Goal: Contribute content: Contribute content

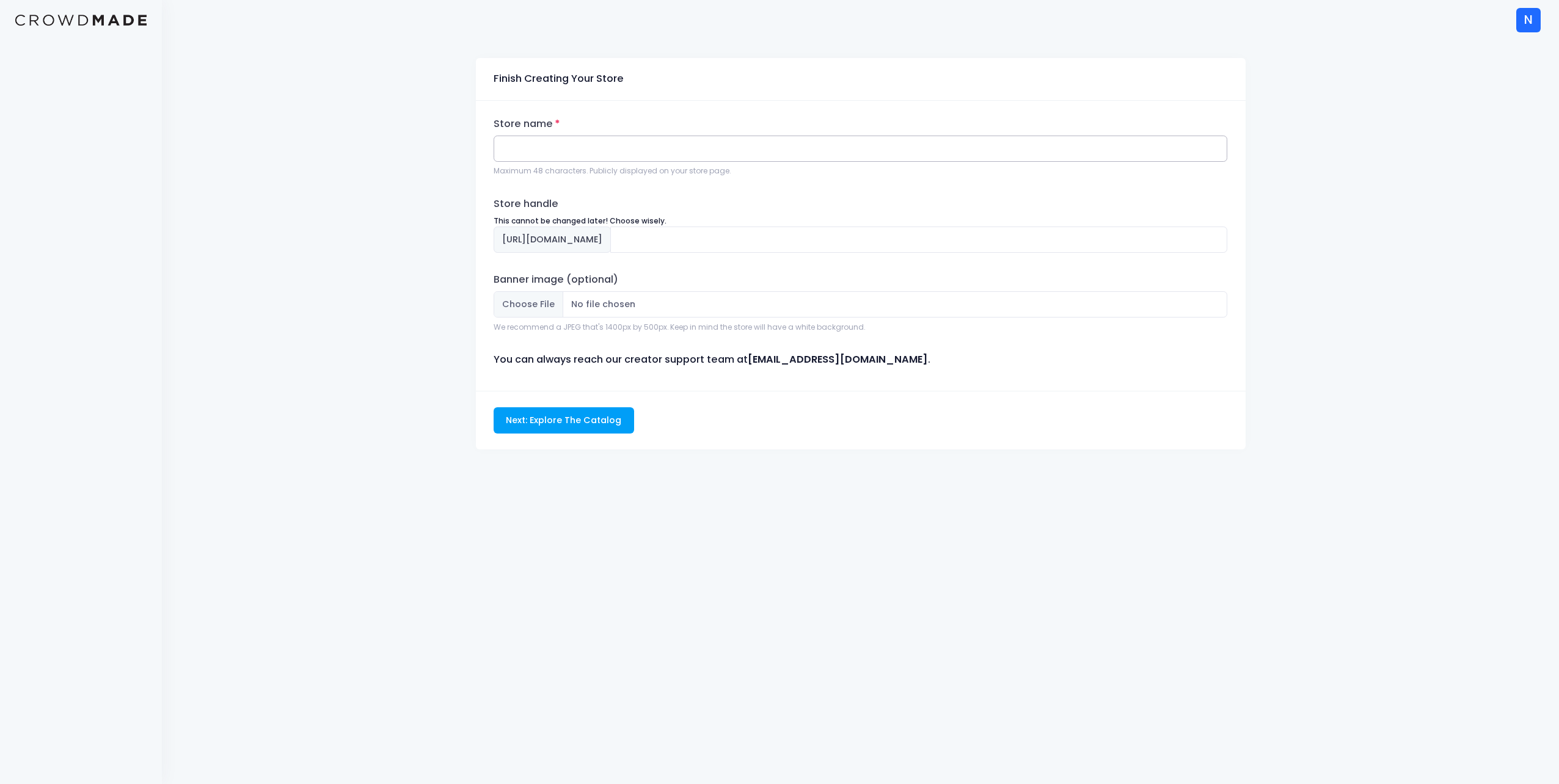
click at [537, 150] on input "Store name" at bounding box center [861, 148] width 734 height 26
type input "Pumpkin Metal"
type input "pumpkin-metal"
click at [704, 241] on input "pumpkin-metal" at bounding box center [919, 239] width 617 height 26
click at [757, 238] on input "pumpkin-metal" at bounding box center [919, 239] width 617 height 26
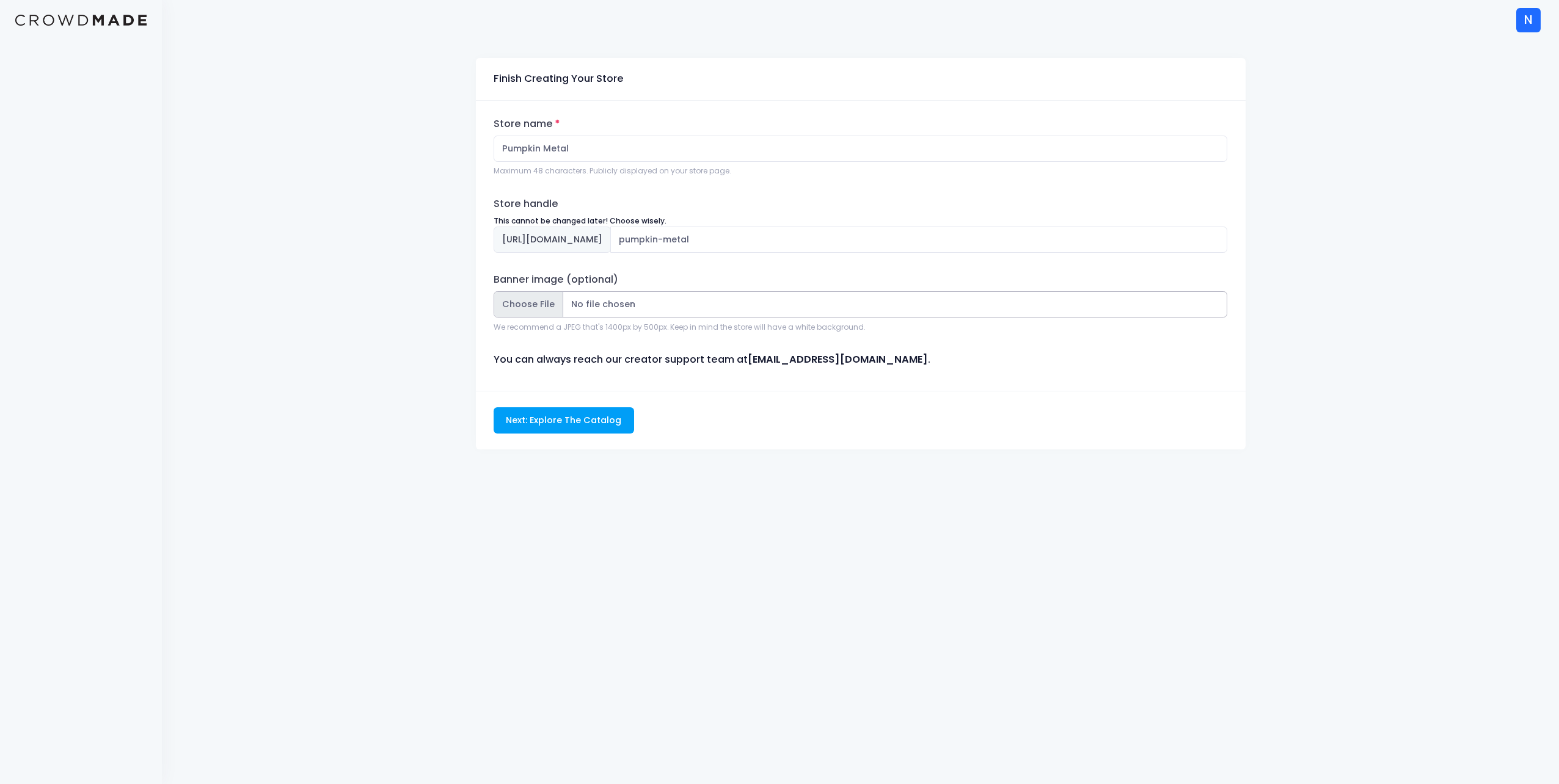
click at [698, 302] on input "Banner image (optional)" at bounding box center [861, 304] width 734 height 26
click at [545, 307] on input "Banner image (optional)" at bounding box center [861, 304] width 734 height 26
type input "C:\fakepath\Pumpkin Metal Merch Store Banner.png"
click at [554, 423] on input "Next: Explore The Catalog" at bounding box center [564, 421] width 141 height 26
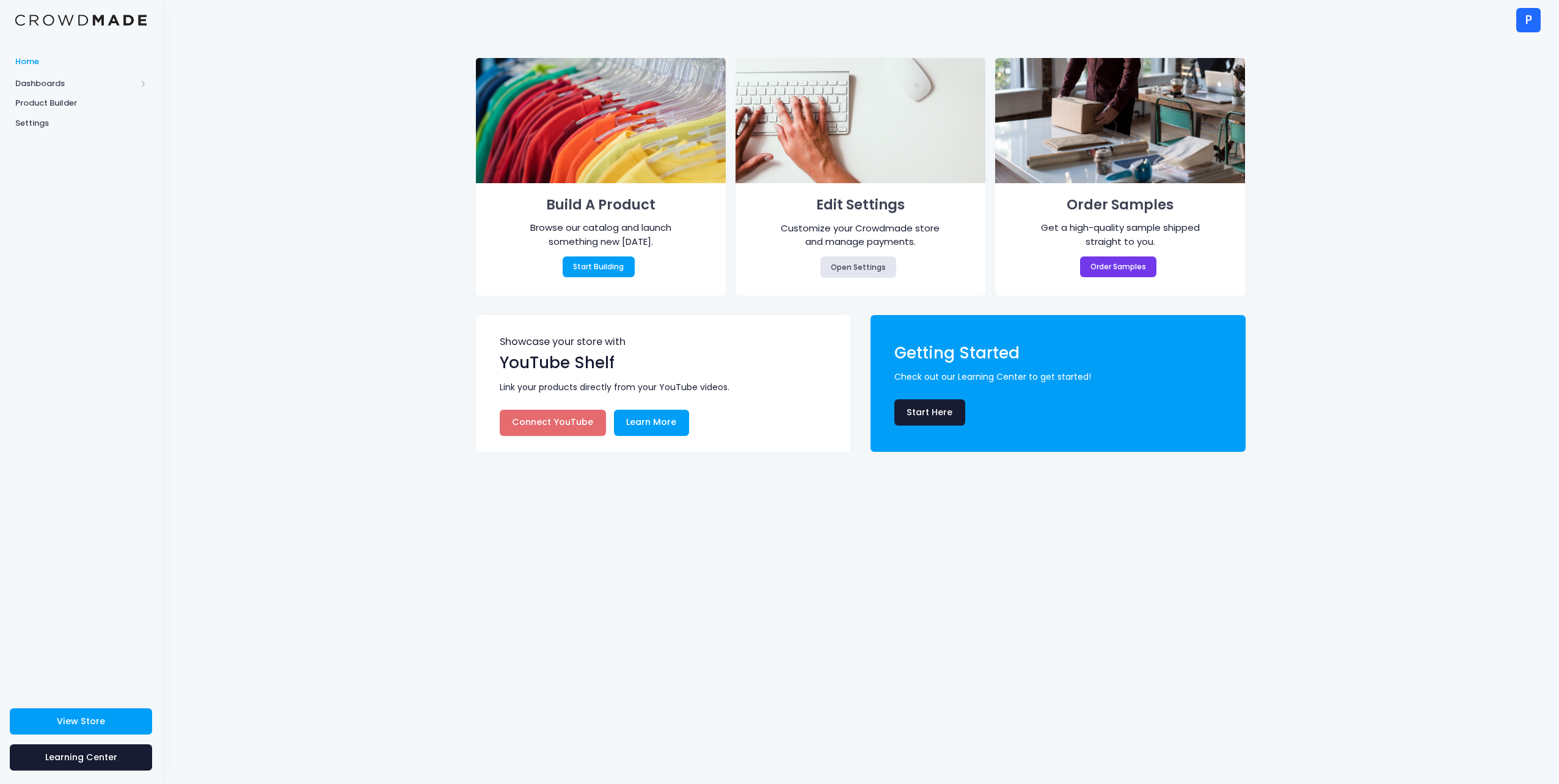
drag, startPoint x: 701, startPoint y: 381, endPoint x: 617, endPoint y: 378, distance: 84.1
click at [617, 378] on div "Showcase your store with YouTube Shelf Link your products directly from your Yo…" at bounding box center [662, 383] width 351 height 105
click at [560, 419] on link "Connect YouTube" at bounding box center [552, 423] width 106 height 26
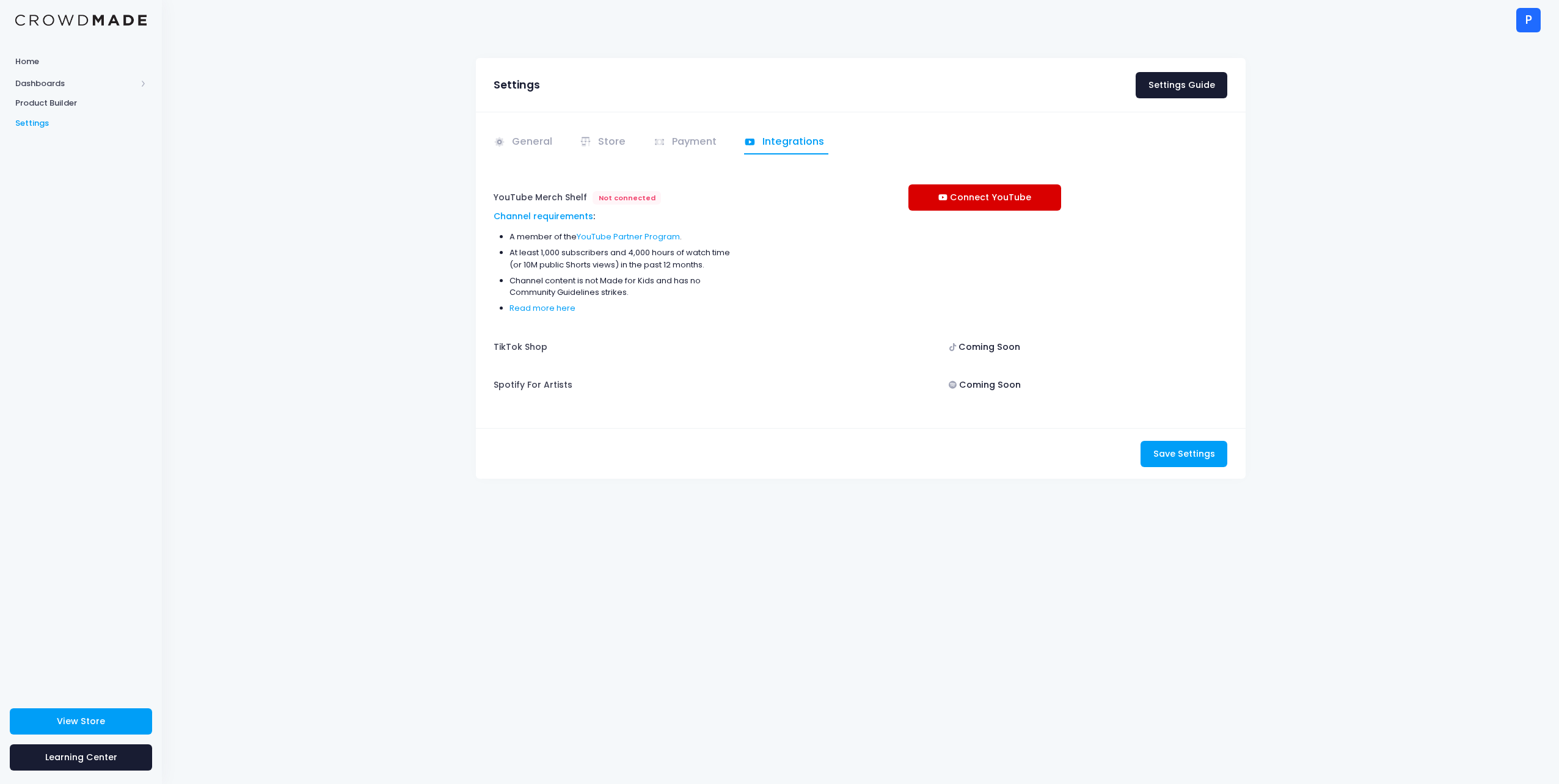
click at [953, 195] on link "Connect YouTube" at bounding box center [985, 197] width 153 height 26
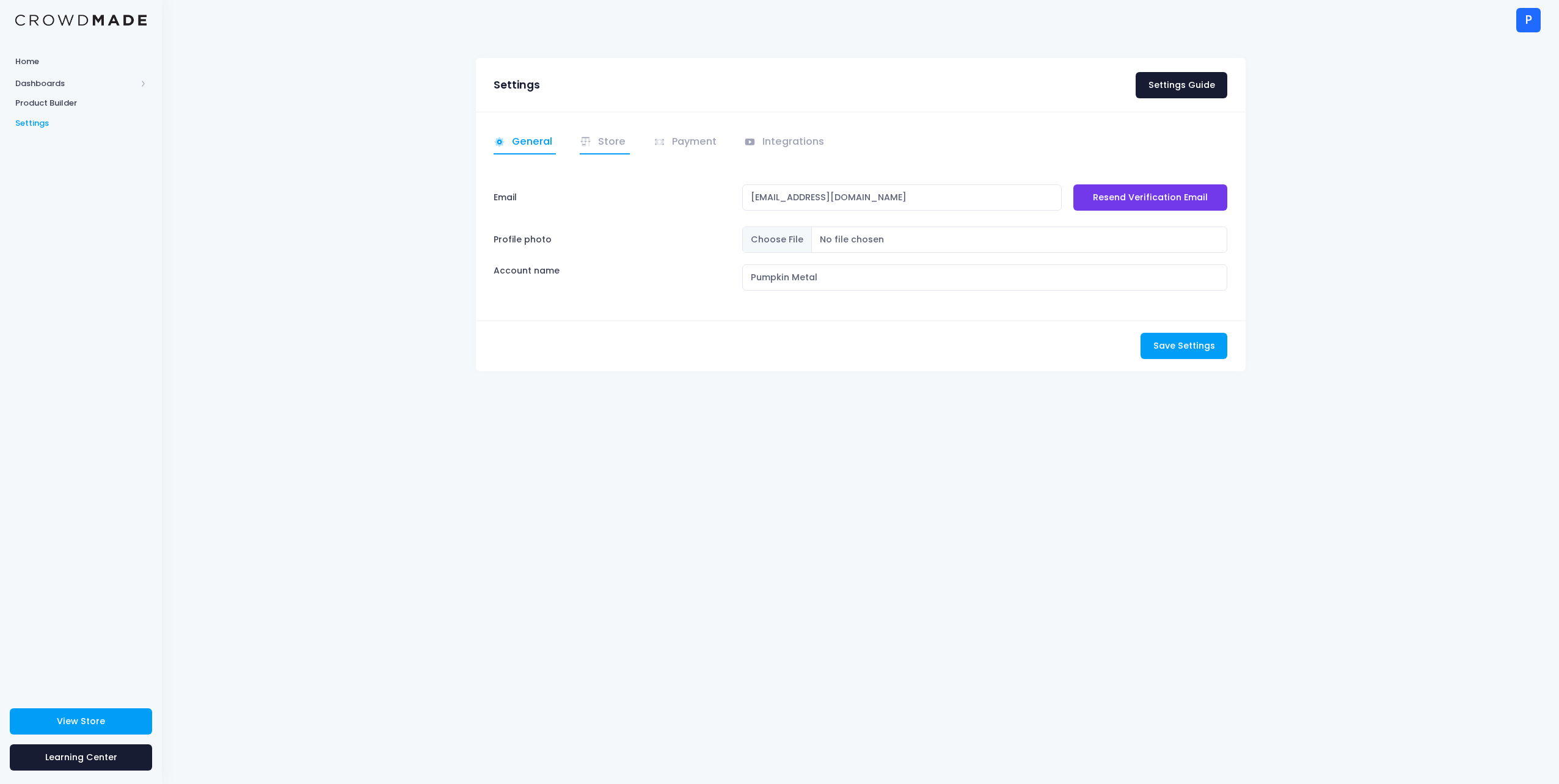
click at [606, 141] on link "Store" at bounding box center [604, 142] width 50 height 24
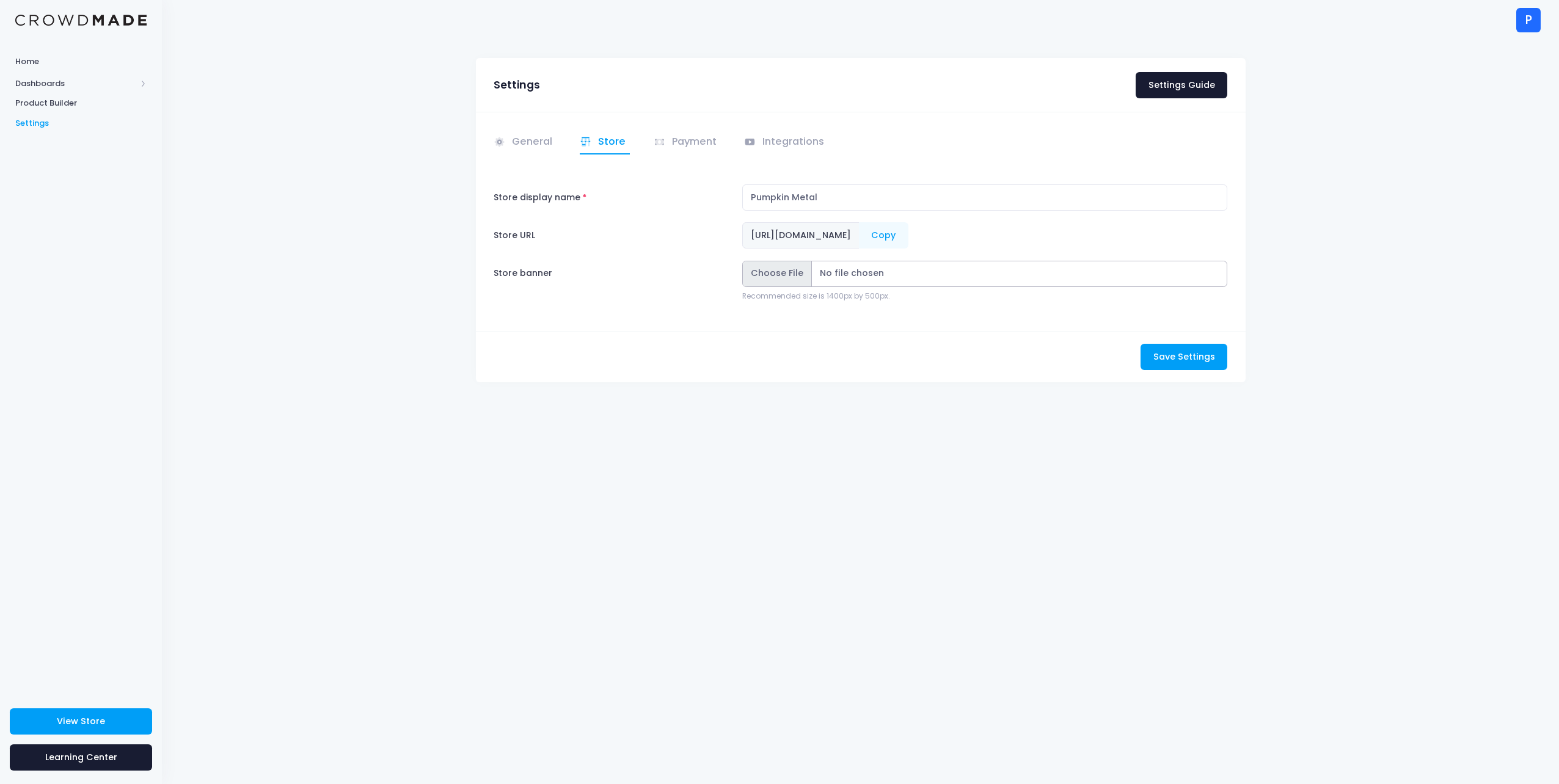
click at [780, 281] on input "Store banner" at bounding box center [985, 274] width 486 height 26
type input "C:\fakepath\Pumpkin Metal Merch Store Banner.png"
click at [1183, 358] on span "Save Settings" at bounding box center [1184, 356] width 62 height 12
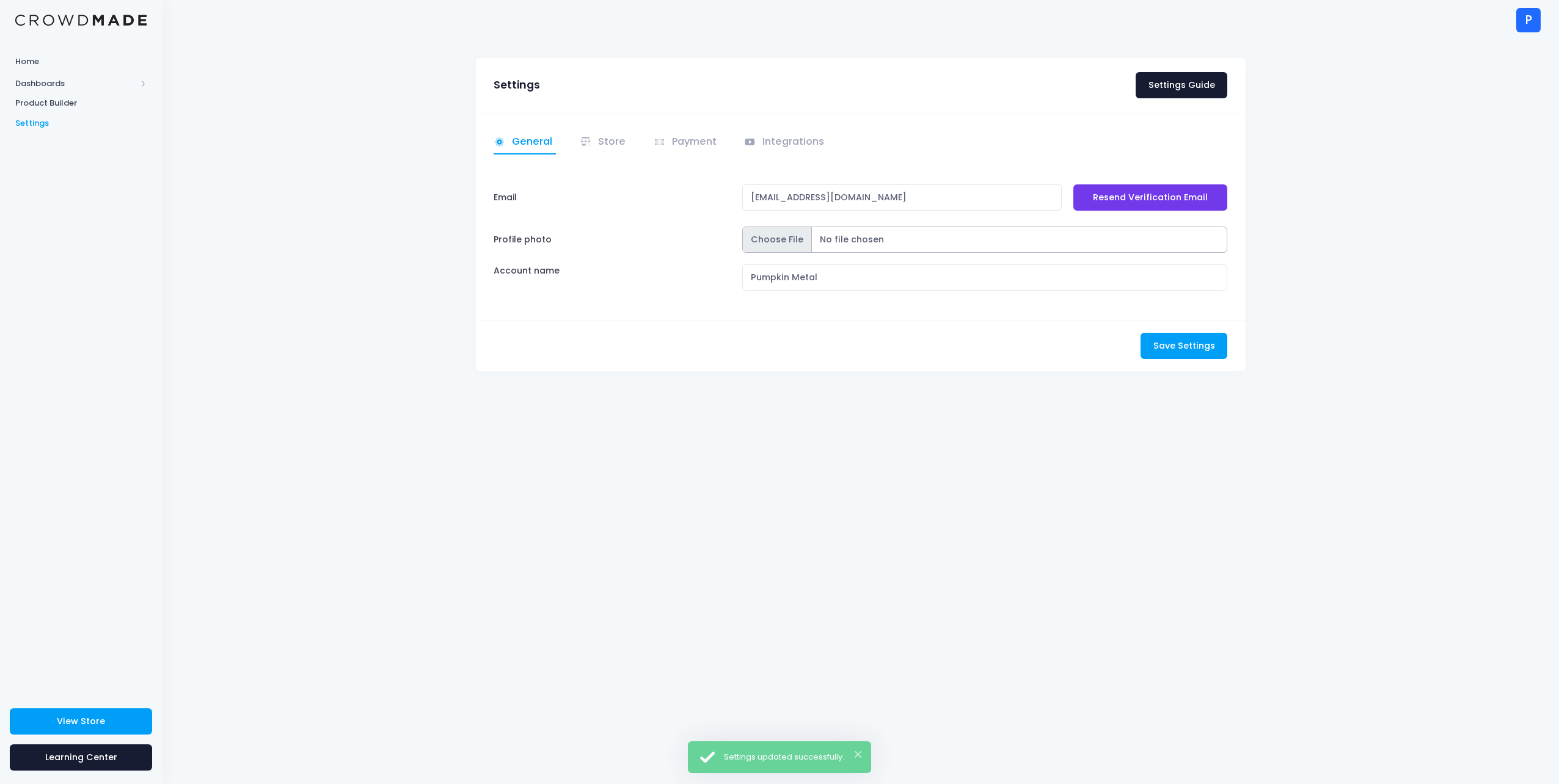
click at [778, 239] on input "Profile photo" at bounding box center [985, 239] width 486 height 26
type input "C:\fakepath\Pumpkin Logo Color.png"
click at [1191, 343] on span "Save Settings" at bounding box center [1184, 346] width 62 height 12
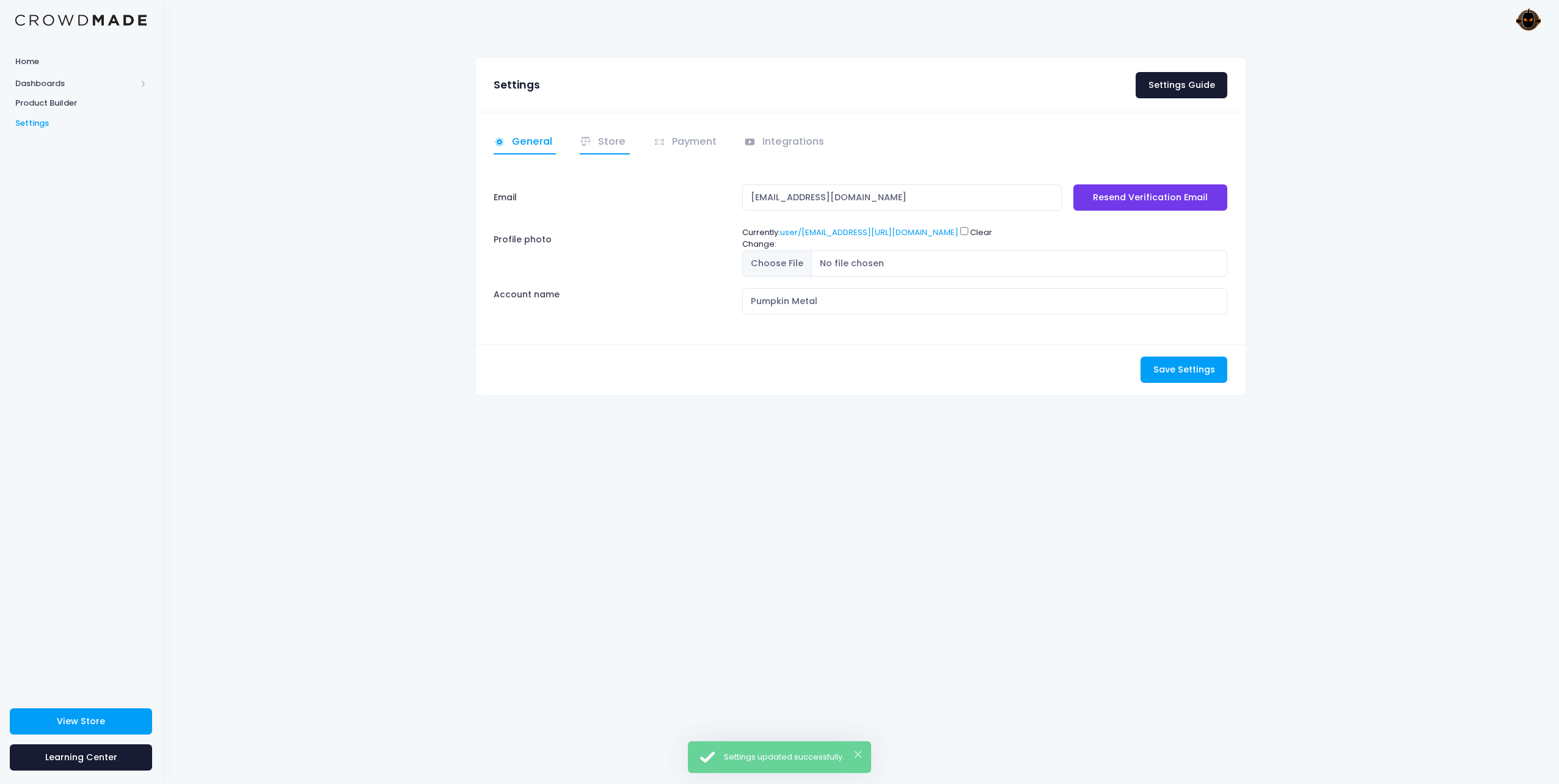
click at [625, 141] on link "Store" at bounding box center [604, 142] width 50 height 24
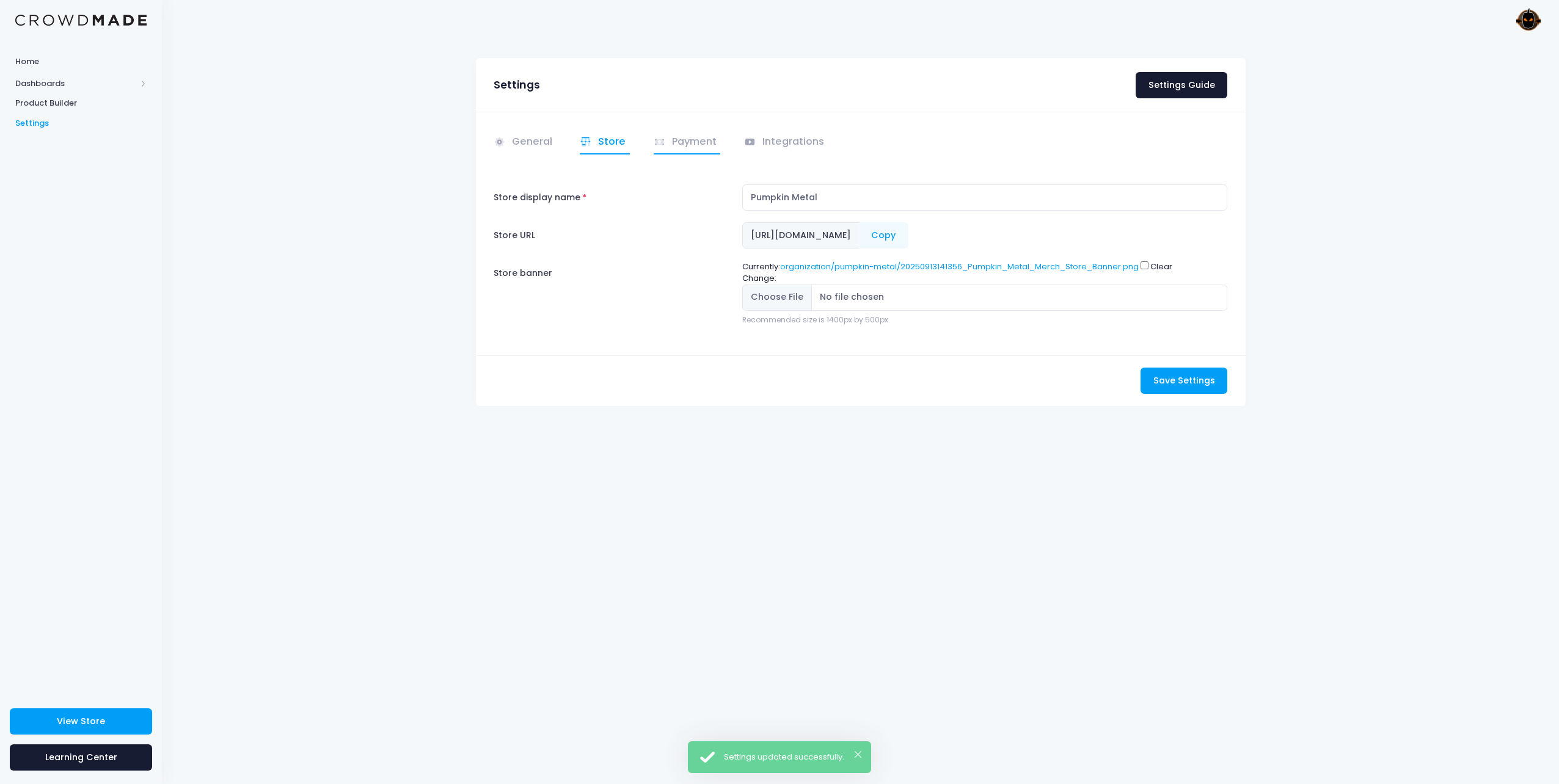
click at [665, 142] on span at bounding box center [661, 142] width 15 height 14
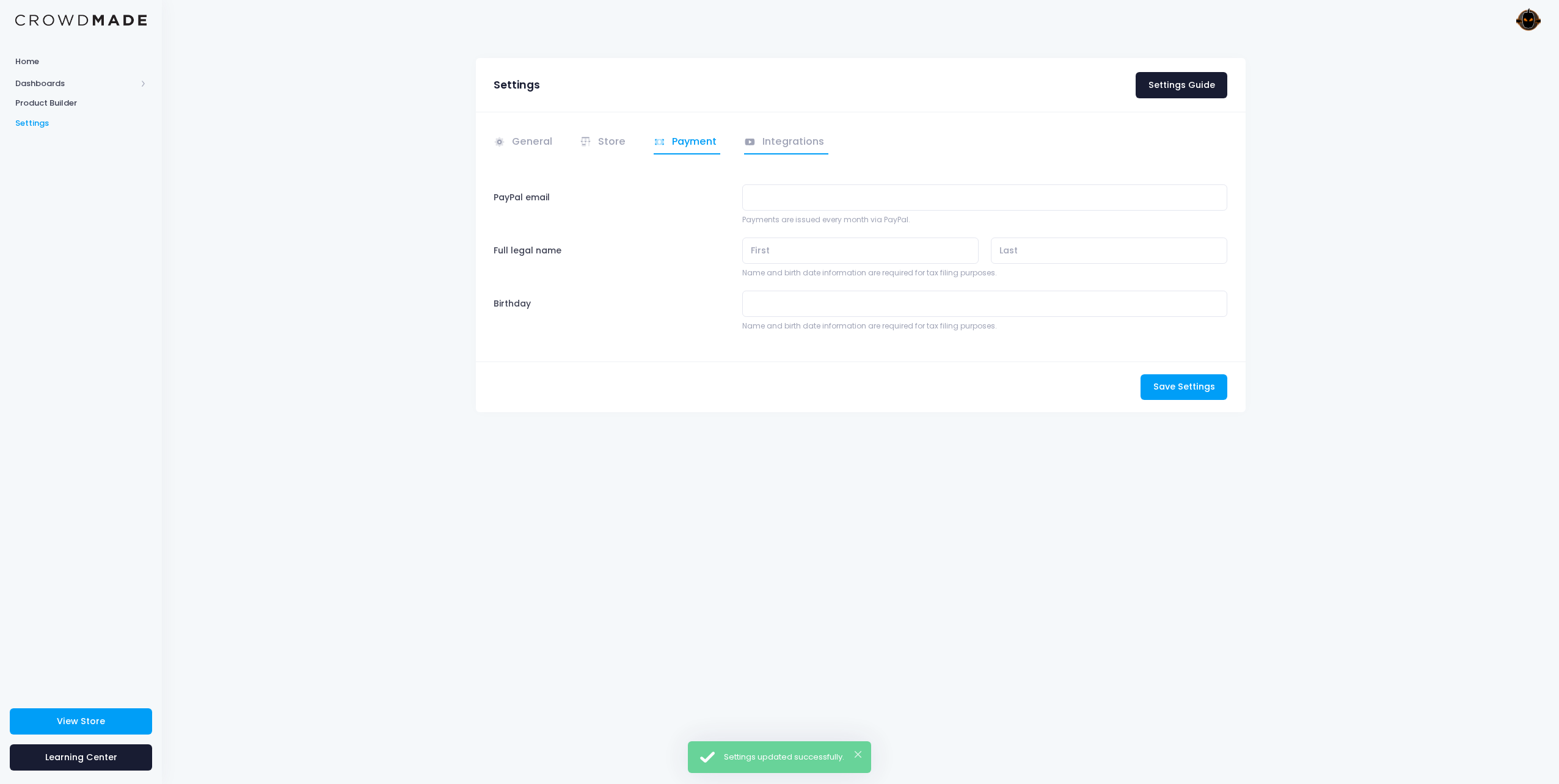
click at [761, 138] on link "Integrations" at bounding box center [786, 142] width 84 height 24
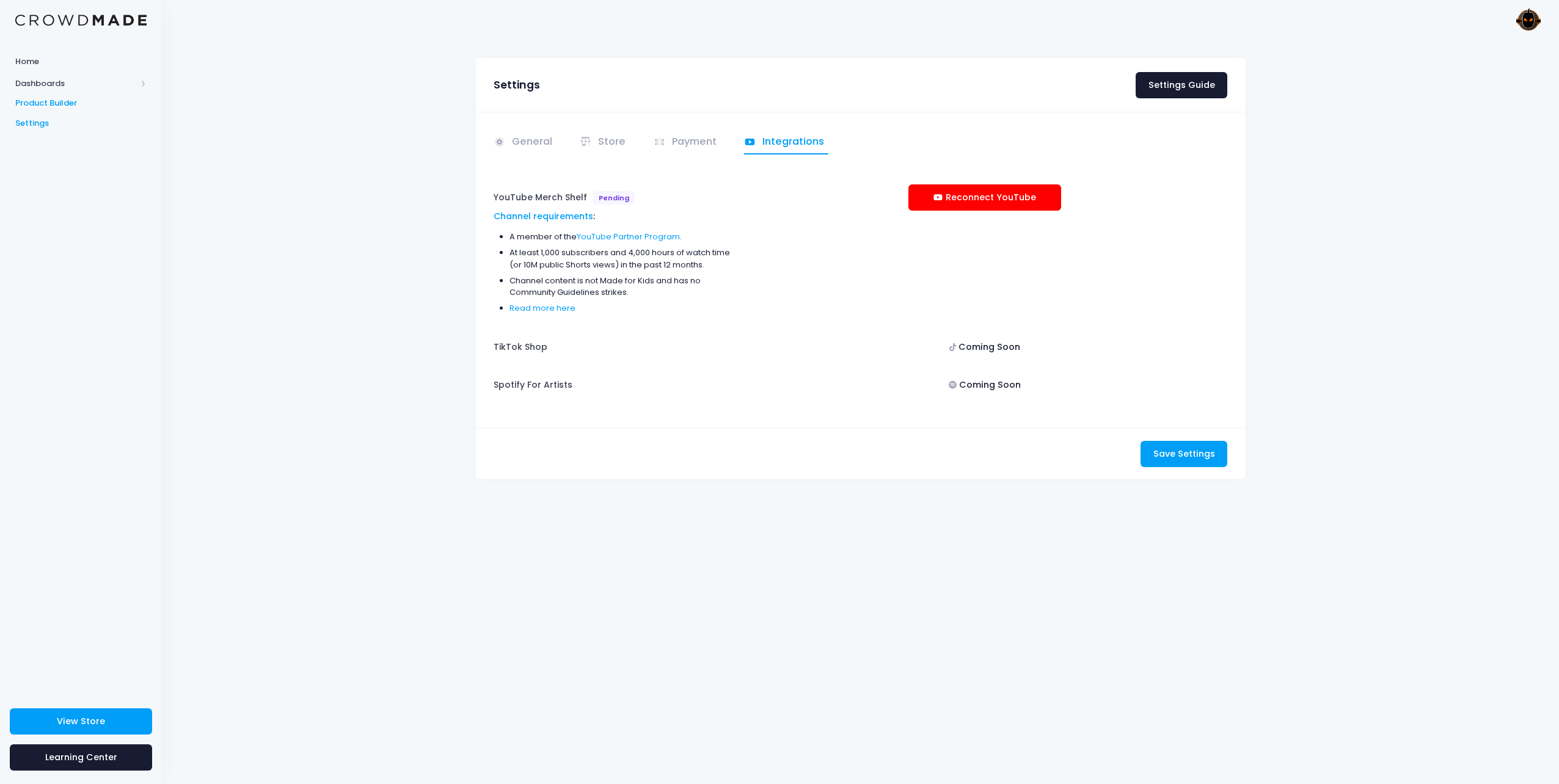
click at [59, 104] on span "Product Builder" at bounding box center [81, 103] width 132 height 12
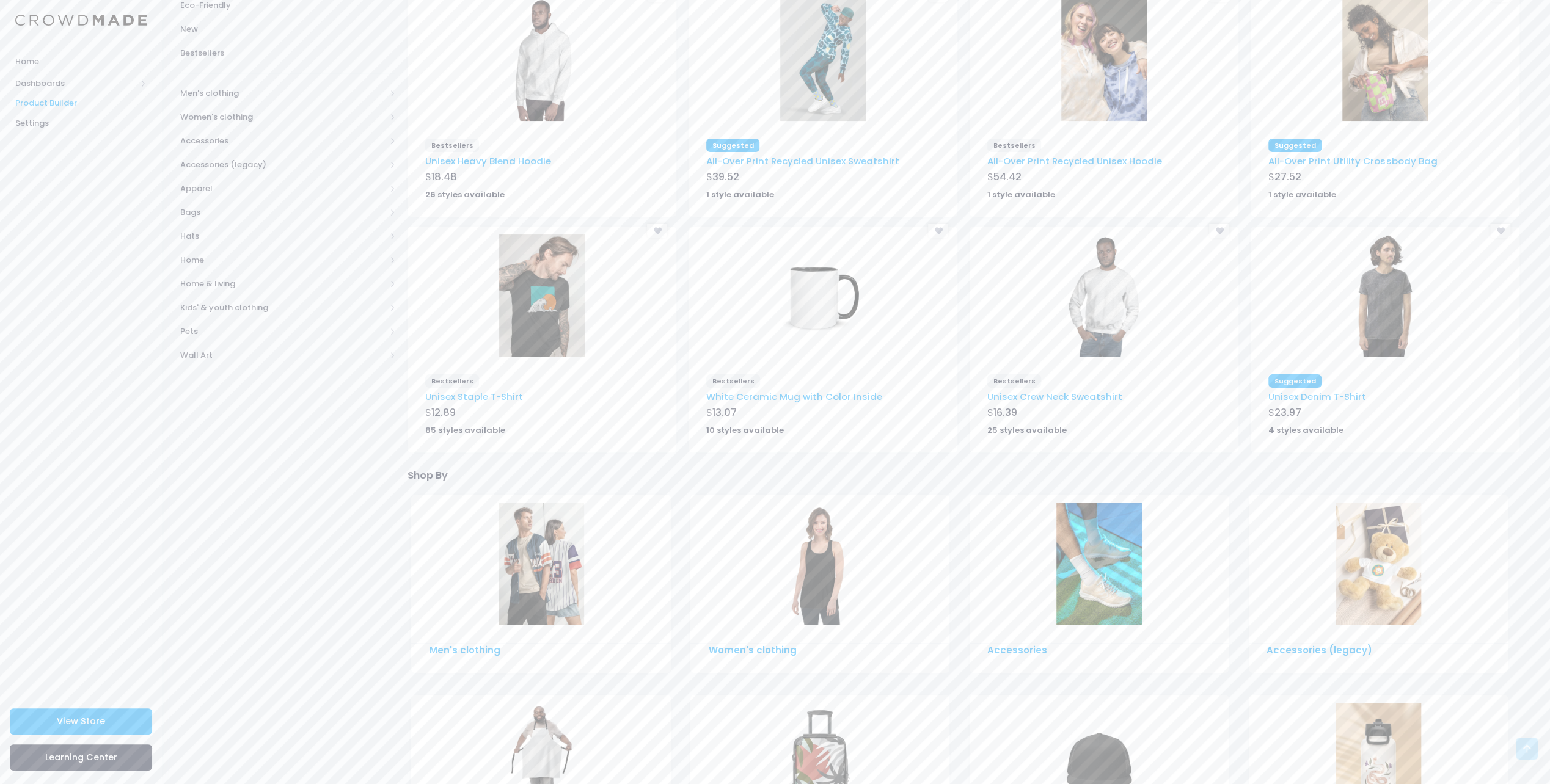
scroll to position [56, 0]
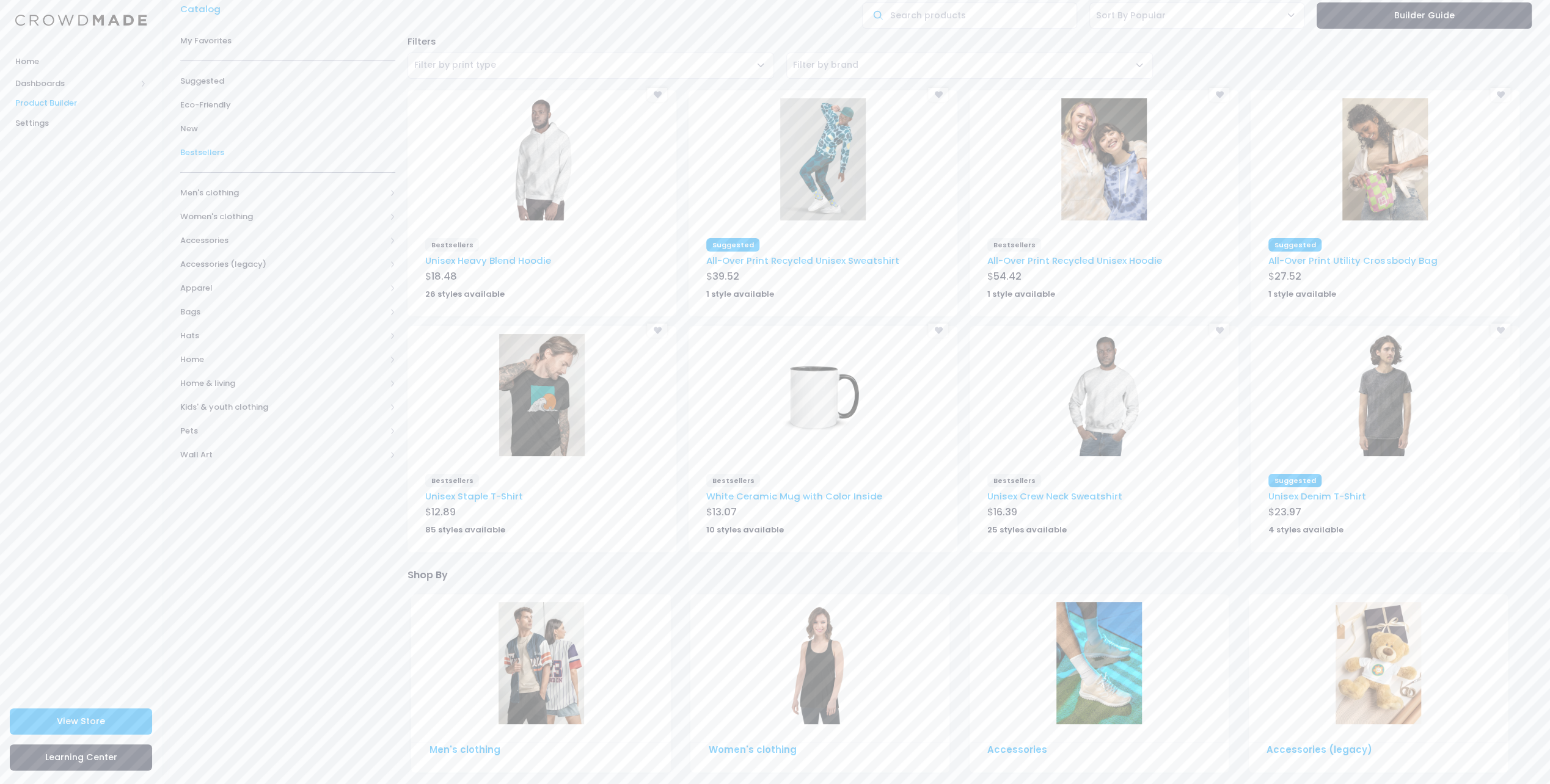
click at [215, 151] on span "Bestsellers" at bounding box center [288, 153] width 215 height 12
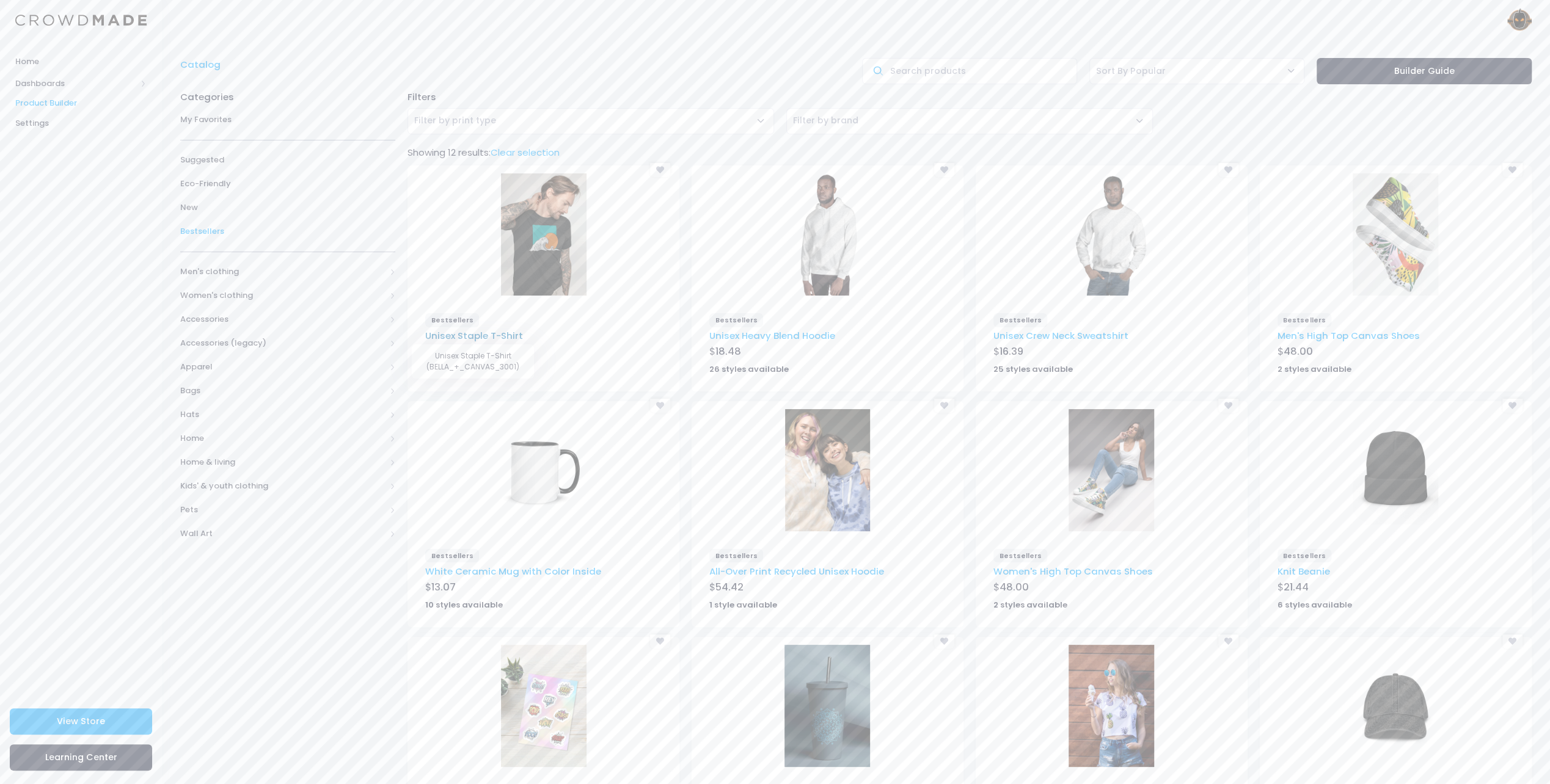
click at [488, 335] on link "Unisex Staple T-Shirt" at bounding box center [474, 335] width 98 height 13
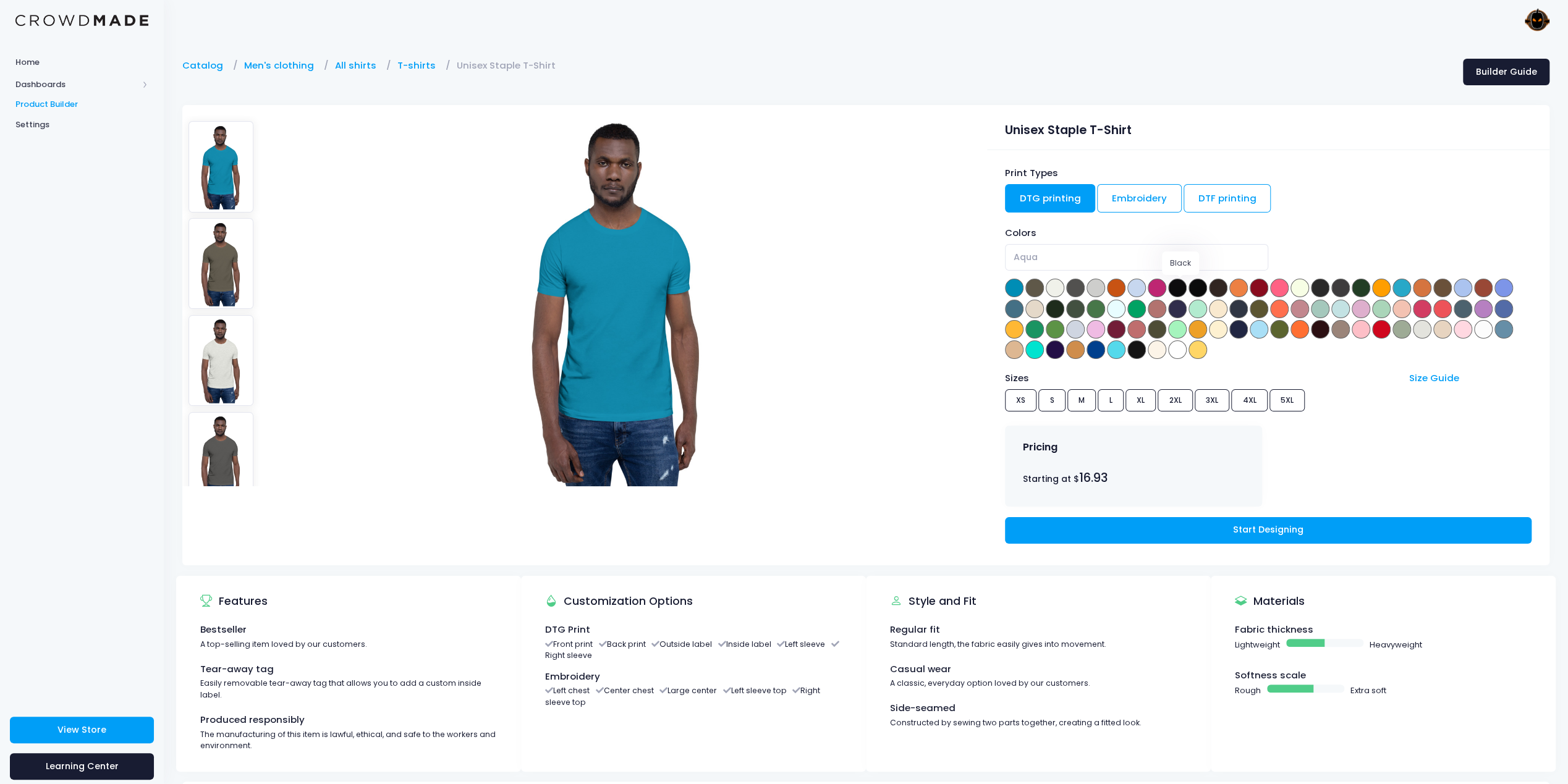
click at [1183, 286] on span at bounding box center [1177, 288] width 19 height 19
select select "Black"
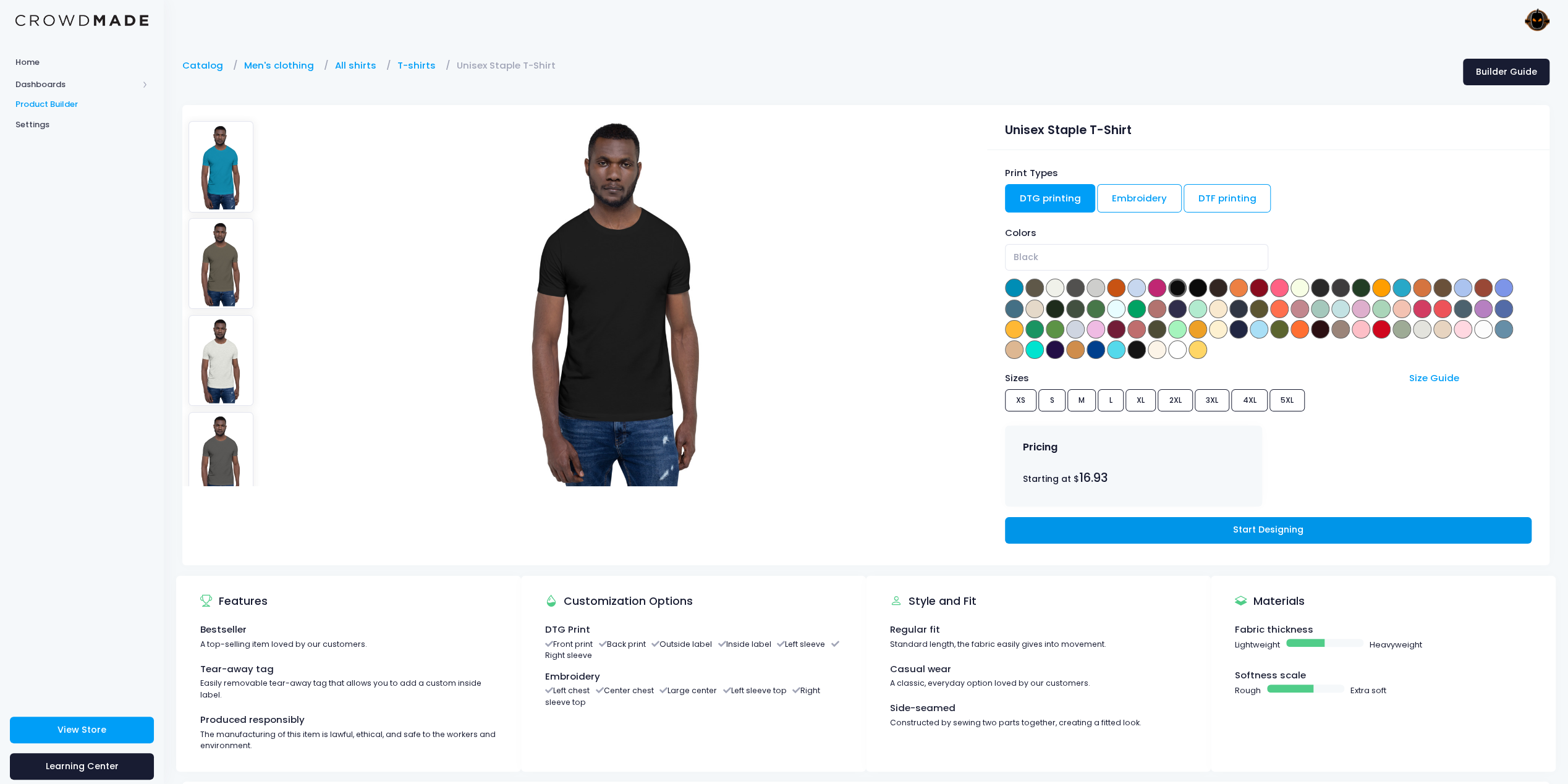
click at [1264, 530] on link "Start Designing" at bounding box center [1268, 530] width 526 height 26
click at [193, 63] on link "Catalog" at bounding box center [206, 66] width 47 height 14
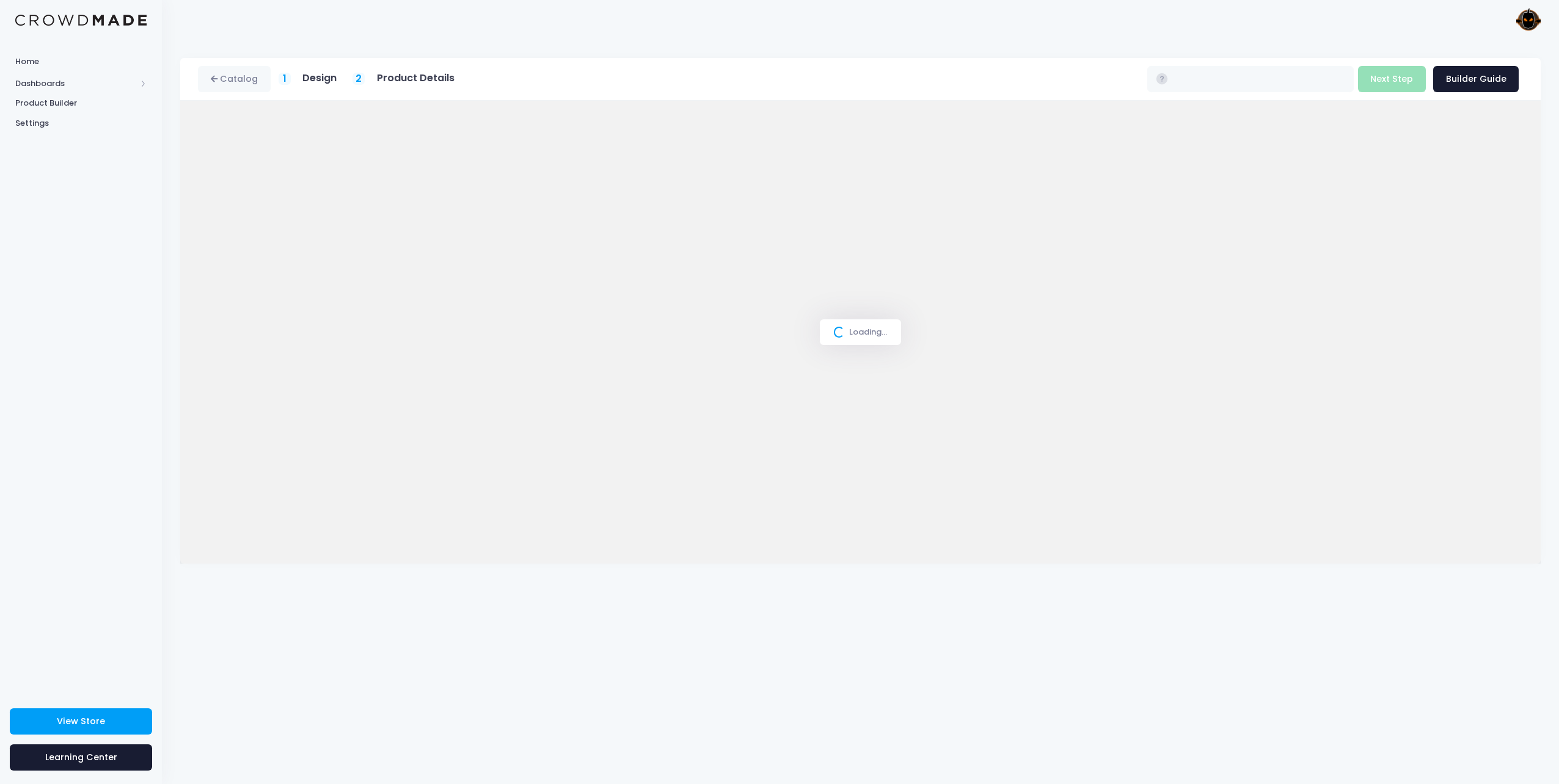
type input "$16.93 - $22.73"
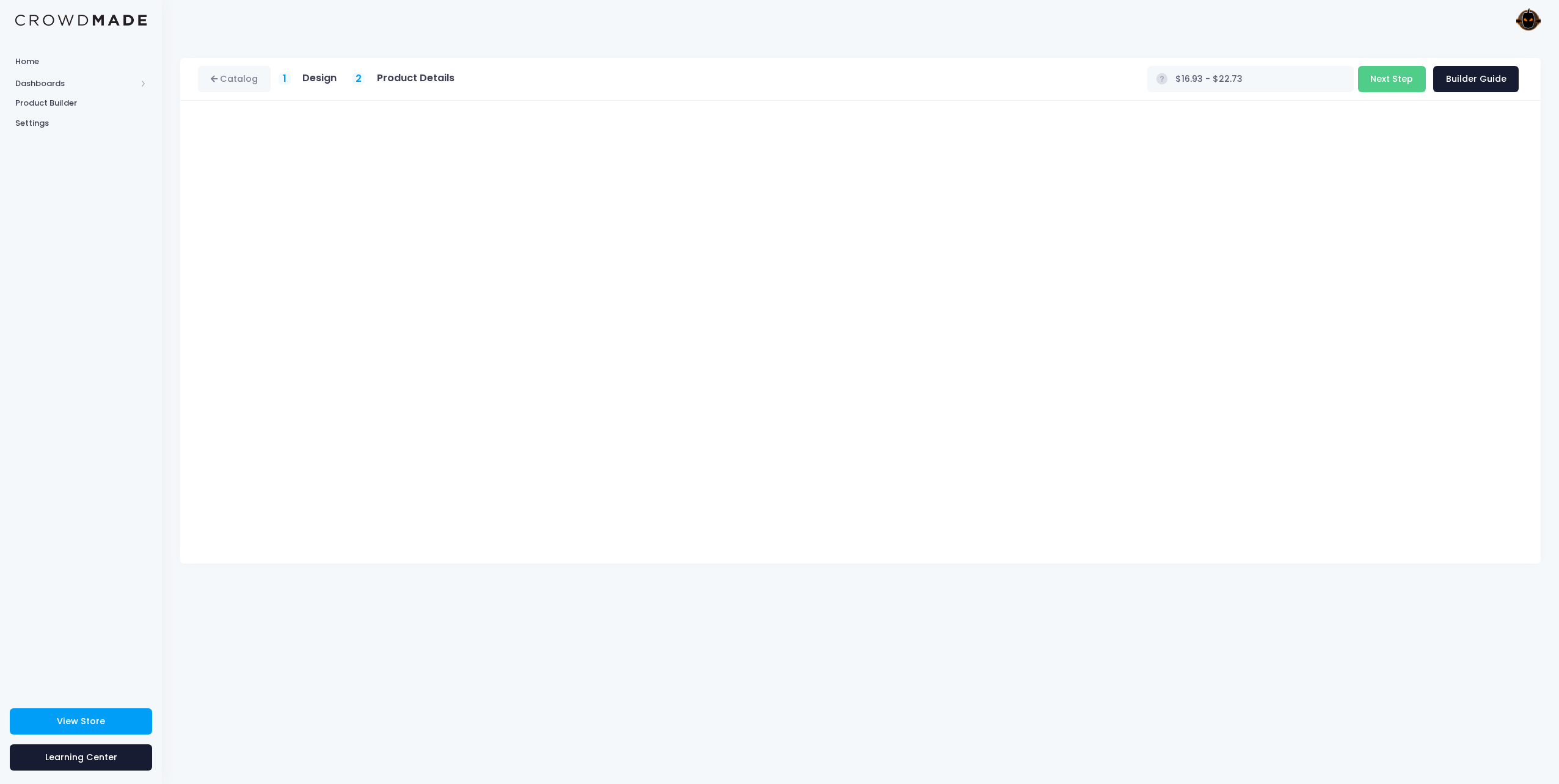
click at [1318, 696] on div "Catalog 1 Design 2 Product Details" at bounding box center [861, 412] width 1397 height 745
click at [1405, 80] on button "Next Step" at bounding box center [1391, 79] width 68 height 26
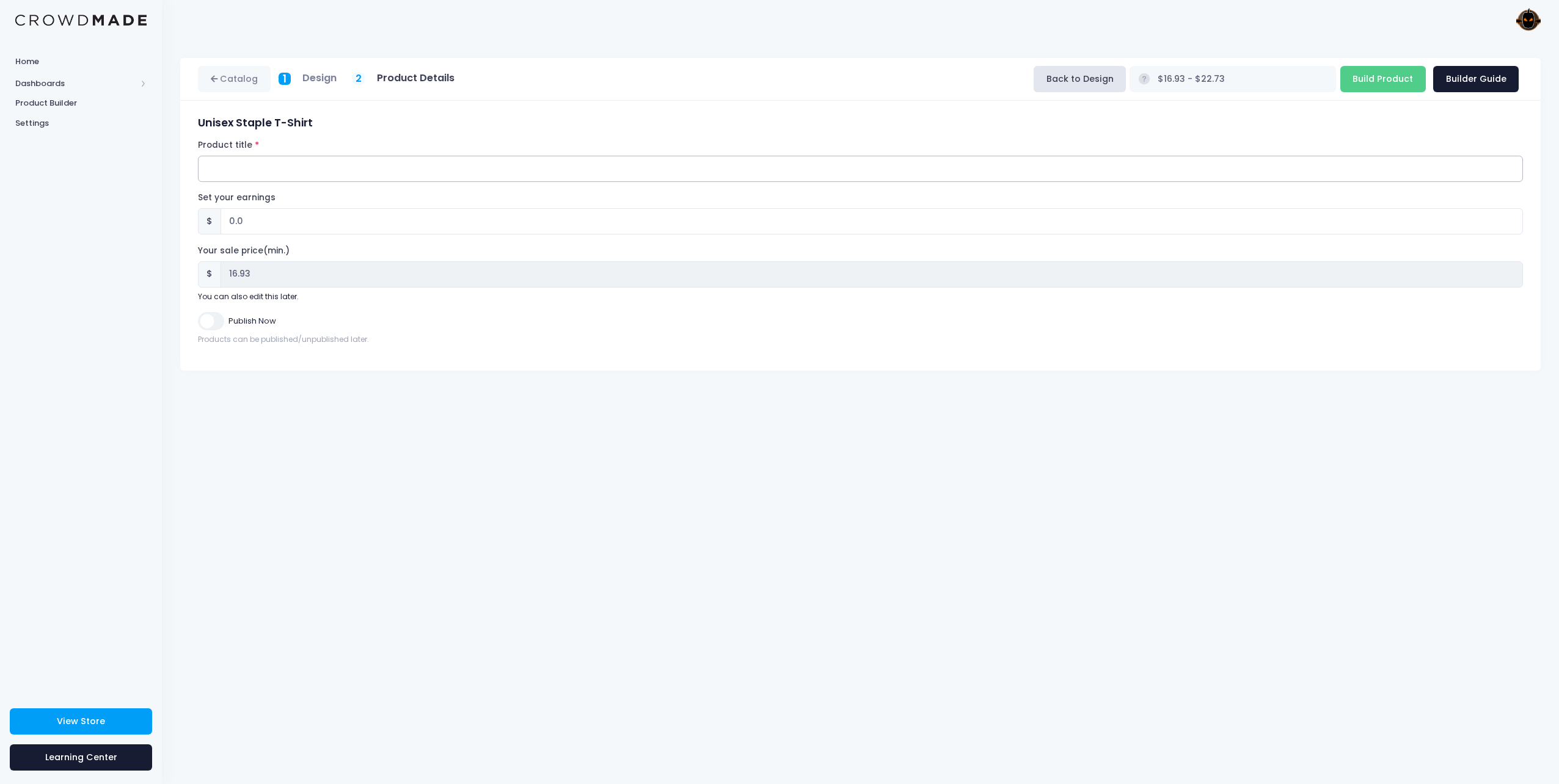
click at [229, 162] on input "Product title" at bounding box center [861, 169] width 1325 height 26
type input "z"
type input "Pumpkin Metal | Text Logo Tee"
click at [277, 221] on input "0.0" at bounding box center [871, 221] width 1303 height 26
drag, startPoint x: 246, startPoint y: 219, endPoint x: 217, endPoint y: 225, distance: 29.6
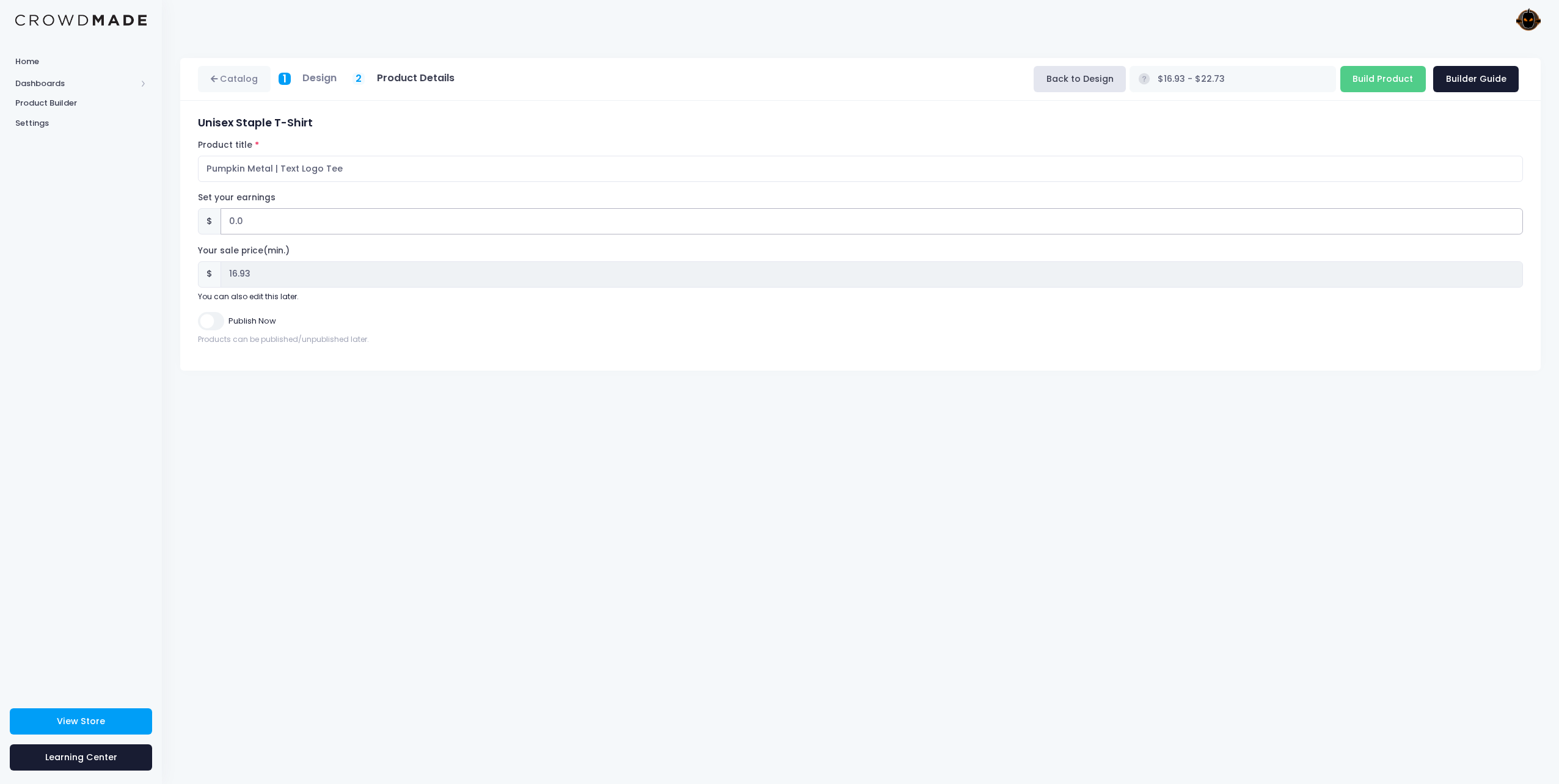
click at [217, 225] on div "$ 0.0" at bounding box center [861, 221] width 1325 height 26
type input "1"
type input "$17.93 - $23.73"
type input "17.93"
type input "11"
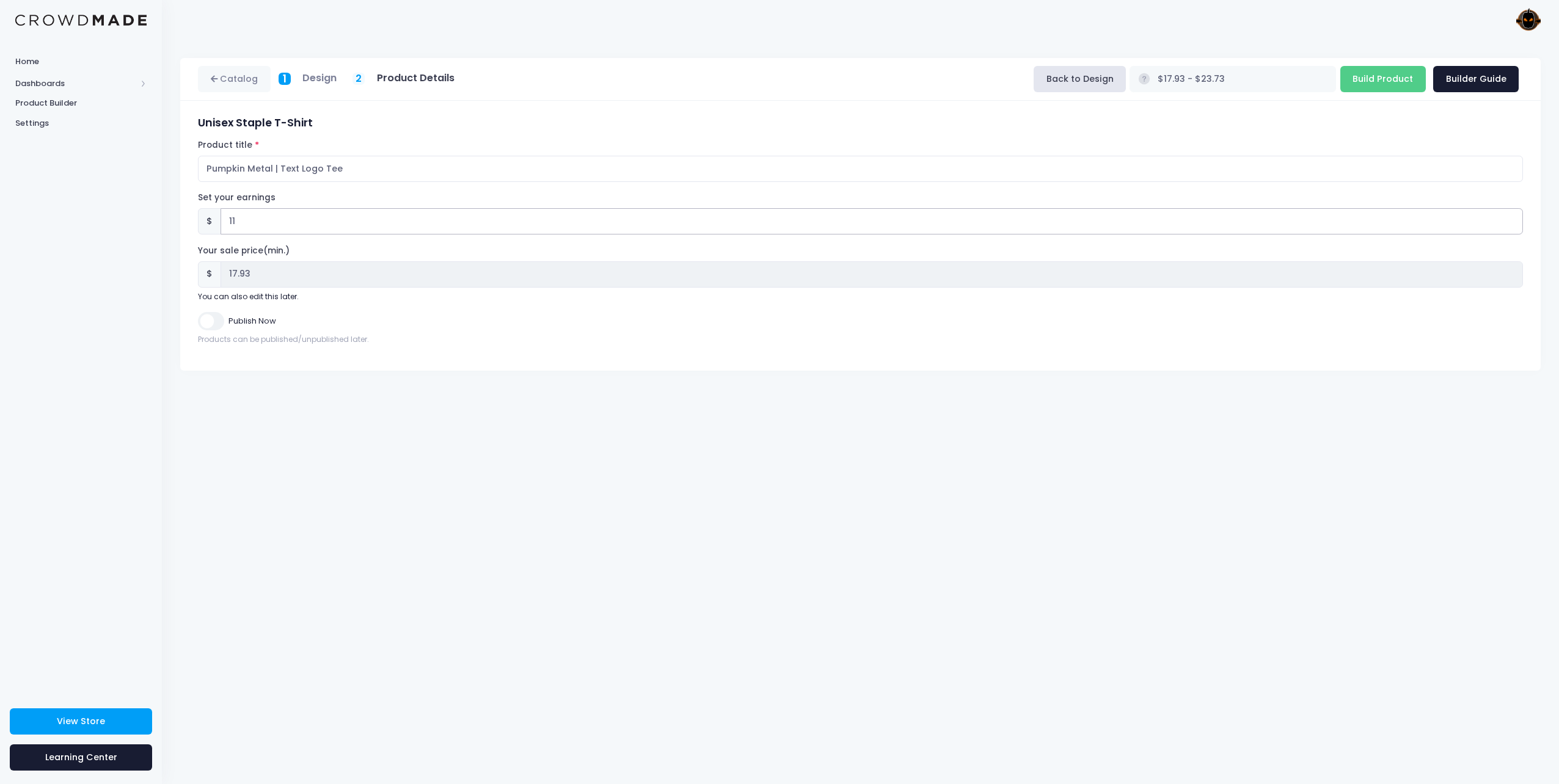
type input "$27.93 - $33.73"
type input "27.93"
type input "11.9"
type input "$28.83 - $34.63"
type input "28.83"
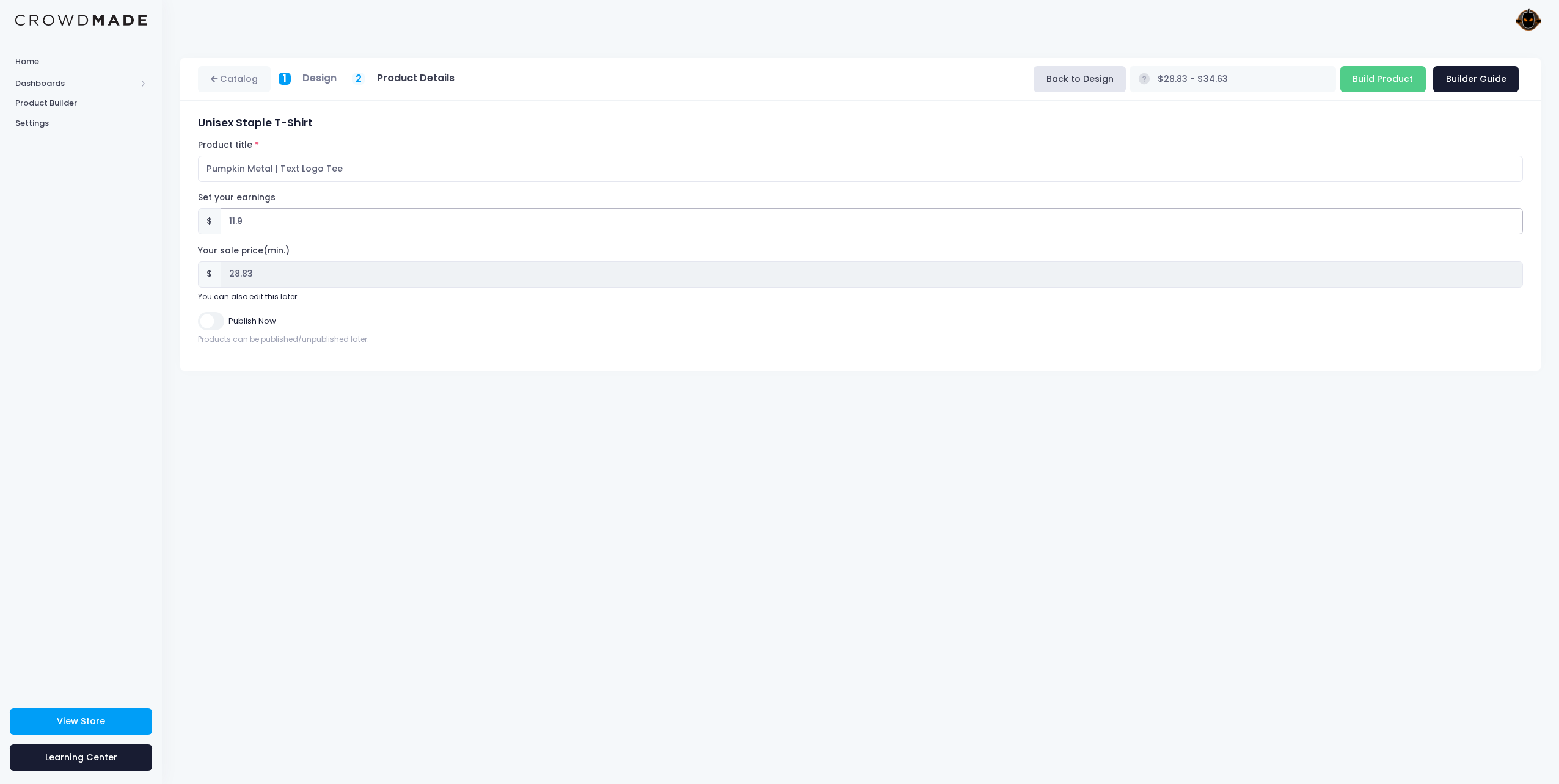
type input "11"
type input "$27.93 - $33.73"
type input "27.93"
type input "11.09"
type input "$28.02 - $33.82"
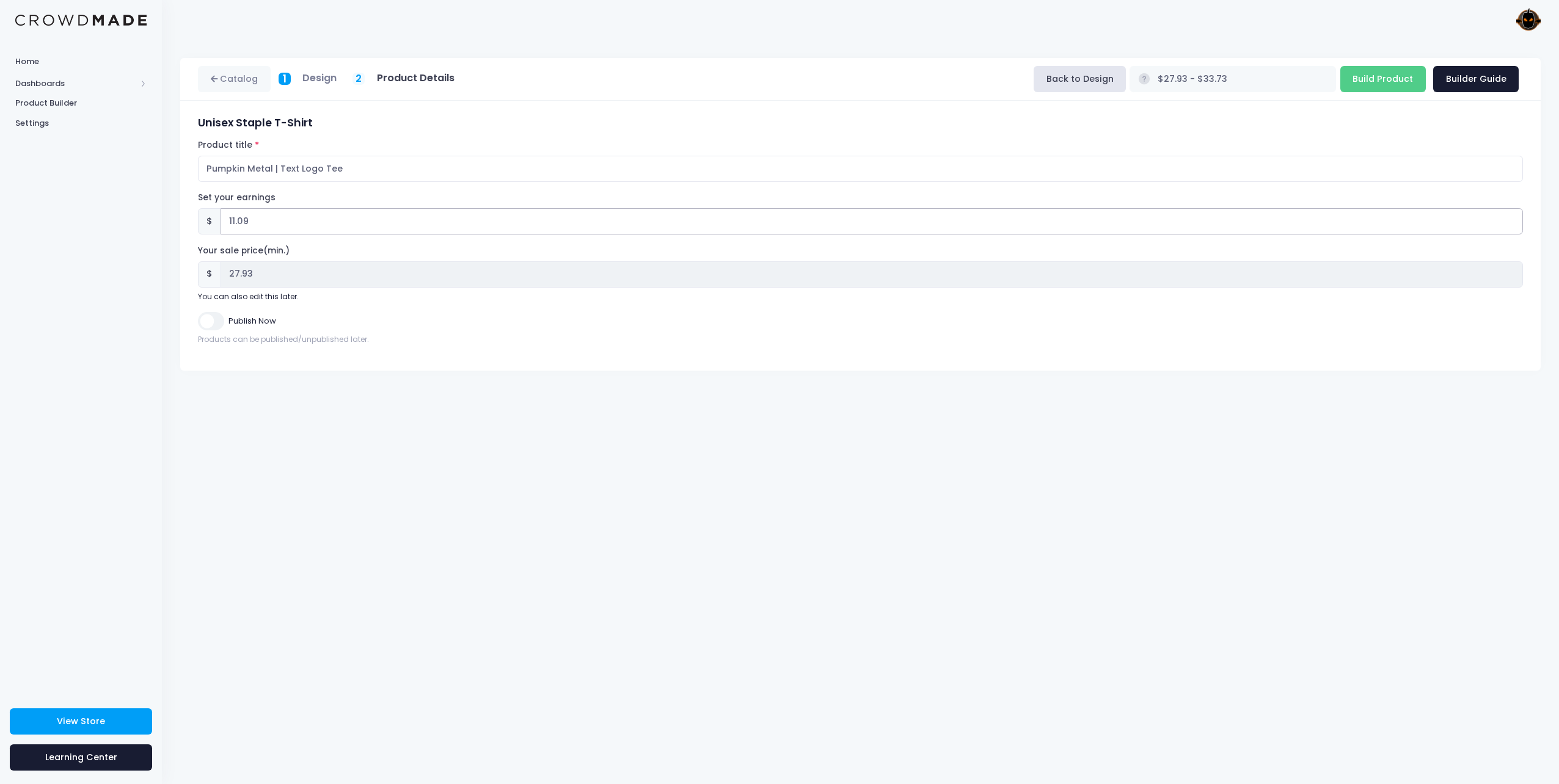
type input "28.02"
type input "11.0"
type input "$27.93 - $33.73"
type input "27.93"
type input "11.08"
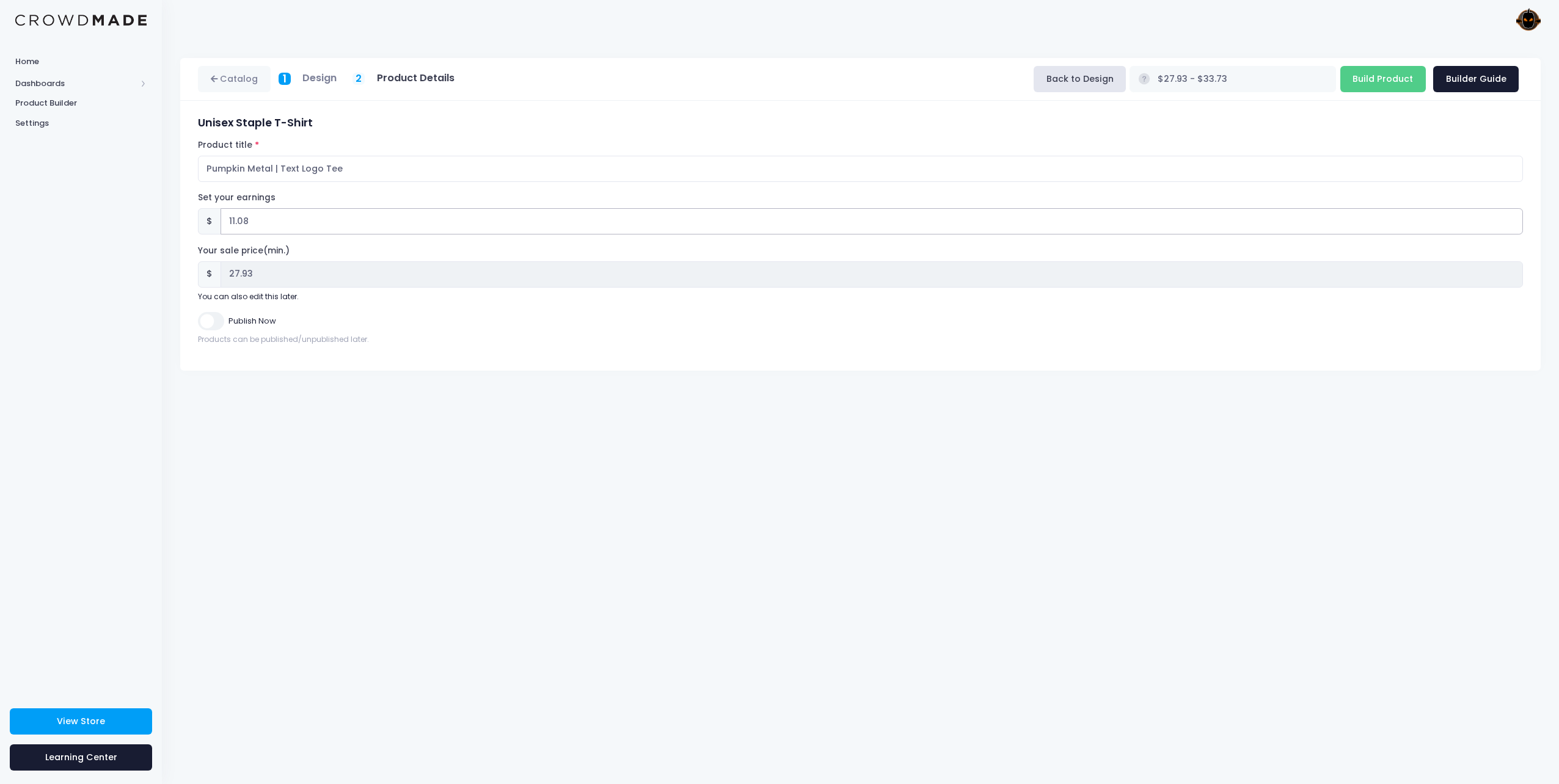
type input "$28.01 - $33.81"
type input "28.01"
type input "11.0"
type input "$27.93 - $33.73"
type input "27.93"
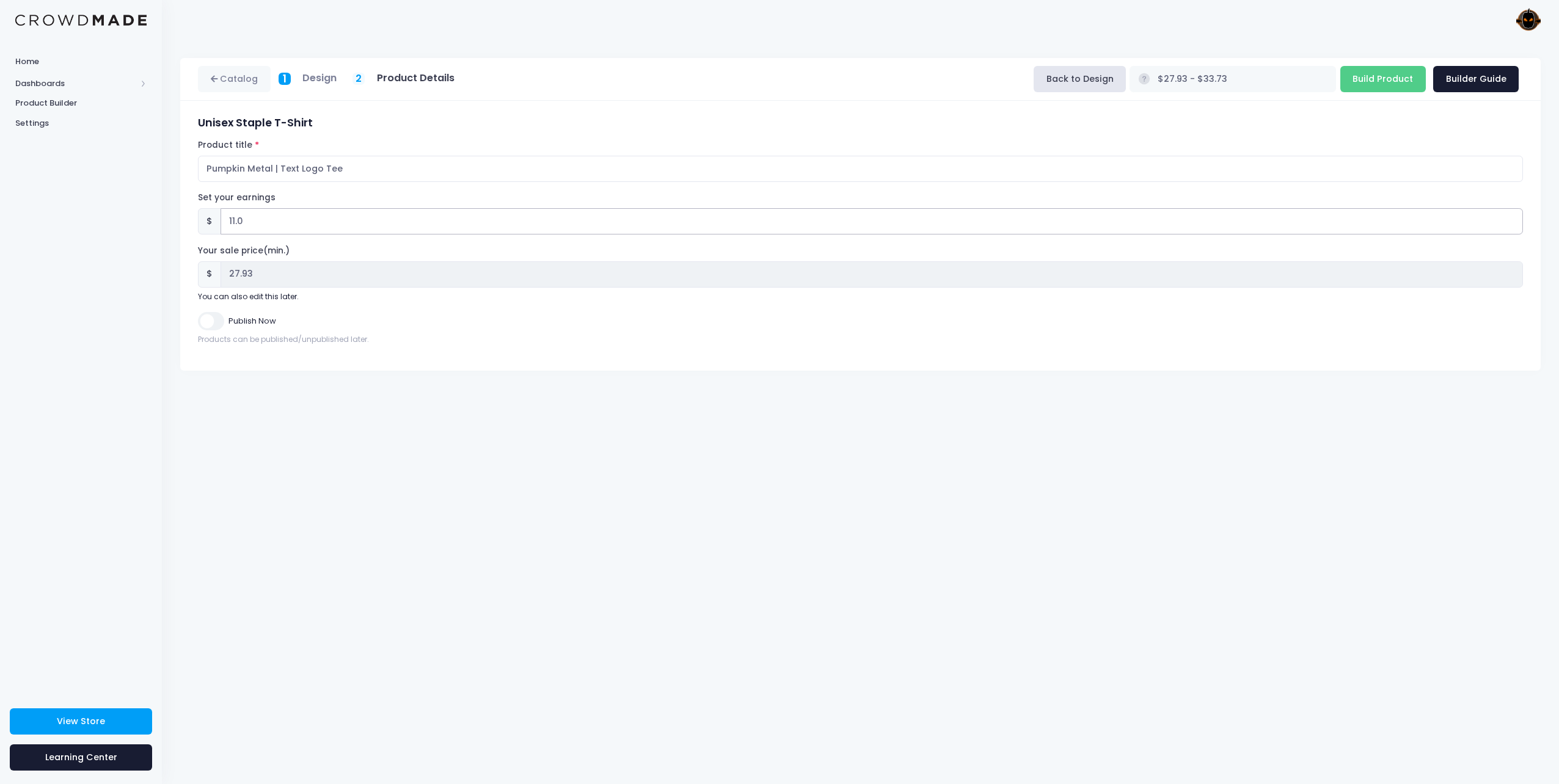
type input "11.07"
type input "$28.00 - $33.80"
type input "28.00"
type input "11.0"
type input "$27.93 - $33.73"
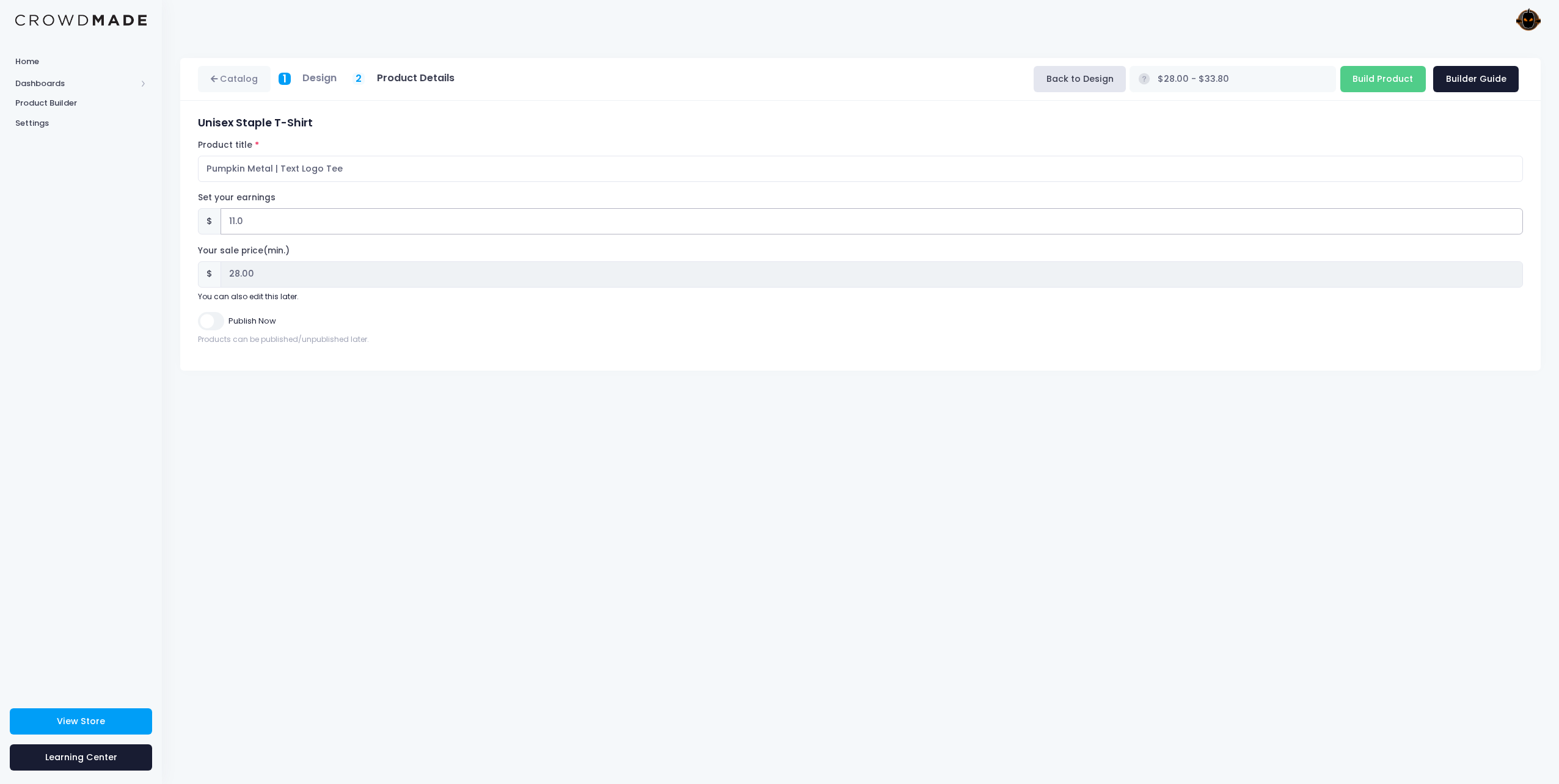
type input "27.93"
type input "11.06"
type input "$27.99 - $33.79"
type input "27.99"
type input "11.06"
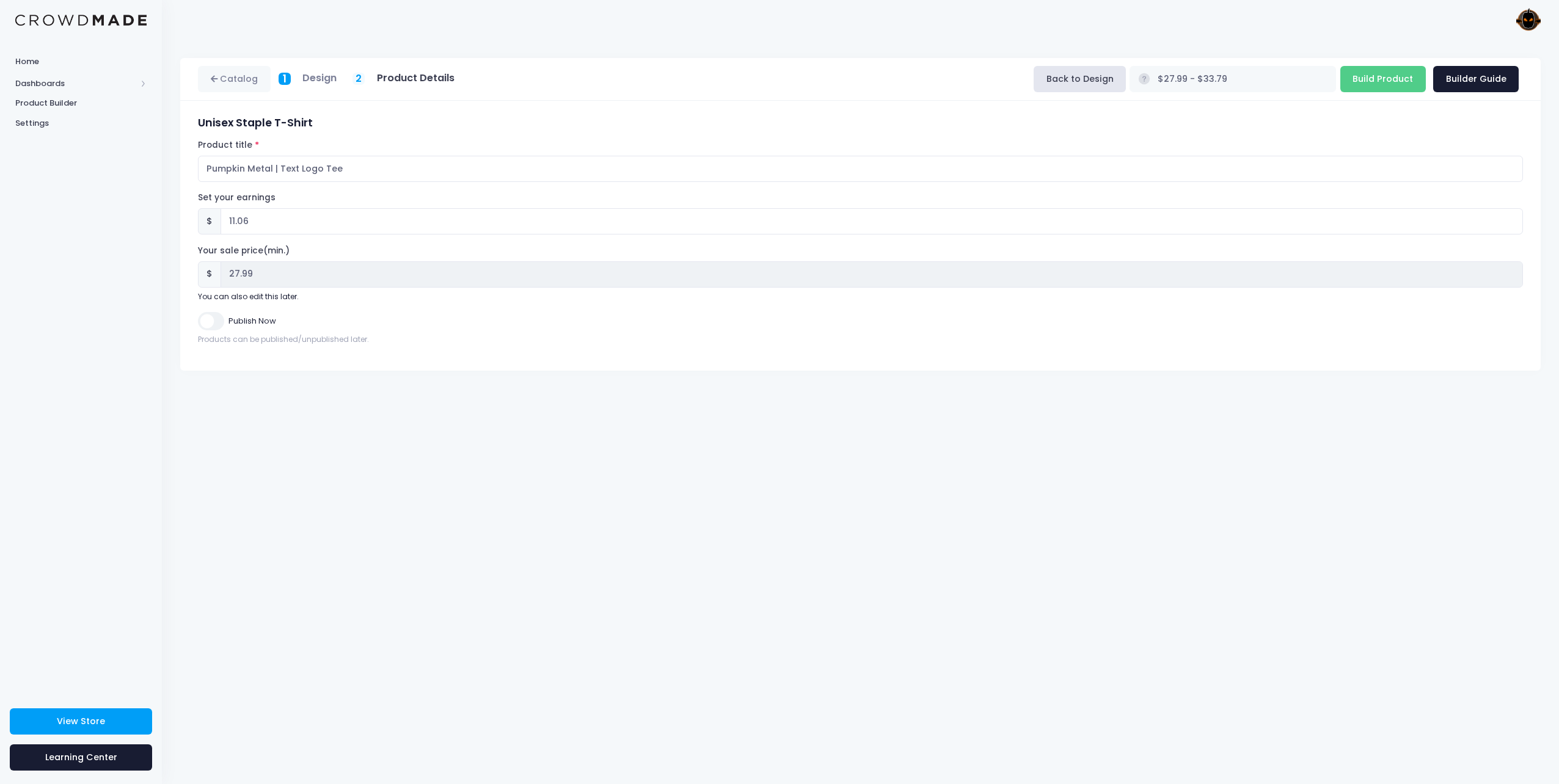
click at [205, 320] on input "Publish Now" at bounding box center [211, 320] width 26 height 18
checkbox input "true"
click at [1393, 78] on input "Build Product" at bounding box center [1383, 79] width 86 height 26
type input "Building product..."
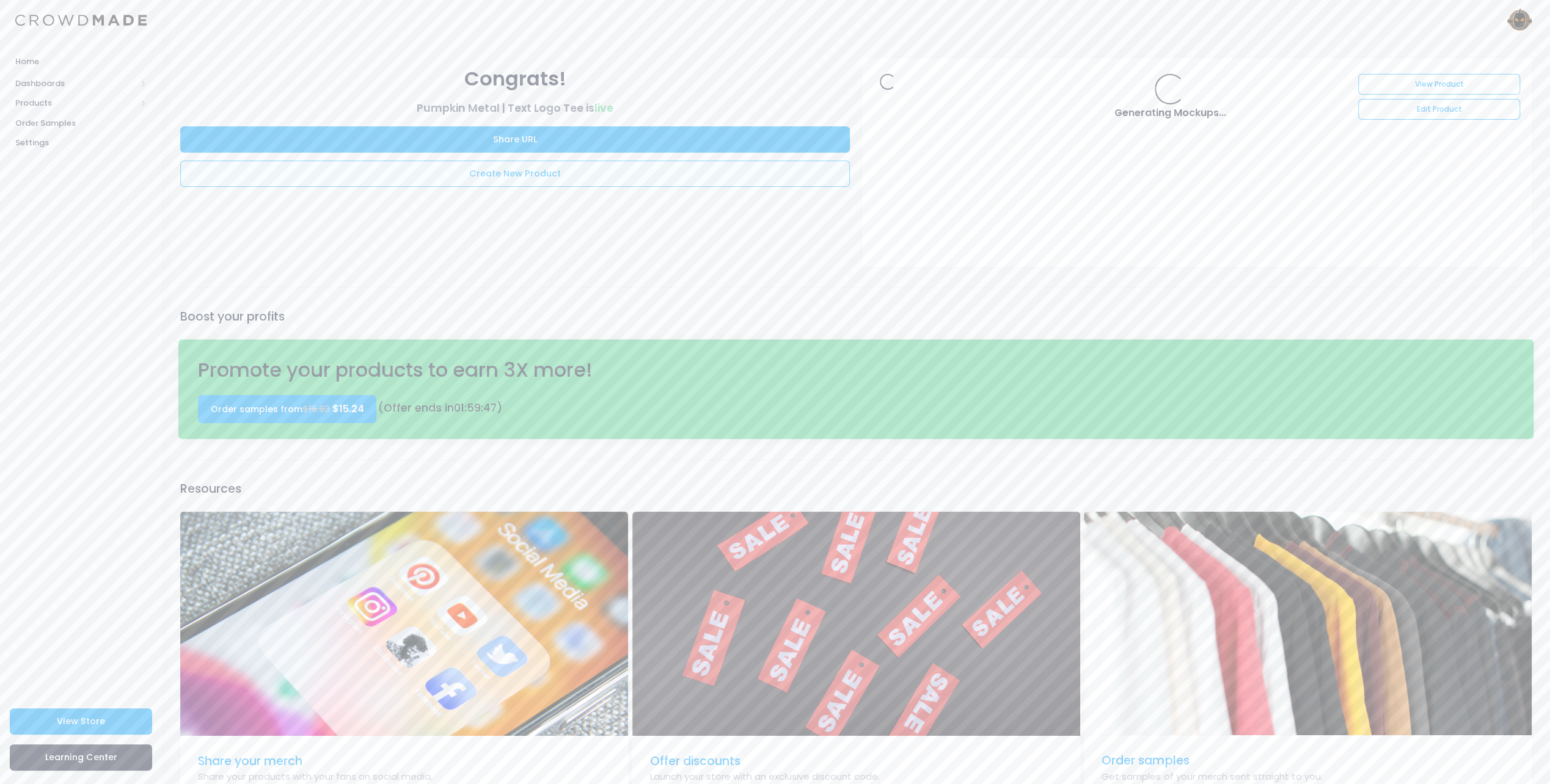
click at [570, 174] on link "Create New Product" at bounding box center [515, 174] width 669 height 26
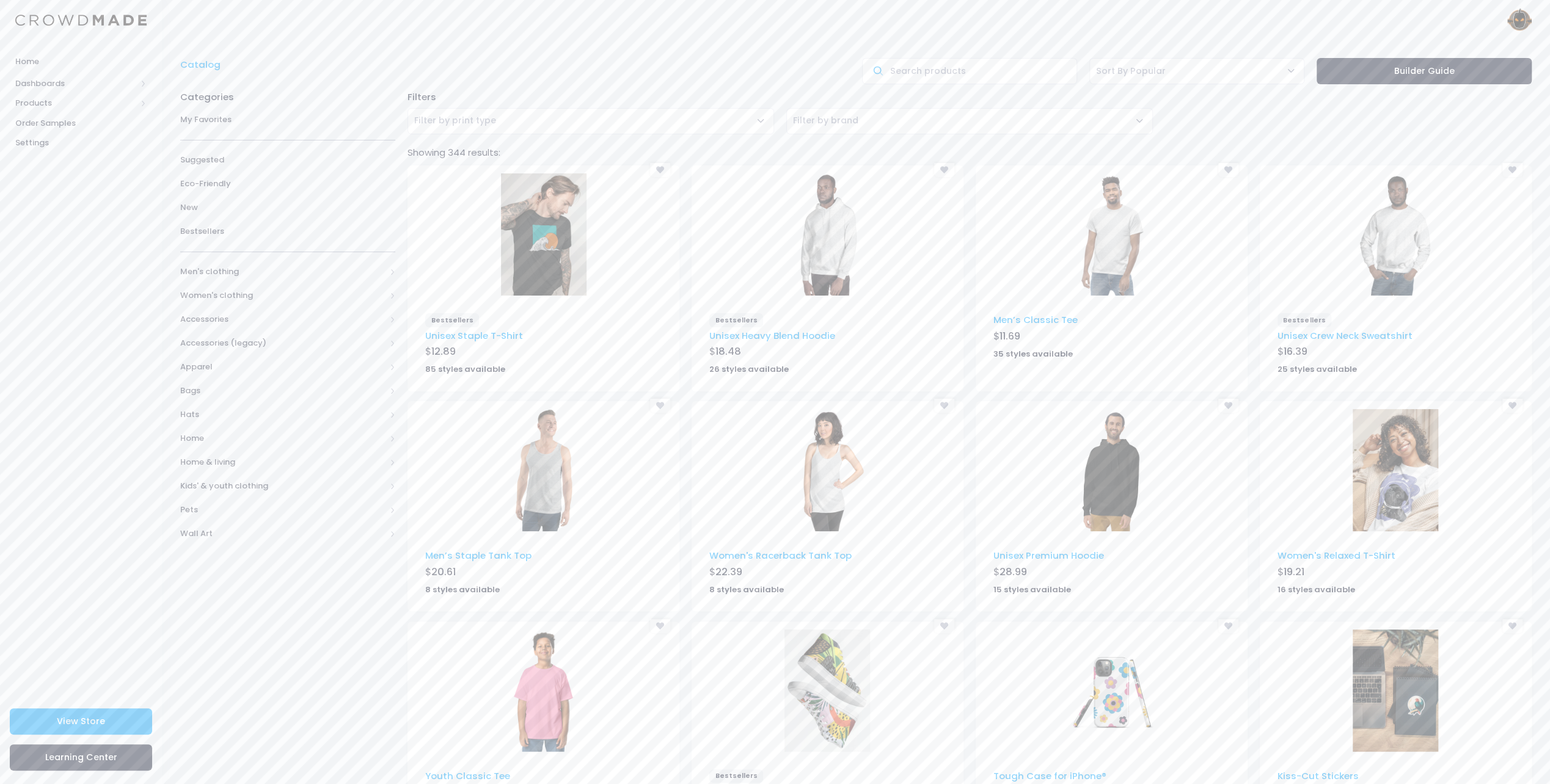
click at [550, 486] on img at bounding box center [544, 470] width 67 height 122
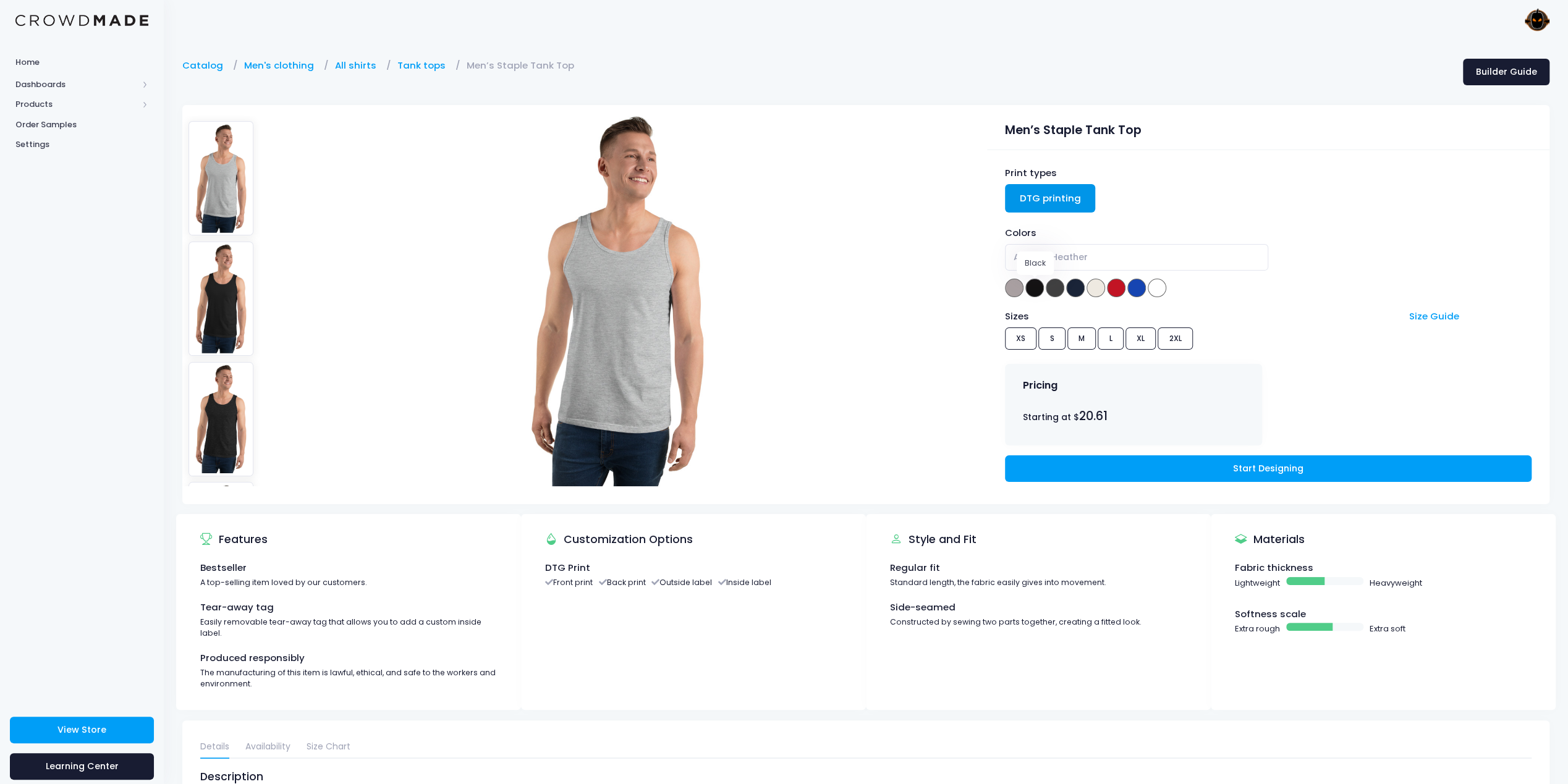
click at [1033, 283] on span at bounding box center [1035, 288] width 19 height 19
select select "Black"
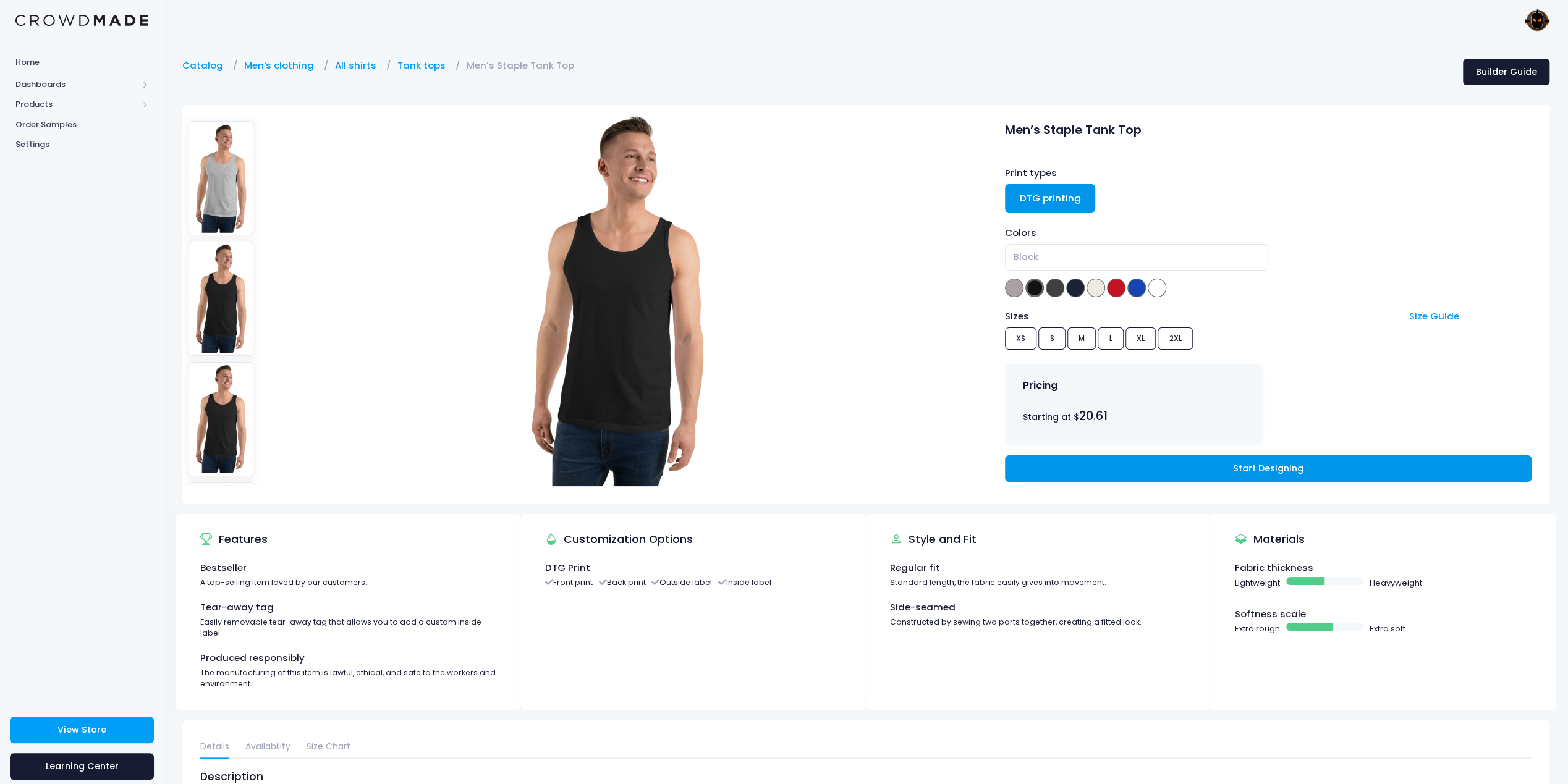
click at [1246, 466] on link "Start Designing" at bounding box center [1268, 469] width 526 height 26
drag, startPoint x: 41, startPoint y: 110, endPoint x: 171, endPoint y: 23, distance: 156.4
click at [41, 110] on span "Products" at bounding box center [77, 104] width 122 height 12
click at [406, 67] on link "Tank tops" at bounding box center [425, 66] width 54 height 14
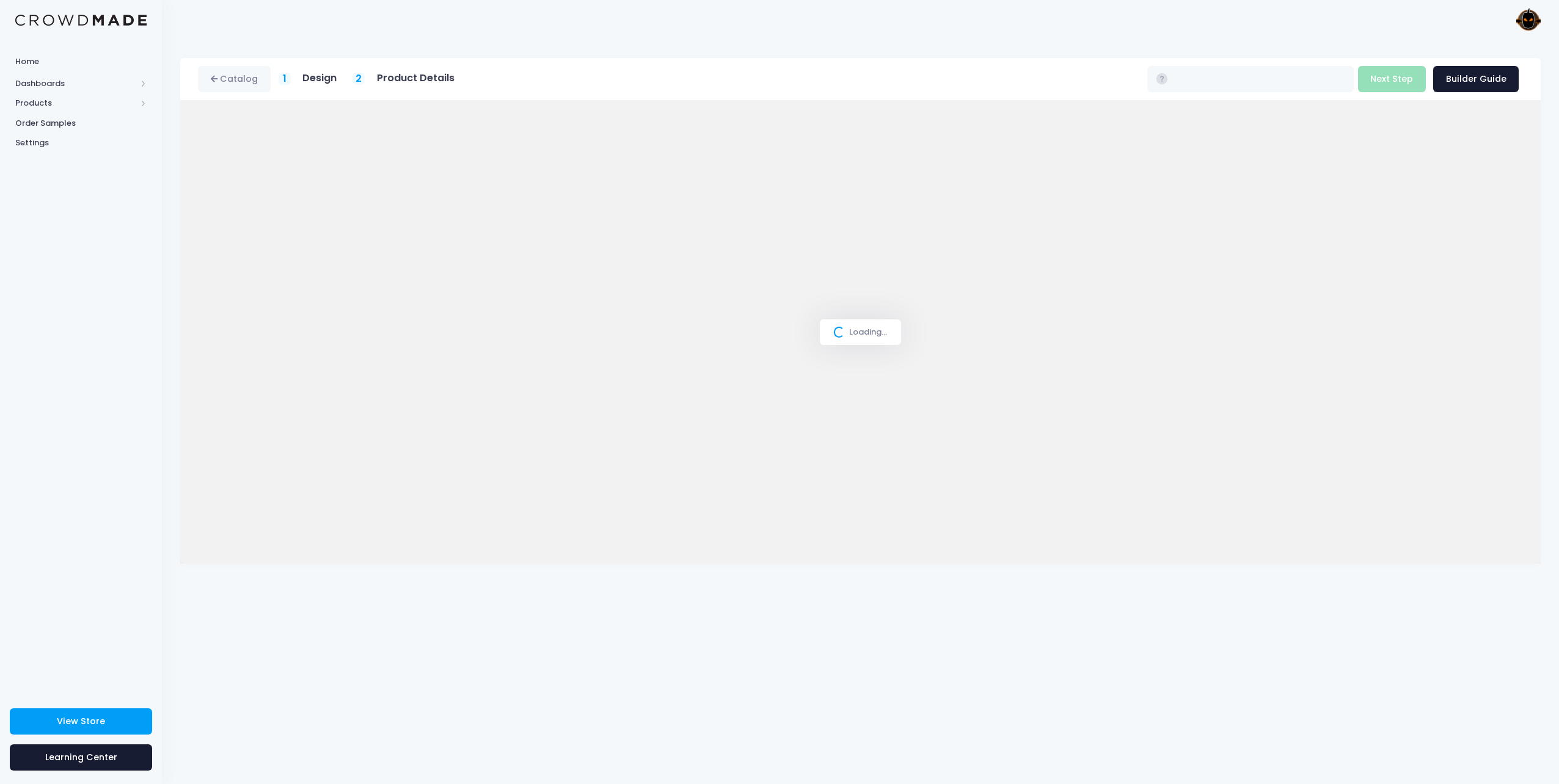
type input "$20.61 - $24.28"
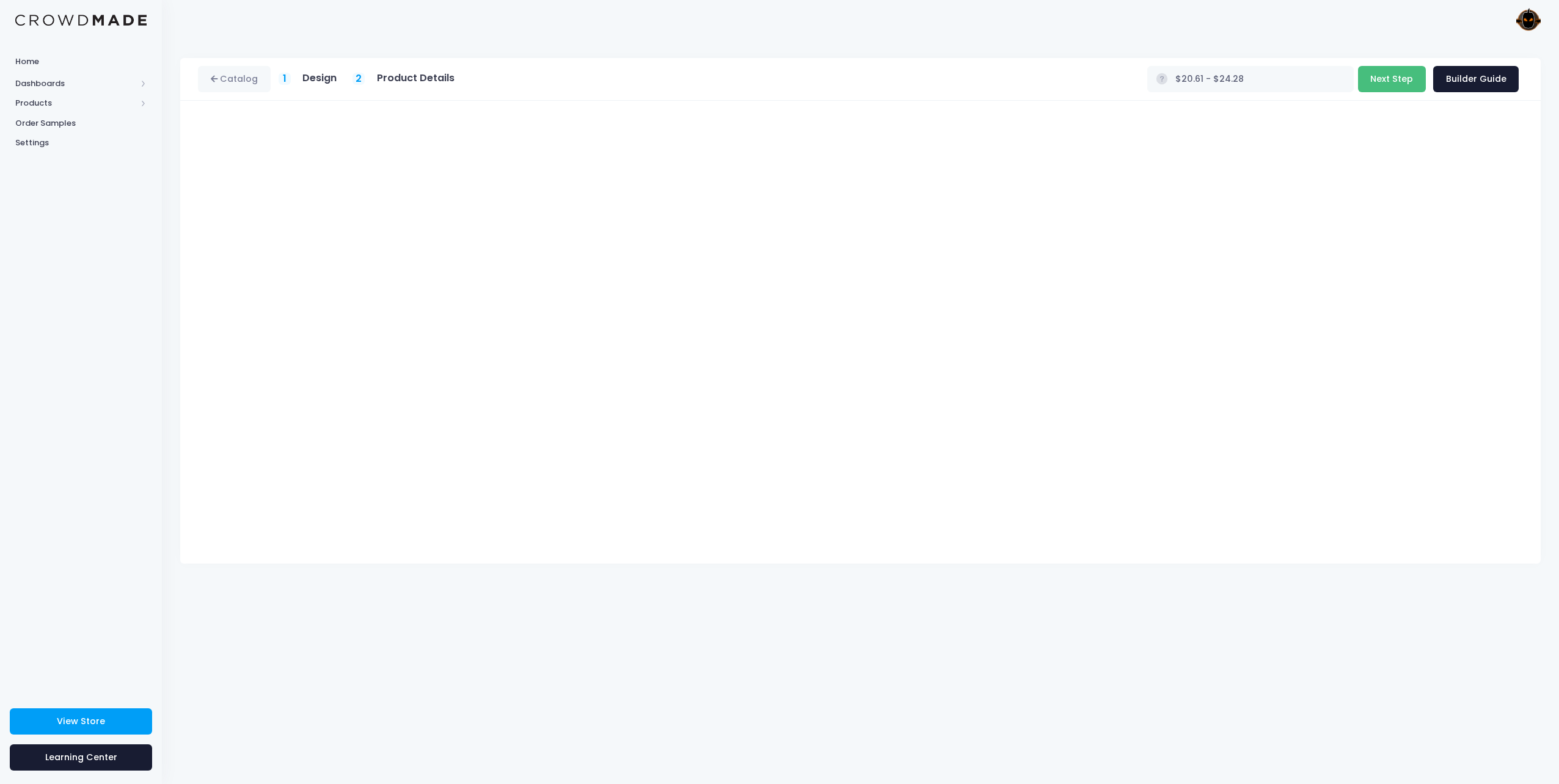
click at [1389, 79] on button "Next Step" at bounding box center [1391, 79] width 68 height 26
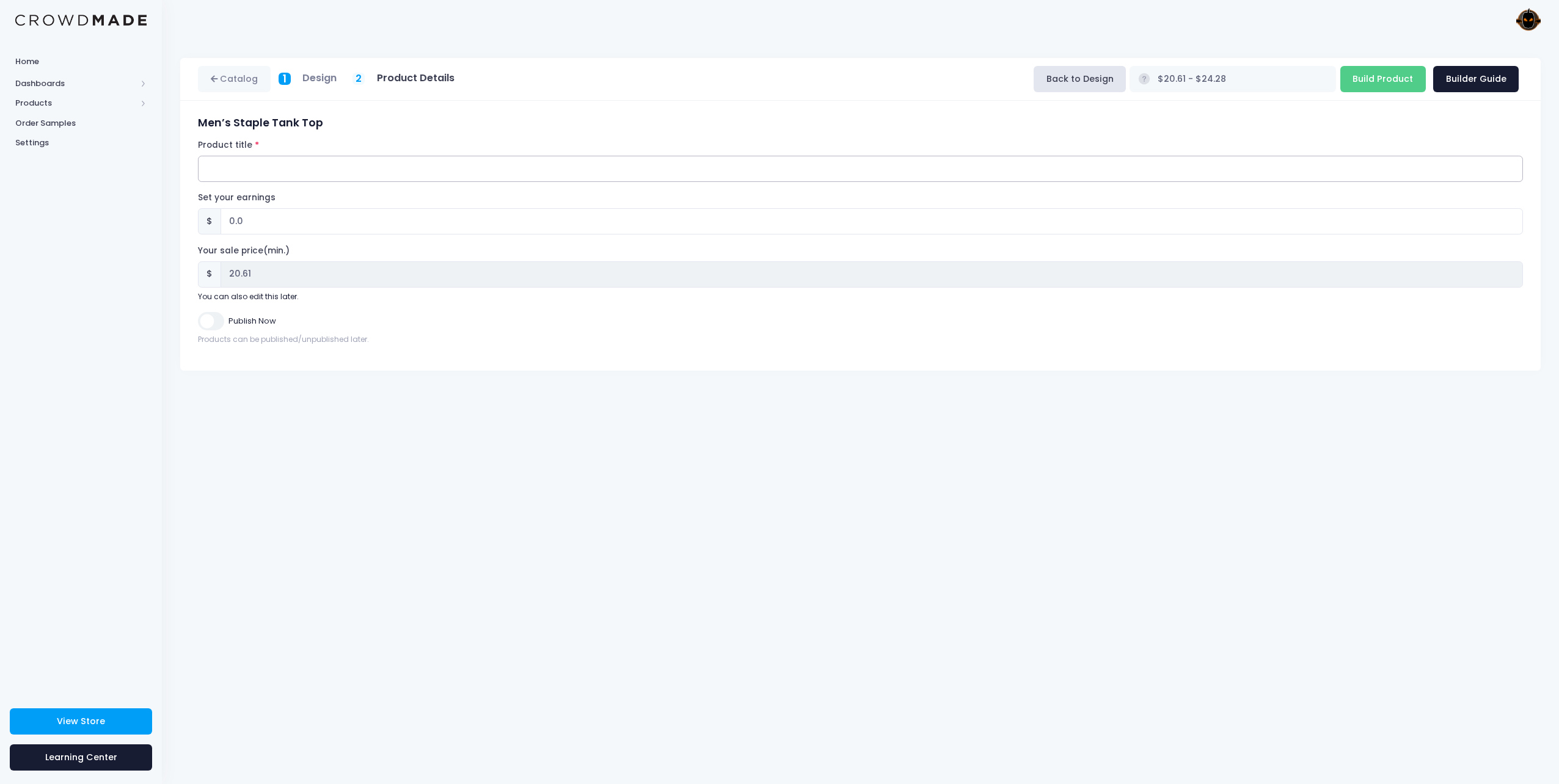
click at [217, 169] on input "Product title" at bounding box center [861, 169] width 1325 height 26
type input "Pumpkin Metal Text Logo | Tank Top"
drag, startPoint x: 244, startPoint y: 220, endPoint x: 203, endPoint y: 220, distance: 41.0
click at [203, 220] on div "$ 0.0" at bounding box center [861, 221] width 1325 height 26
type input "2"
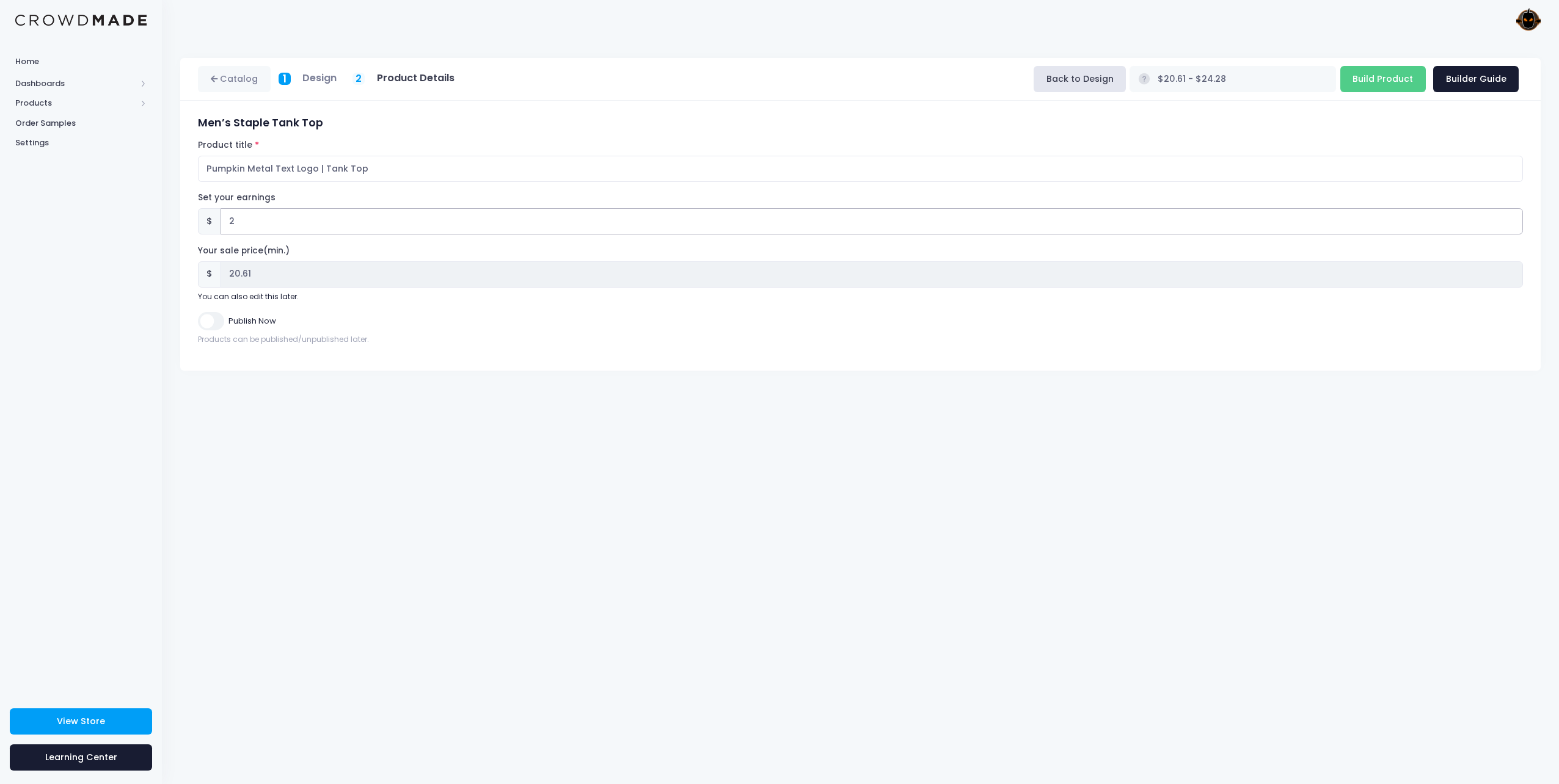
type input "$22.61 - $26.28"
type input "22.61"
type input "20"
type input "$40.61 - $44.28"
type input "40.61"
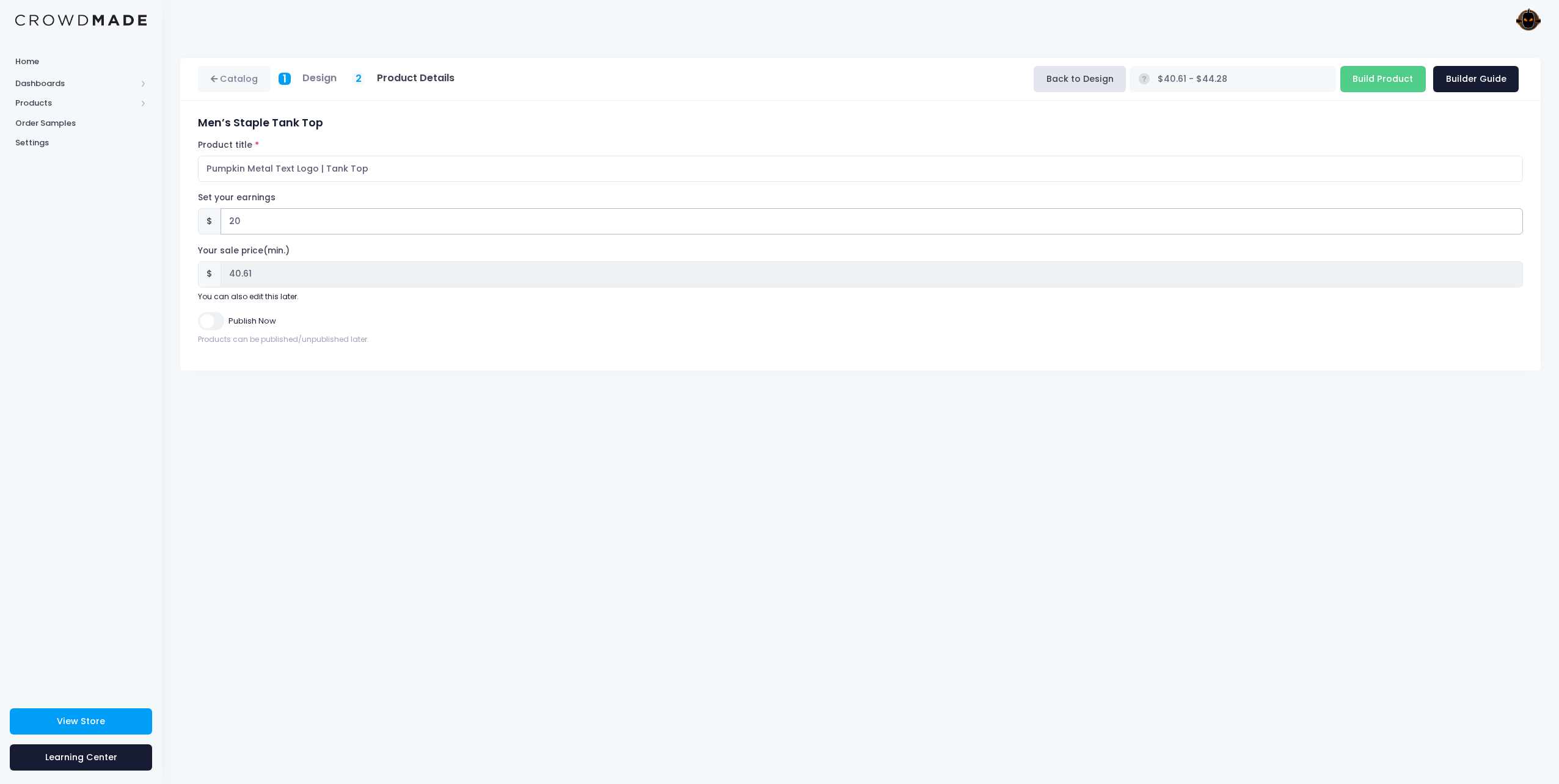
type input "2"
type input "$22.61 - $26.28"
type input "22.61"
type input "$20.61 - $24.28"
type input "20.61"
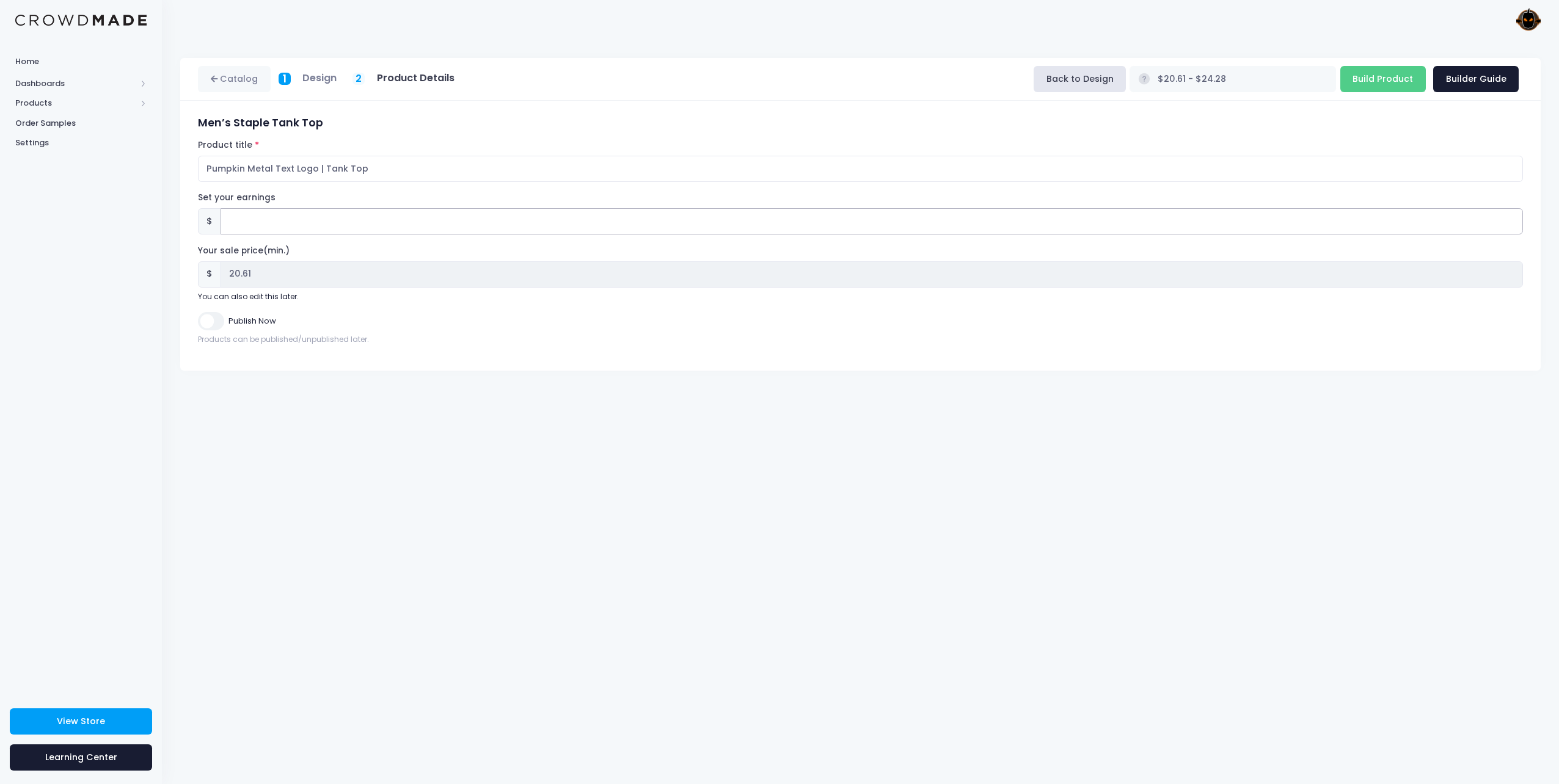
type input "1"
type input "$21.61 - $25.28"
type input "21.61"
type input "10"
type input "$30.61 - $34.28"
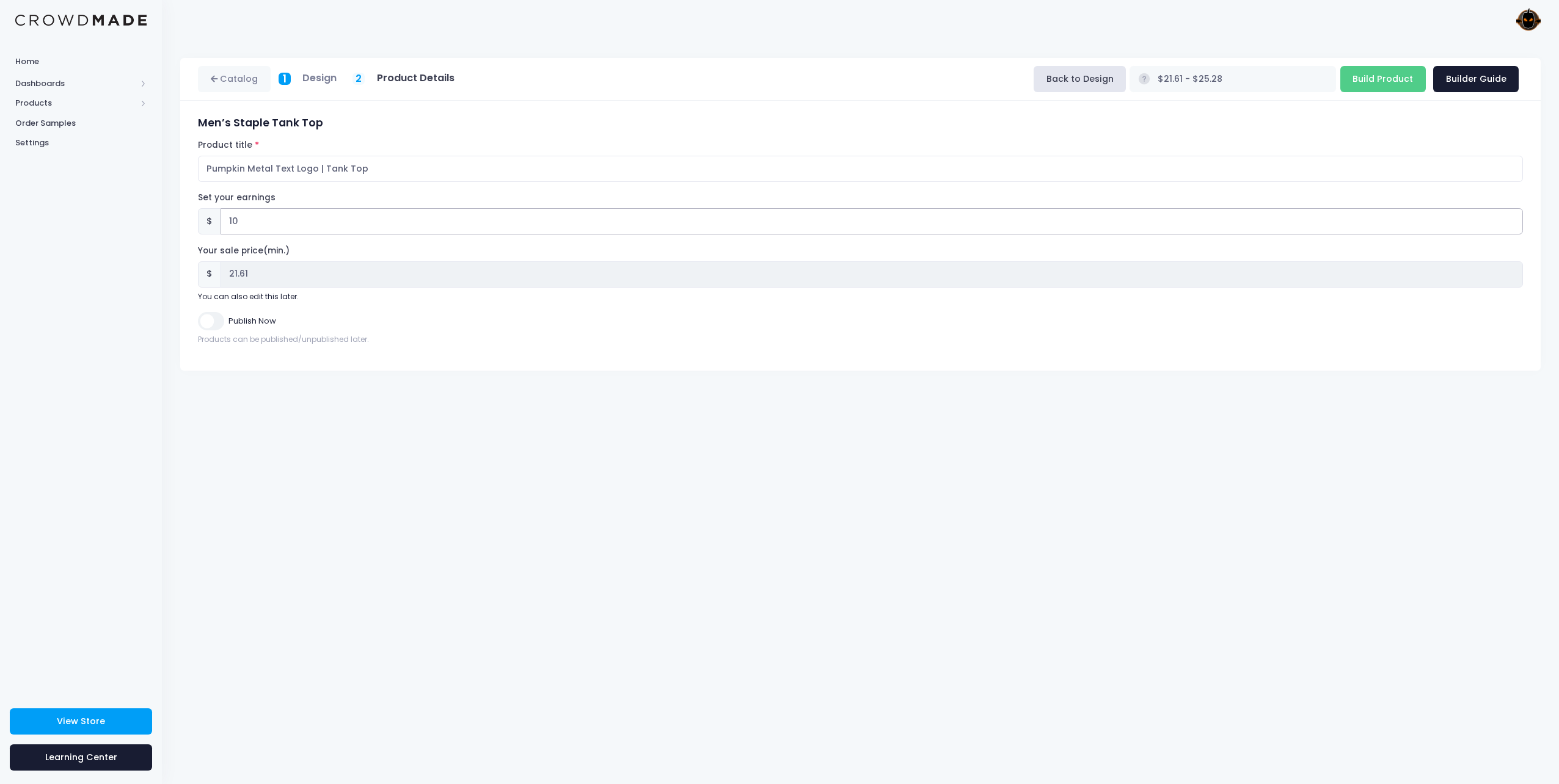
type input "30.61"
type input "1"
type input "$21.61 - $25.28"
type input "21.61"
type input "$20.61 - $24.28"
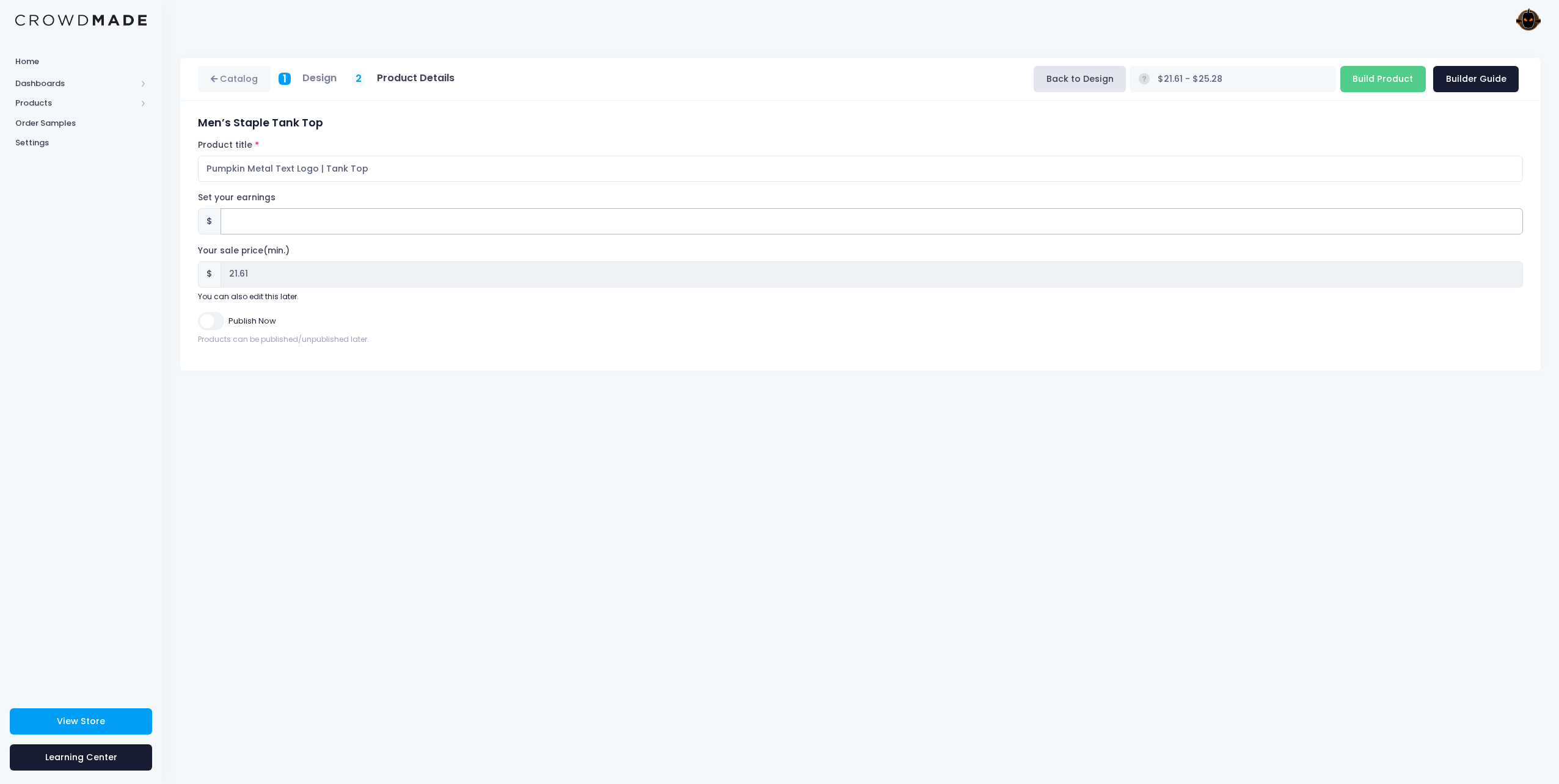
type input "20.61"
type input "9"
type input "$29.61 - $33.28"
type input "29.61"
type input "9.3"
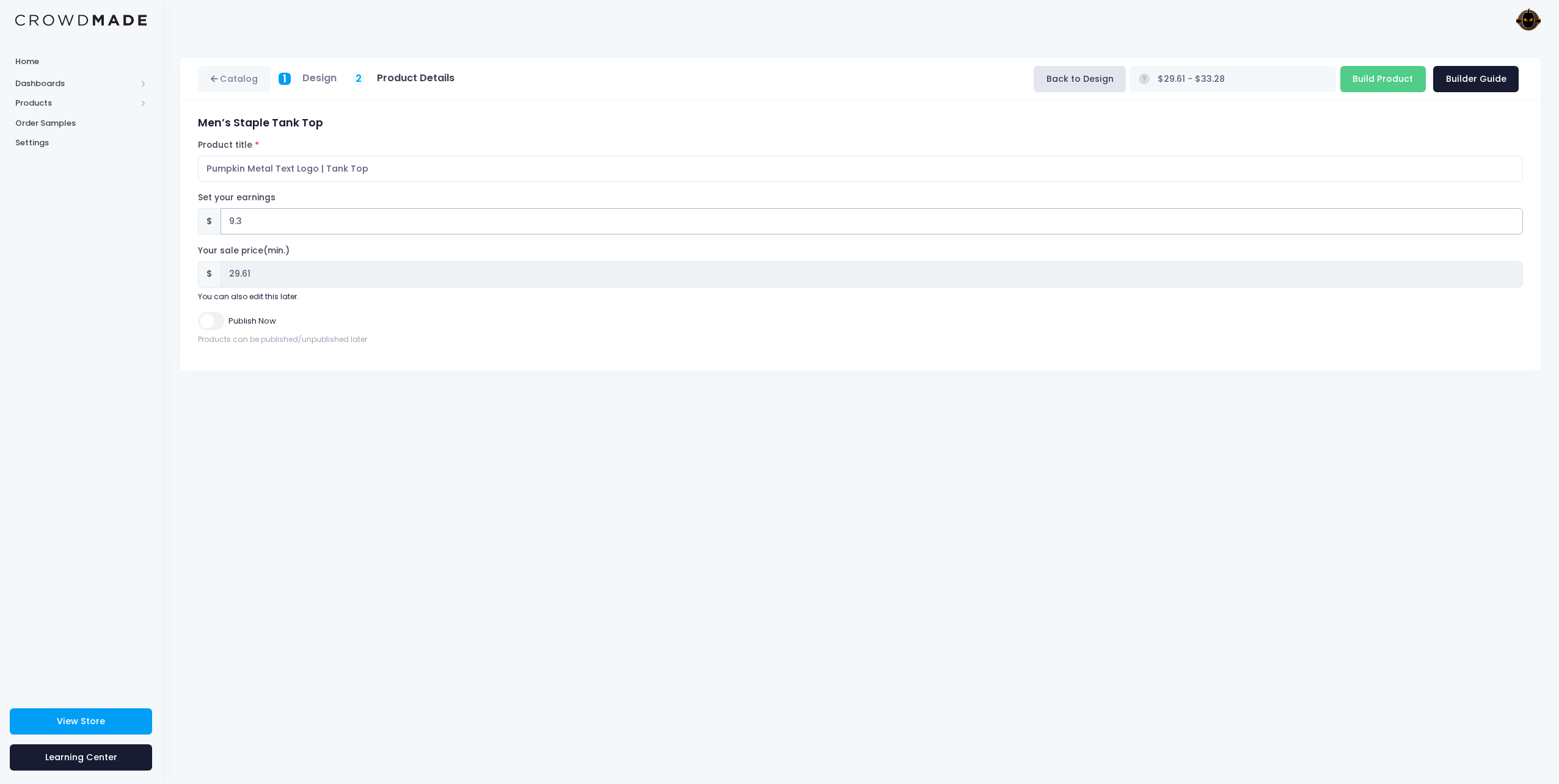
type input "$29.91 - $33.58"
type input "29.91"
type input "9.38"
type input "$29.99 - $33.66"
type input "29.99"
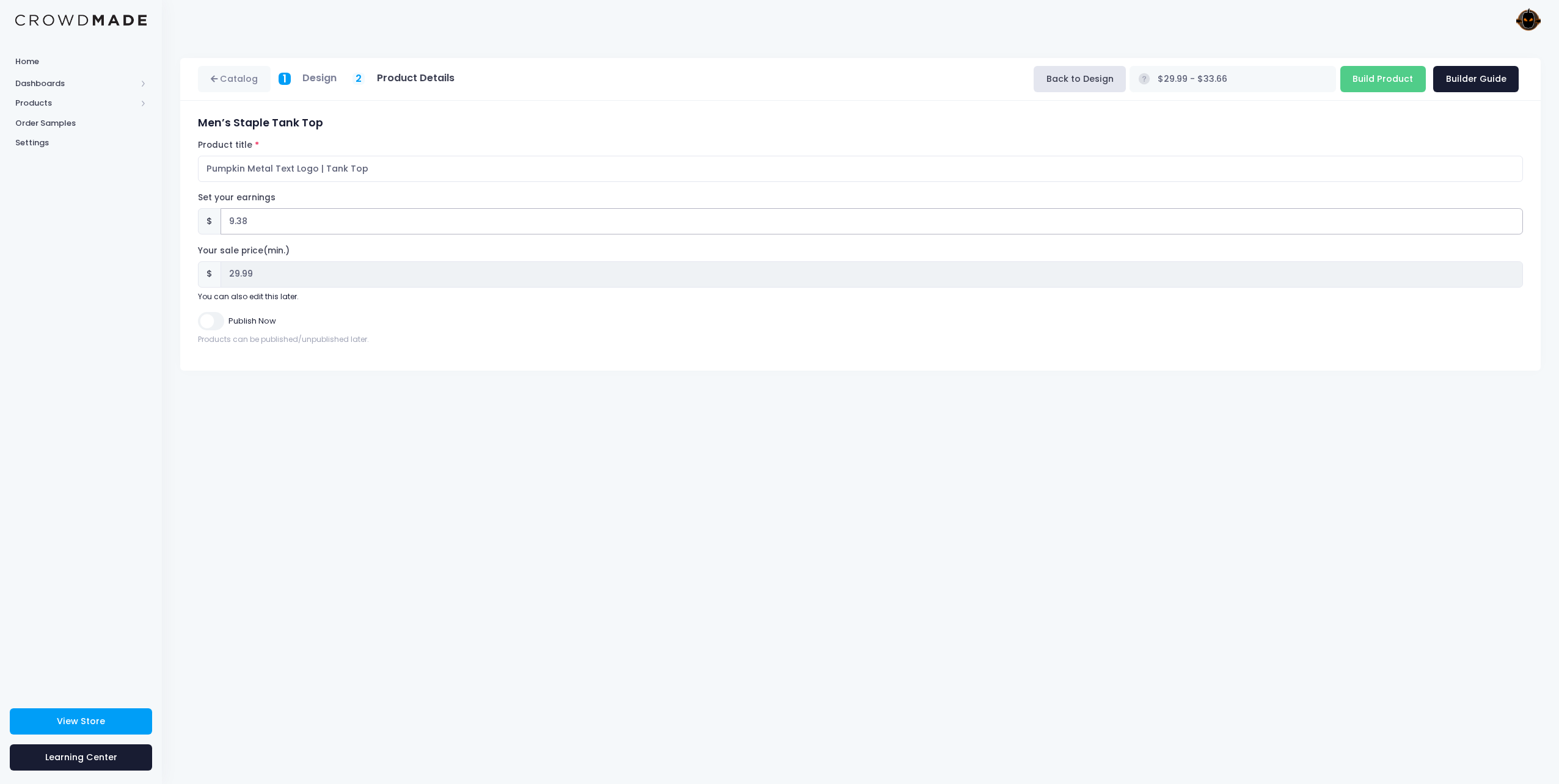
type input "9.38"
click at [420, 563] on div "Catalog 1 Design 2 Product Details" at bounding box center [861, 412] width 1397 height 745
click at [1378, 80] on input "Build Product" at bounding box center [1383, 79] width 86 height 26
type input "Building product..."
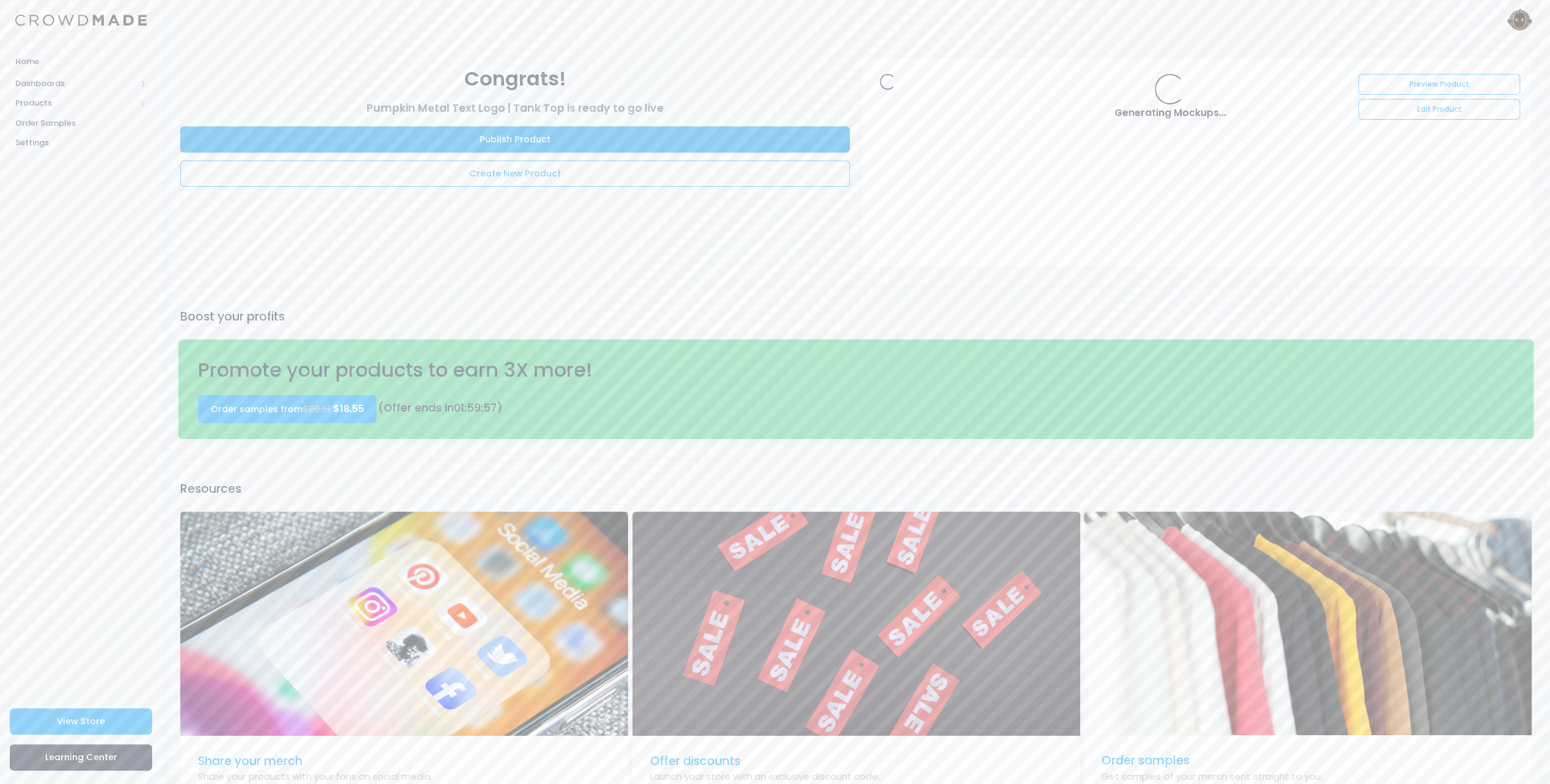
click at [526, 142] on link "Publish Product" at bounding box center [515, 139] width 669 height 26
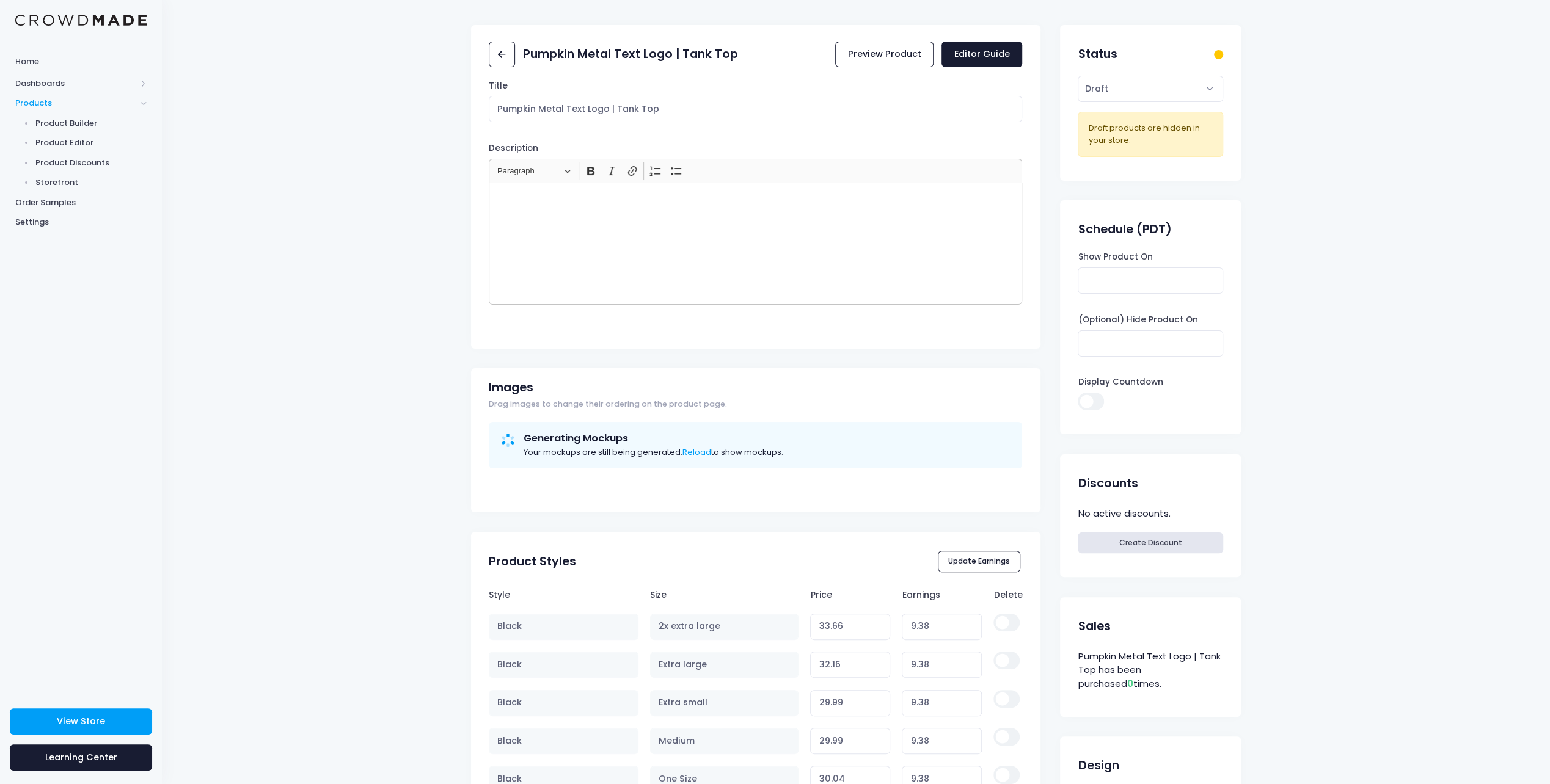
scroll to position [61, 0]
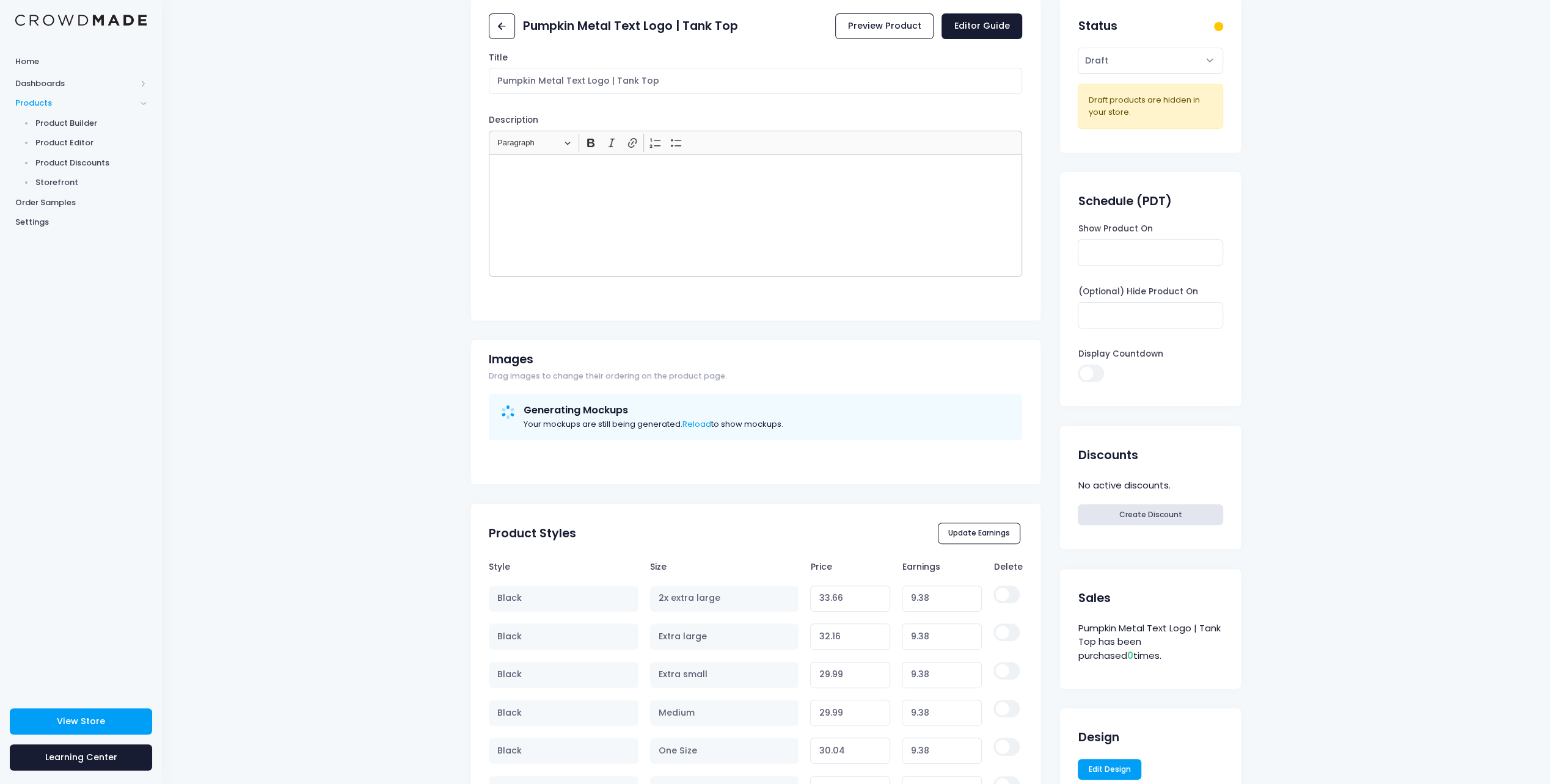
drag, startPoint x: 1437, startPoint y: 384, endPoint x: 1353, endPoint y: 311, distance: 111.3
click at [1353, 311] on div "Pumpkin Metal Text Logo | Tank Top Preview Product Editor Guide Title Pumpkin M…" at bounding box center [856, 574] width 1389 height 1156
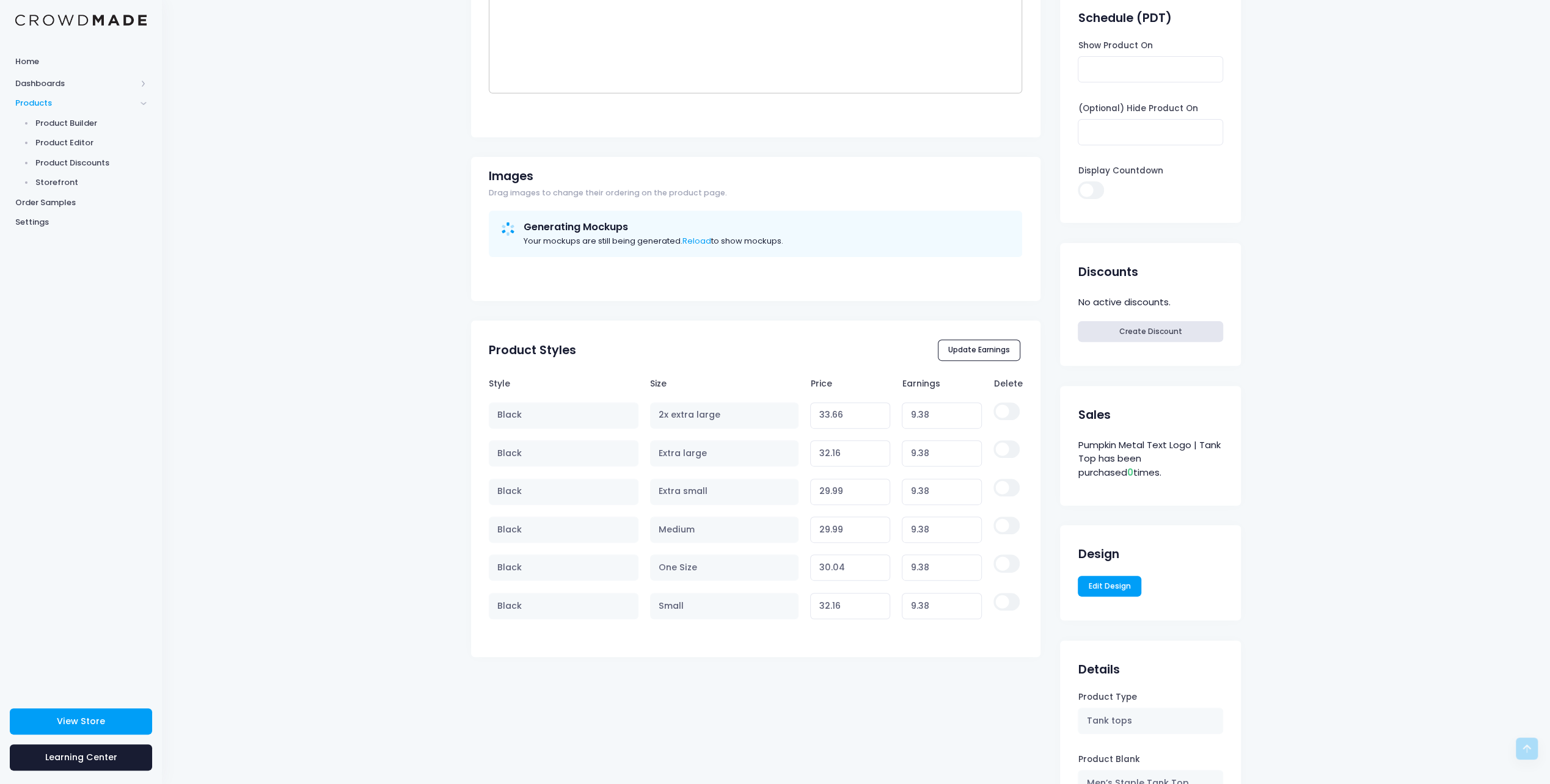
scroll to position [0, 0]
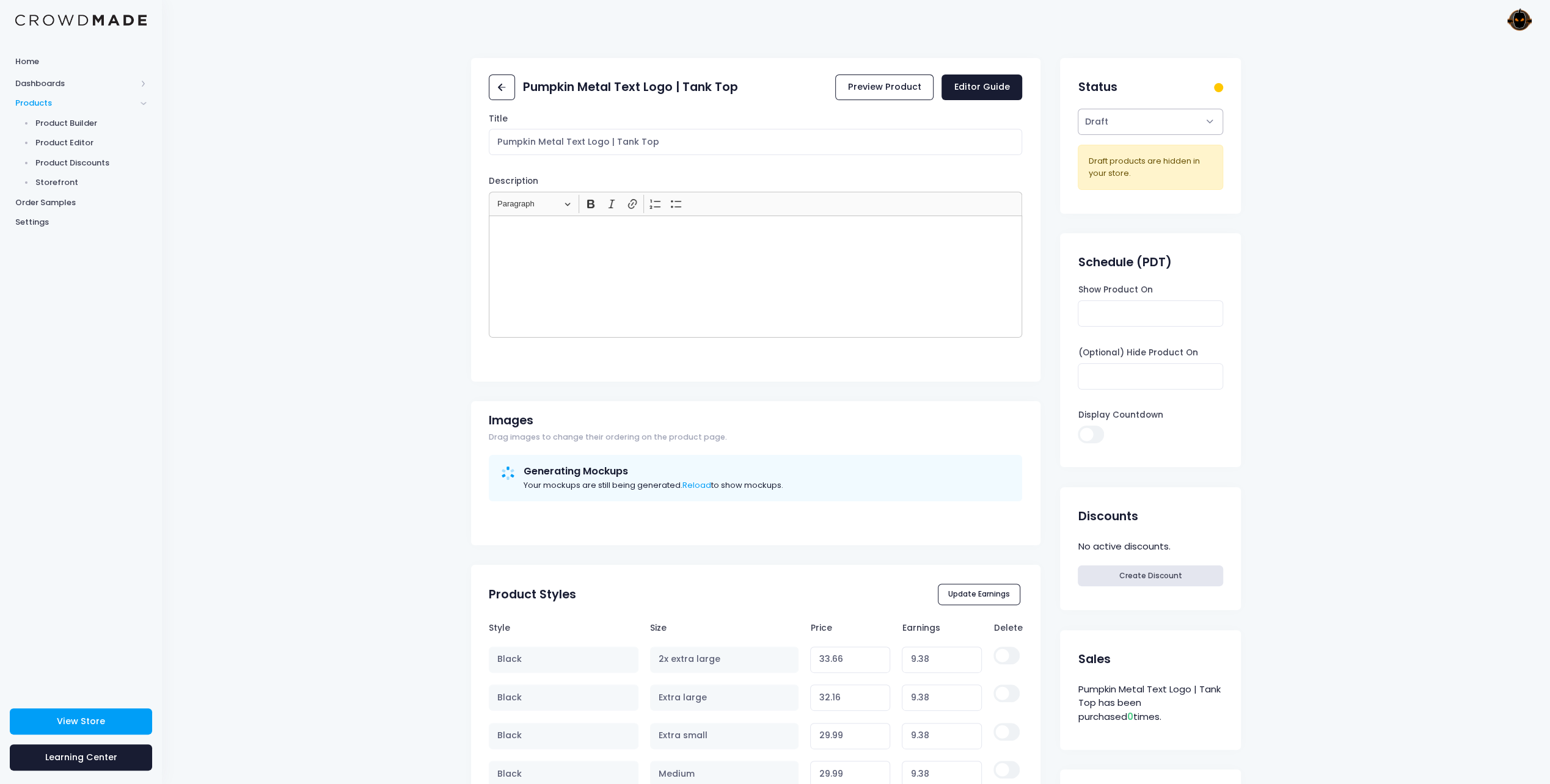
click at [1209, 130] on select "Active Draft" at bounding box center [1150, 122] width 145 height 26
select select "active"
click at [1078, 109] on select "Active Draft" at bounding box center [1150, 122] width 145 height 26
click at [975, 93] on link "Editor Guide" at bounding box center [982, 87] width 80 height 26
click at [66, 182] on span "Storefront" at bounding box center [91, 183] width 112 height 12
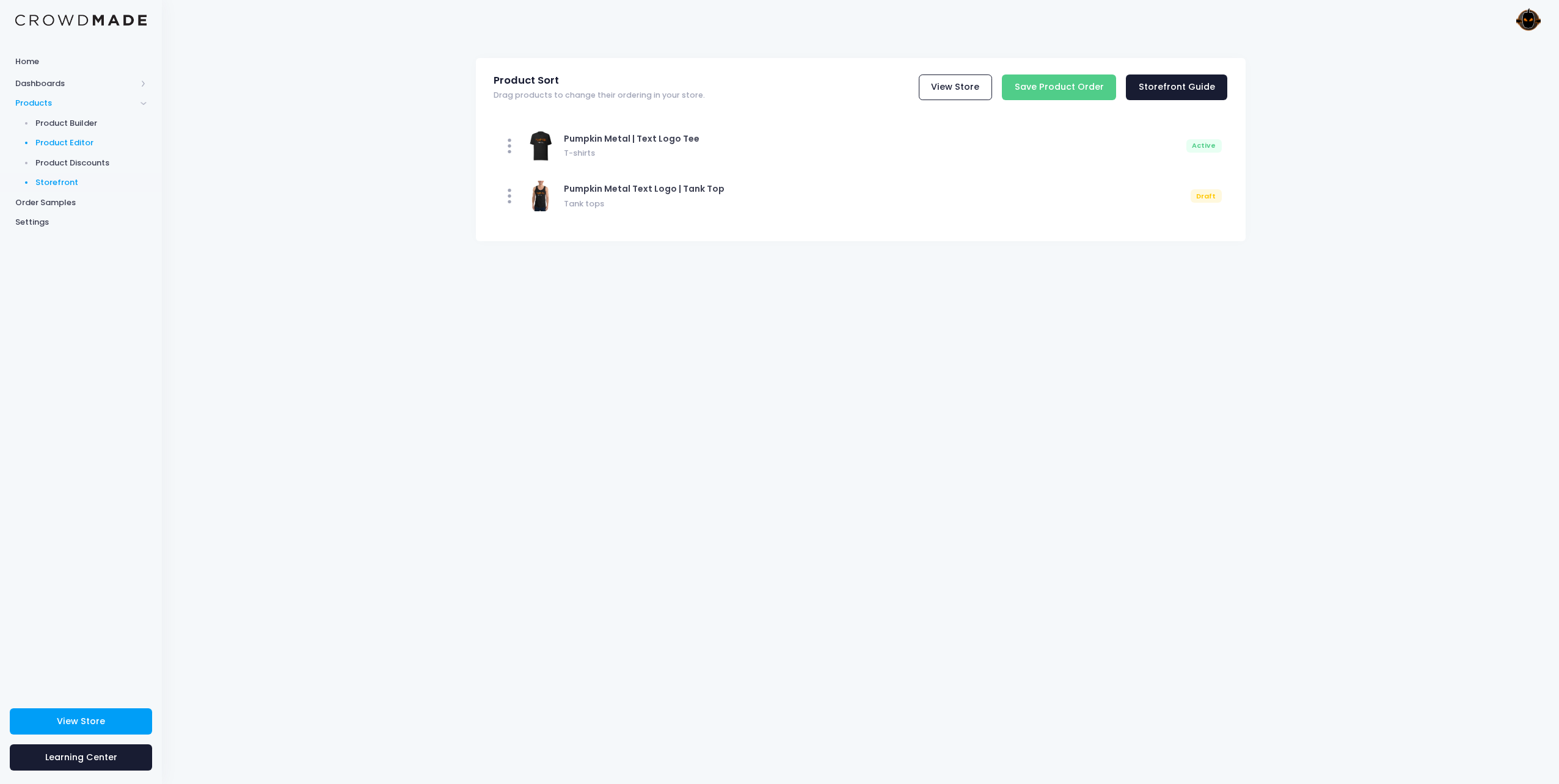
click at [67, 145] on span "Product Editor" at bounding box center [91, 143] width 112 height 12
click at [66, 125] on span "Product Builder" at bounding box center [91, 123] width 112 height 12
click at [90, 123] on span "Product Builder" at bounding box center [91, 123] width 112 height 12
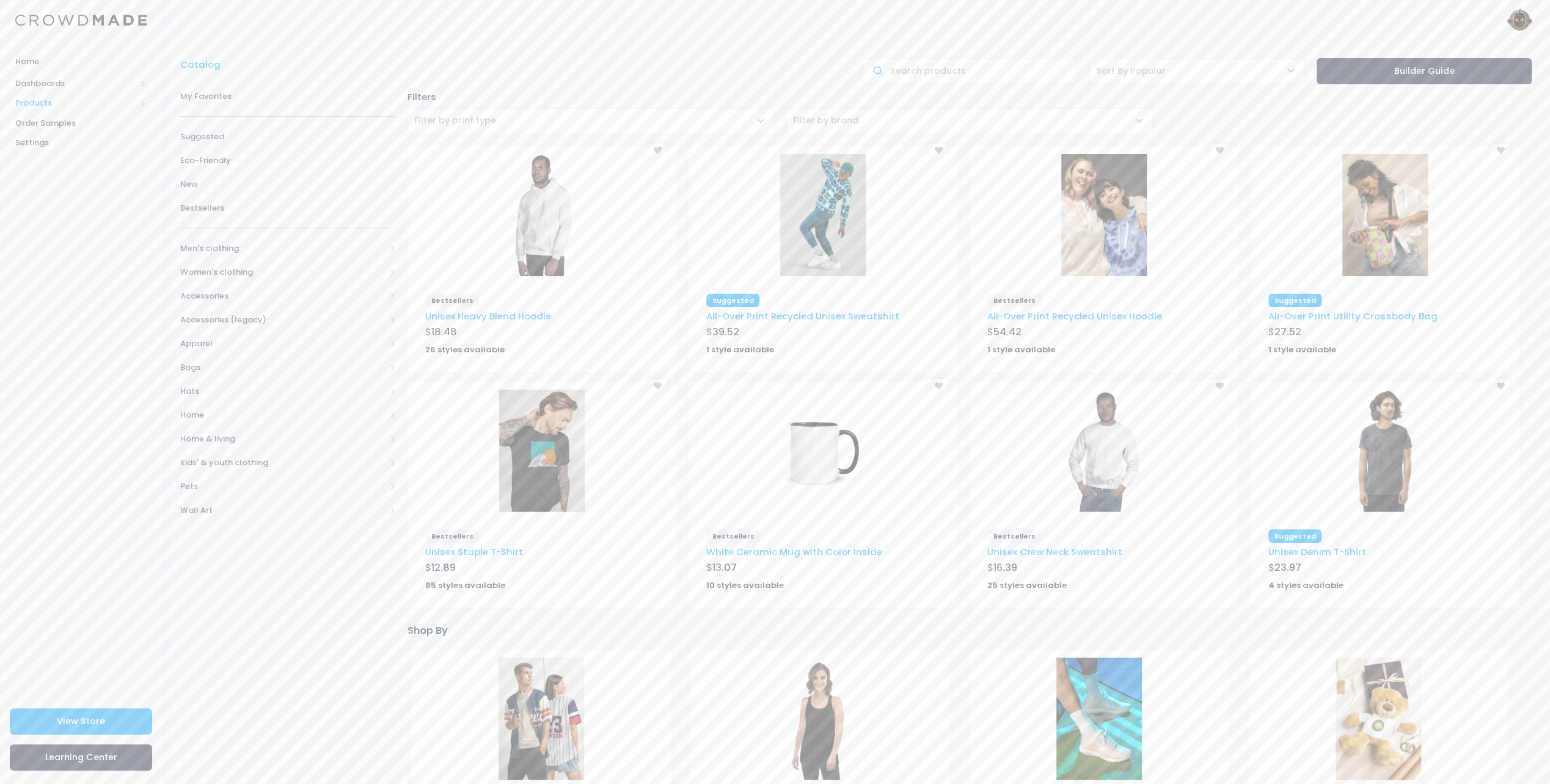
click at [60, 102] on span "Products" at bounding box center [76, 103] width 121 height 12
click at [68, 142] on span "Product Editor" at bounding box center [91, 143] width 112 height 12
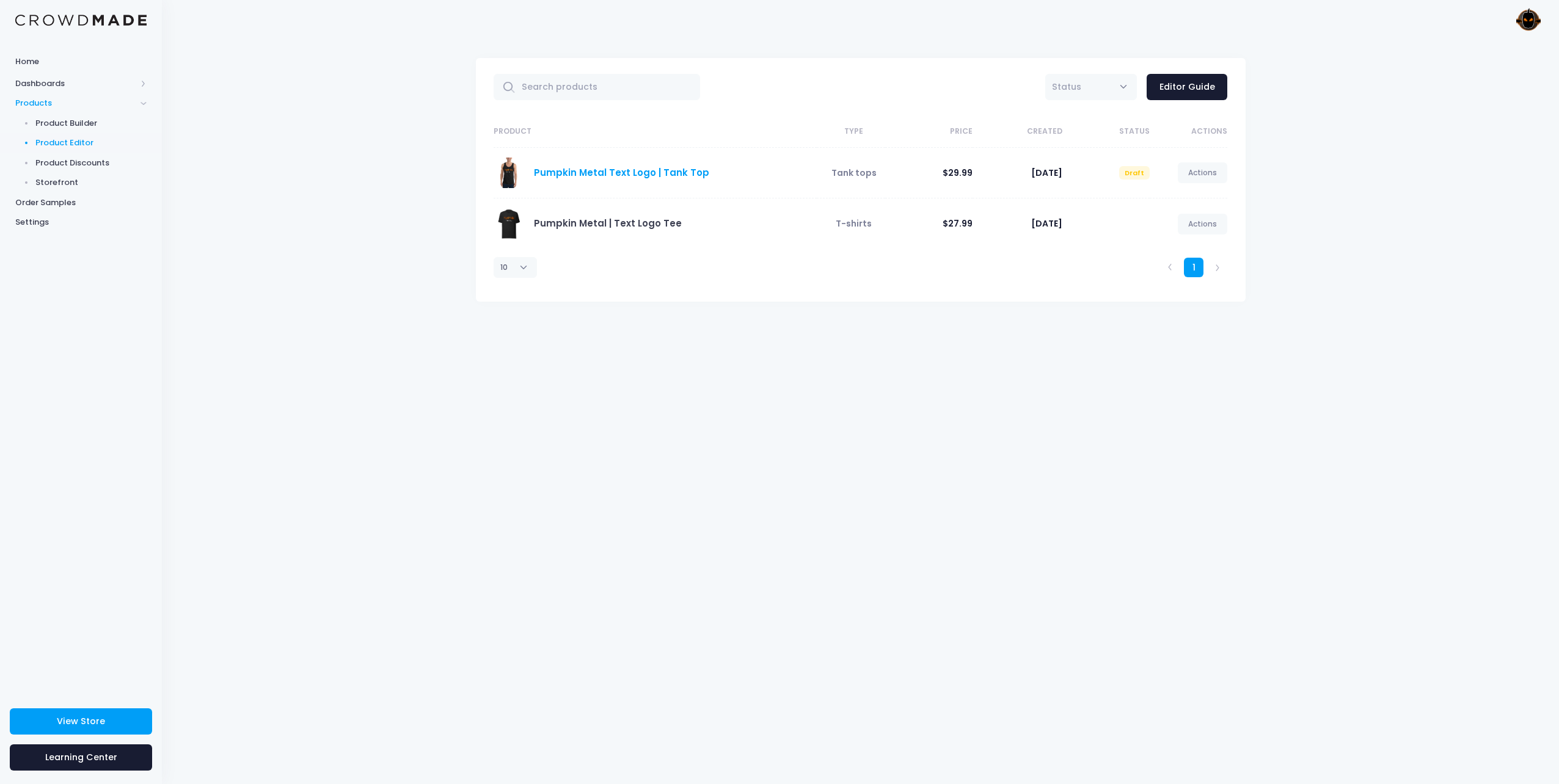
click at [633, 170] on link "Pumpkin Metal Text Logo | Tank Top" at bounding box center [621, 172] width 175 height 13
click at [1201, 177] on link "Actions" at bounding box center [1203, 172] width 50 height 21
click at [1182, 246] on link "Publish" at bounding box center [1190, 245] width 65 height 21
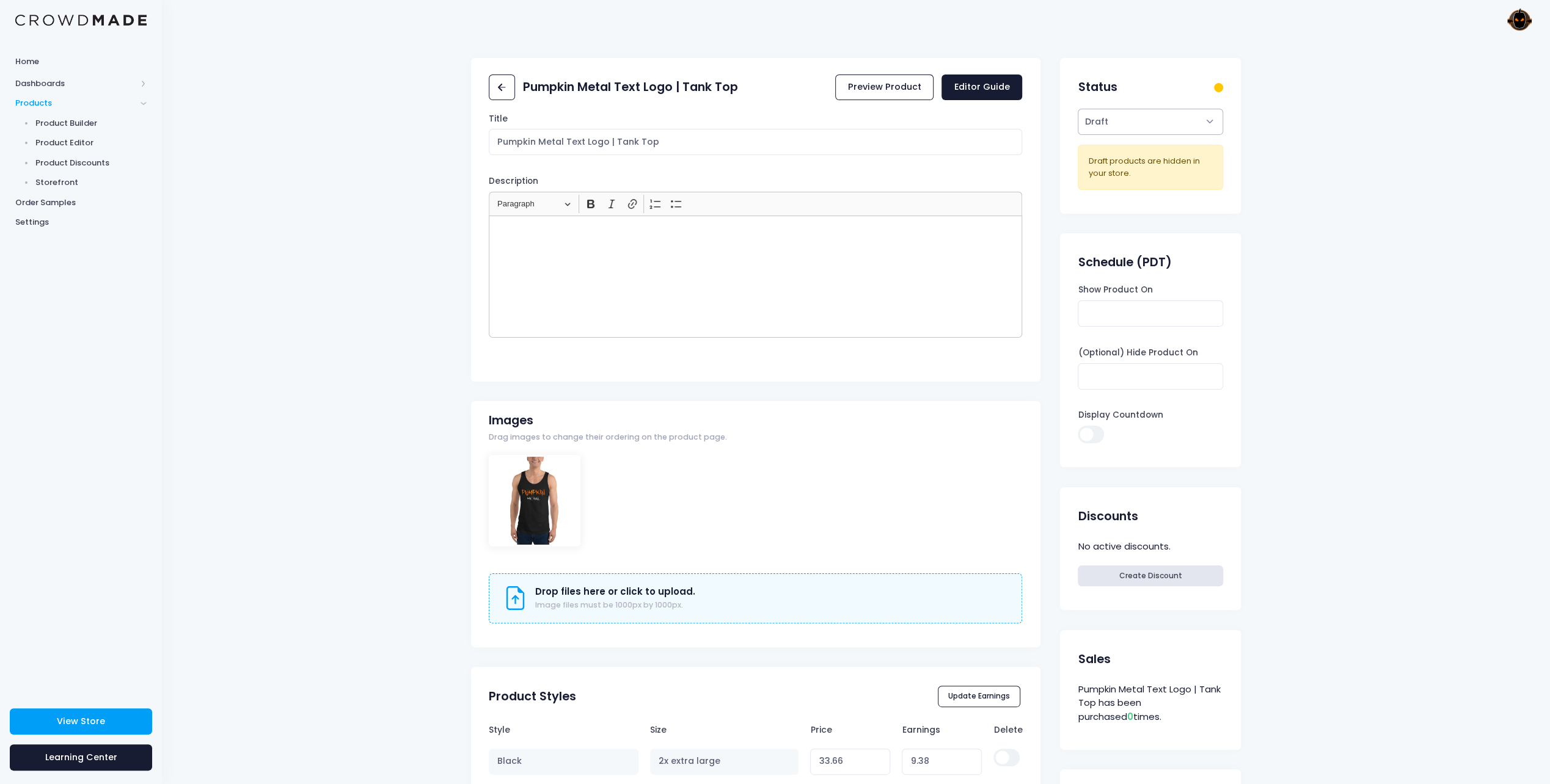
click at [1184, 115] on select "Active Draft" at bounding box center [1150, 122] width 145 height 26
select select "active"
click at [1078, 135] on select "Active Draft" at bounding box center [1150, 122] width 145 height 26
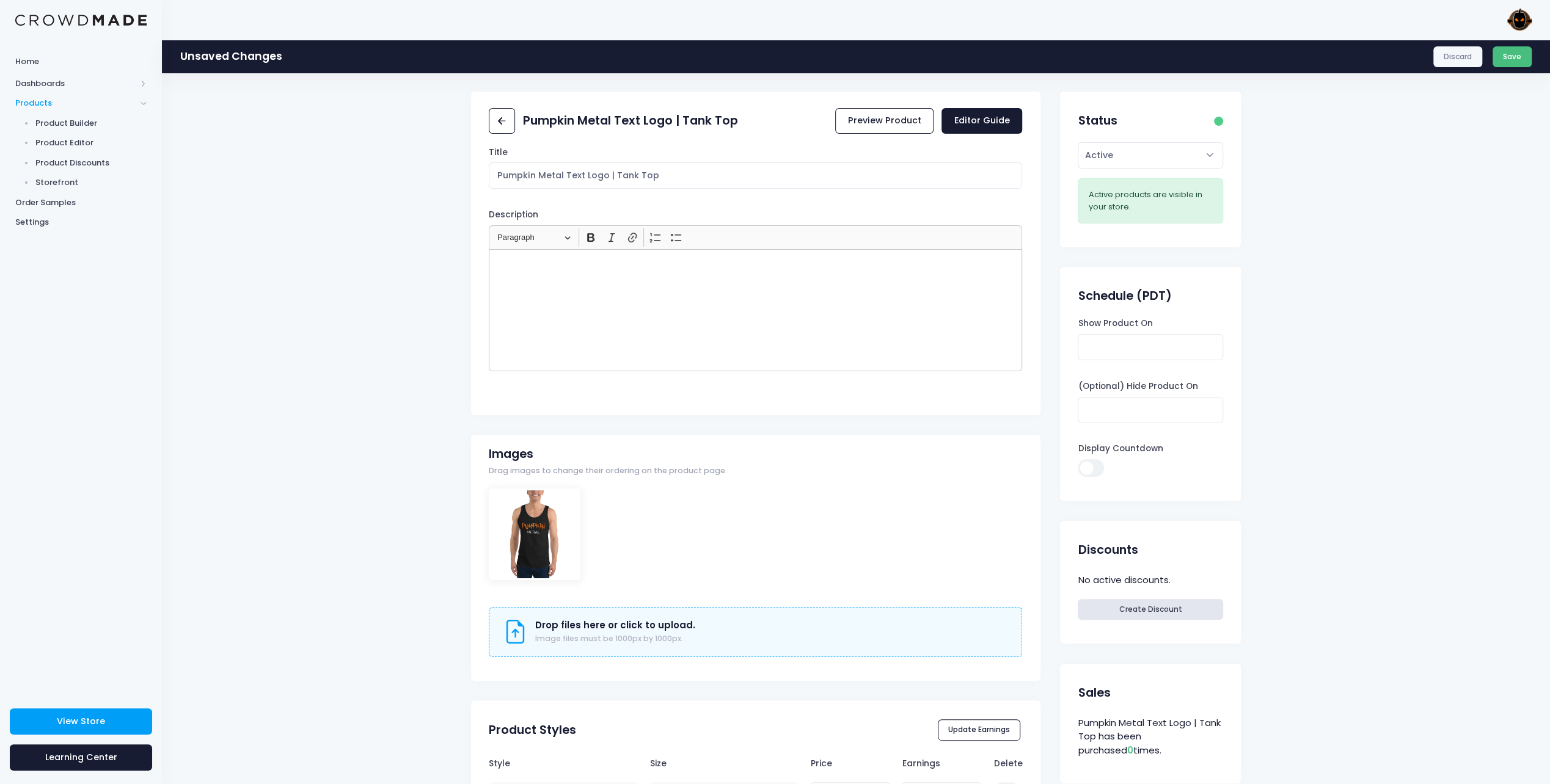
click at [1526, 59] on button "Save" at bounding box center [1513, 57] width 40 height 21
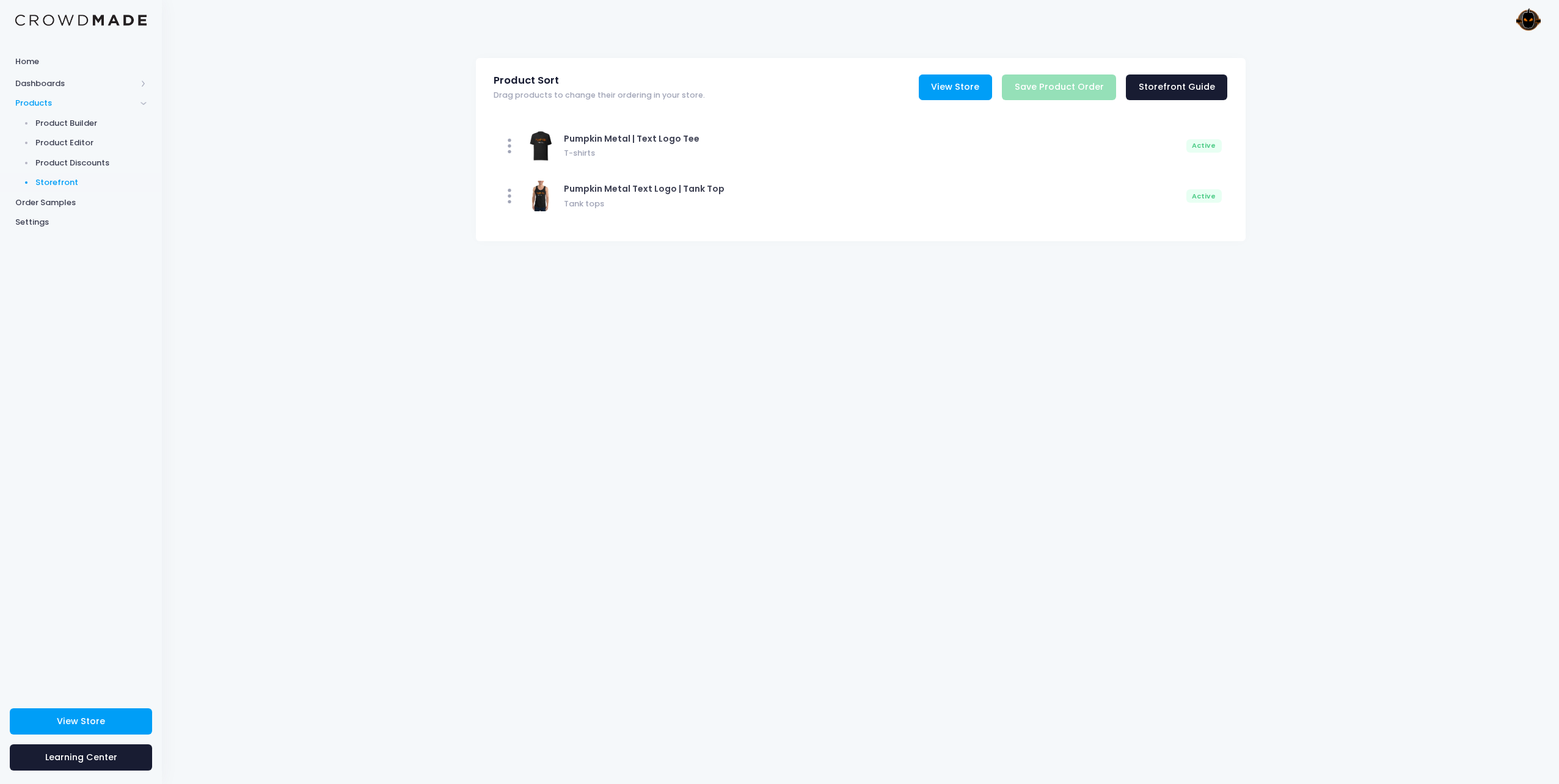
click at [982, 94] on link "View Store" at bounding box center [955, 87] width 73 height 26
click at [34, 223] on span "Settings" at bounding box center [81, 223] width 132 height 12
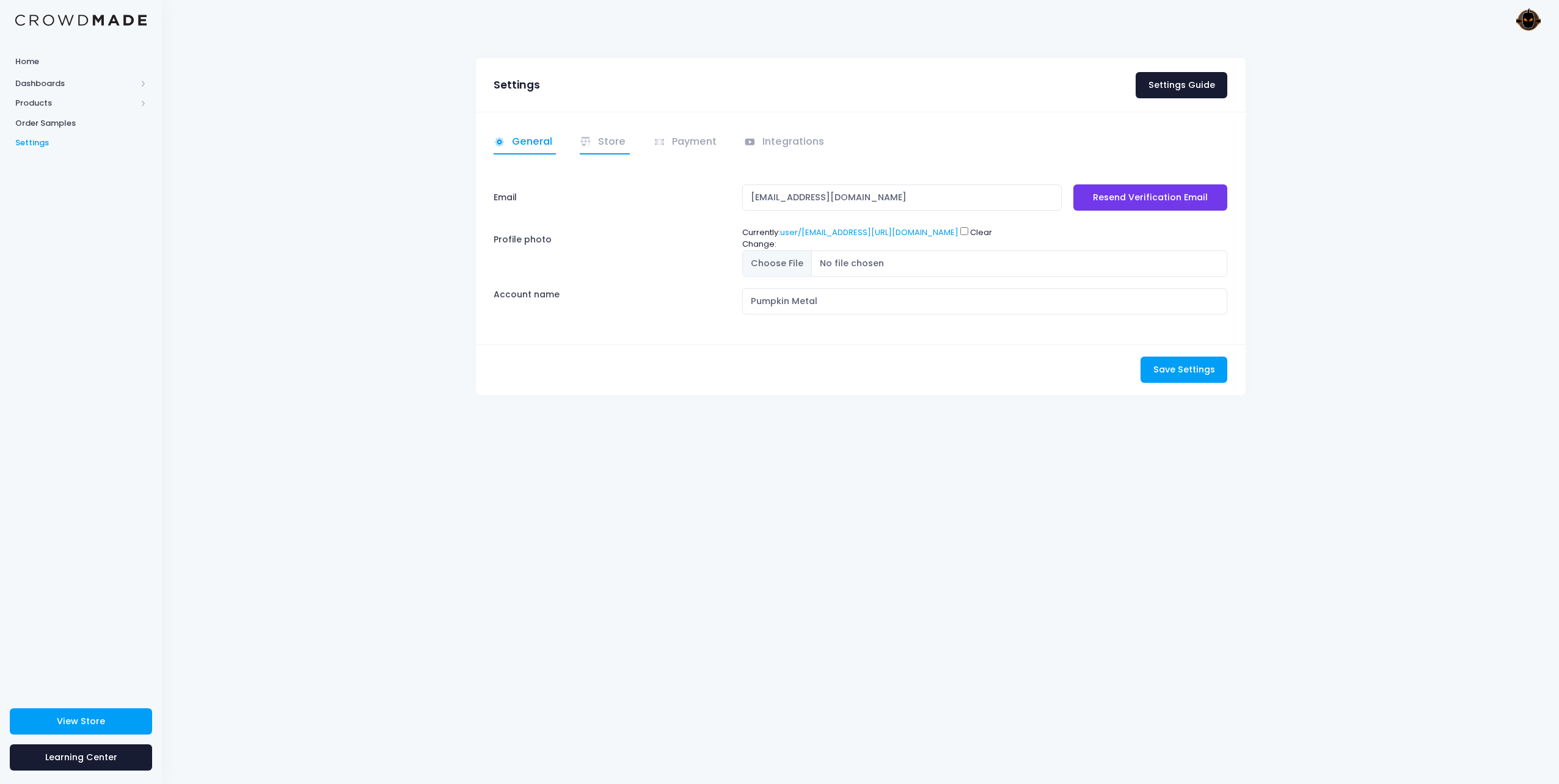
click at [587, 132] on link "Store" at bounding box center [604, 142] width 50 height 24
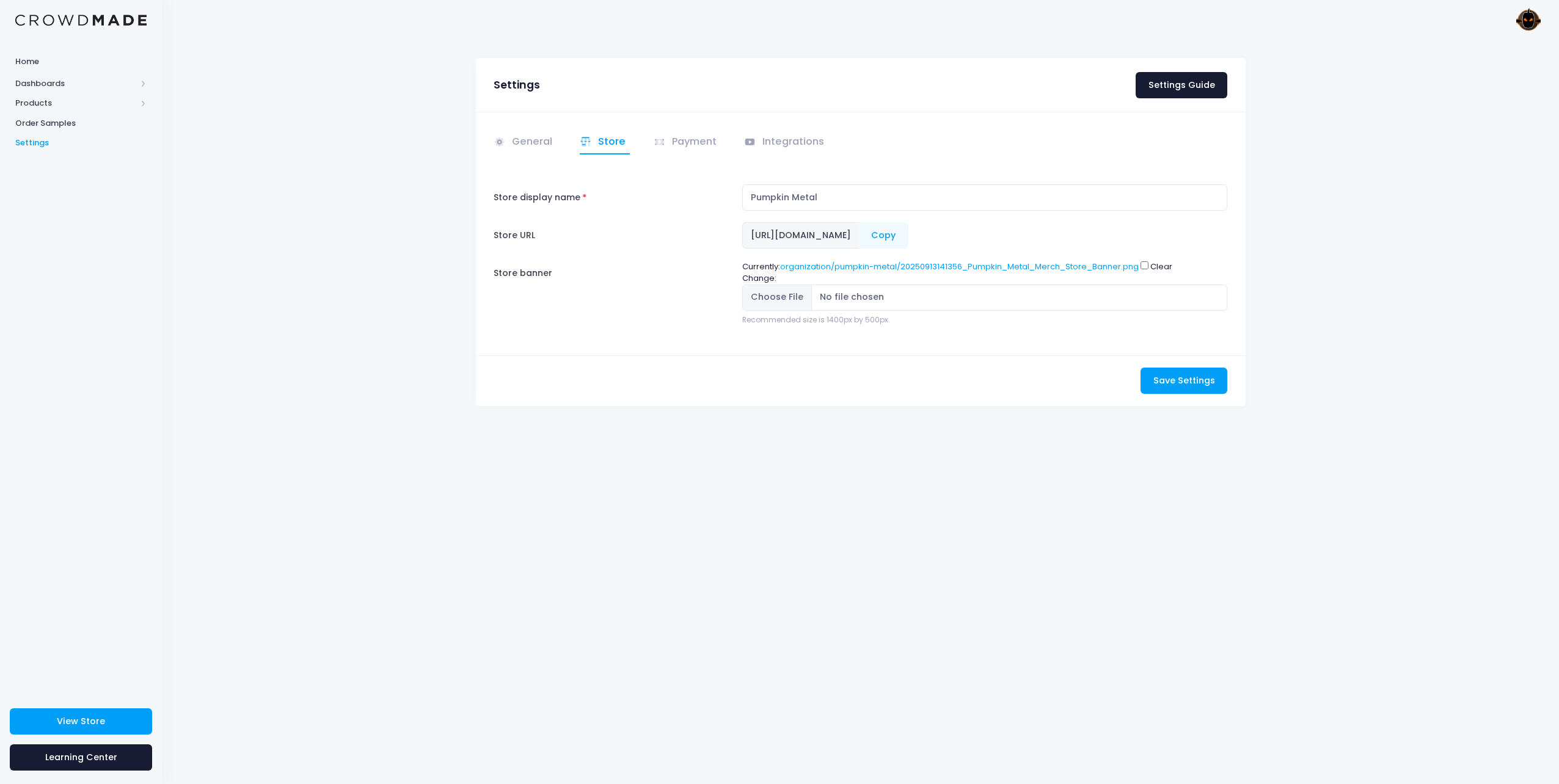
click at [1531, 12] on img at bounding box center [1528, 20] width 24 height 24
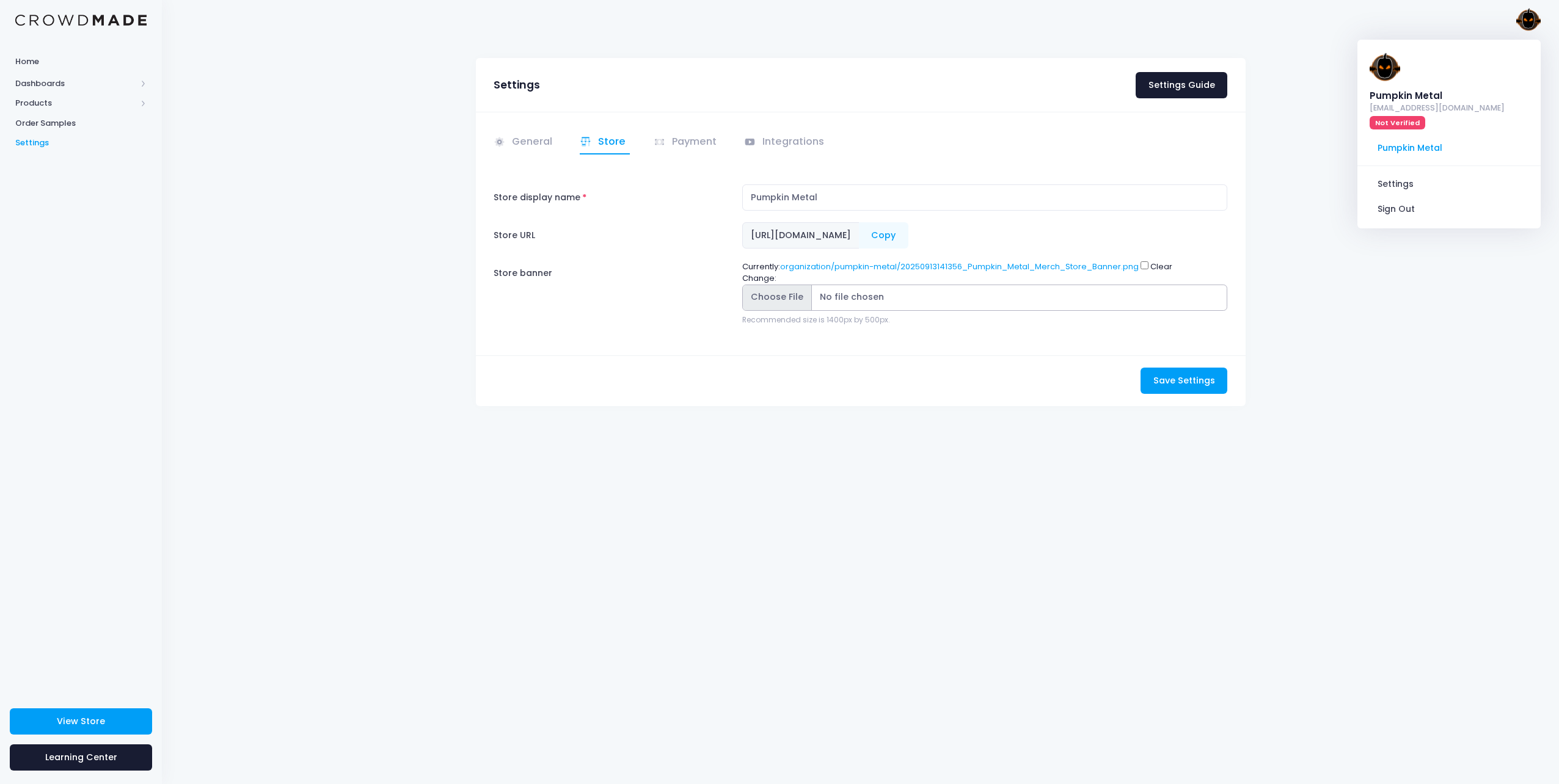
click at [776, 297] on input "Store banner" at bounding box center [985, 298] width 486 height 26
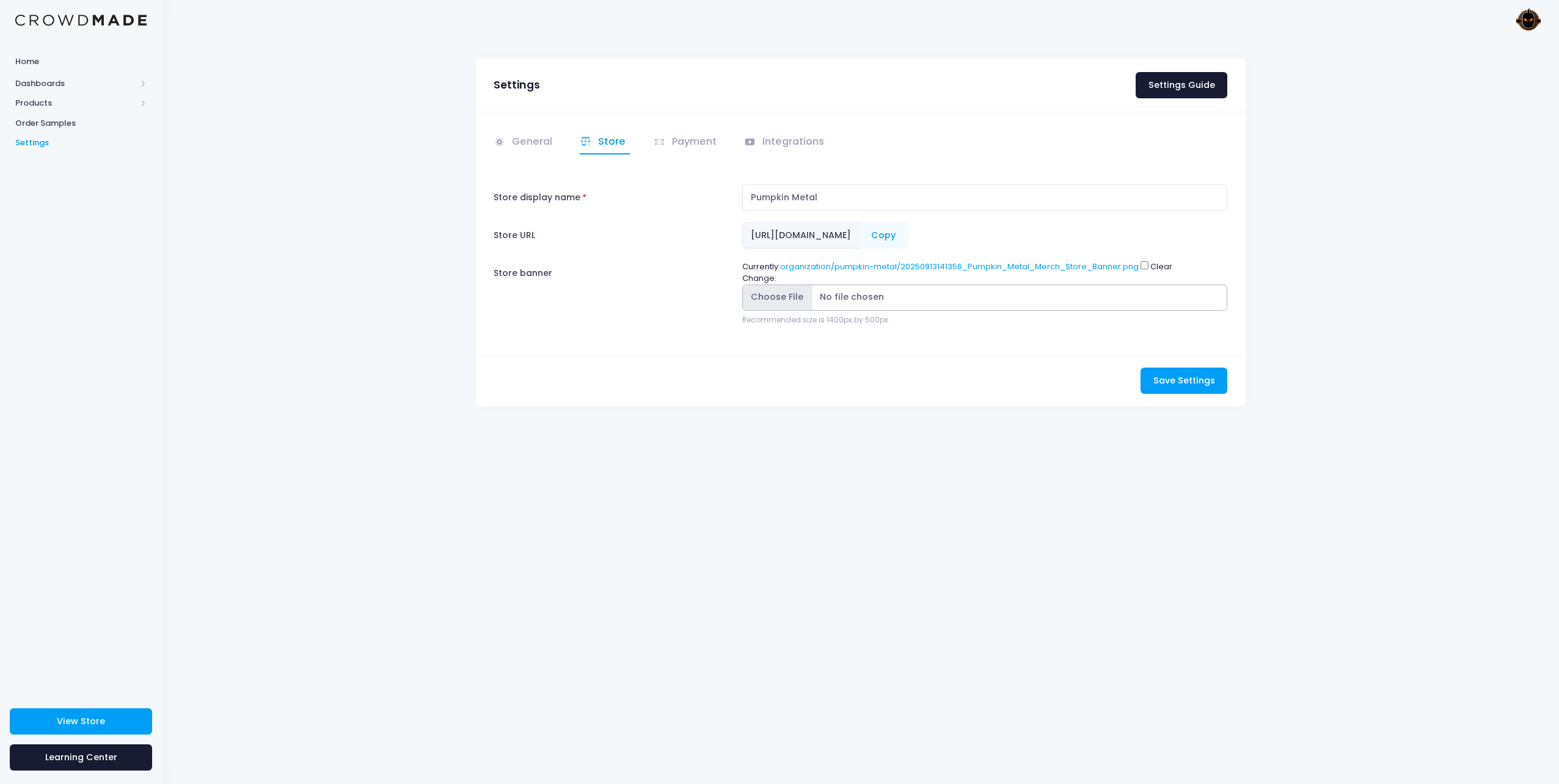
type input "C:\fakepath\Pumpkin Metal Merch Store Banner.png"
click at [1185, 379] on span "Save Settings" at bounding box center [1184, 381] width 62 height 12
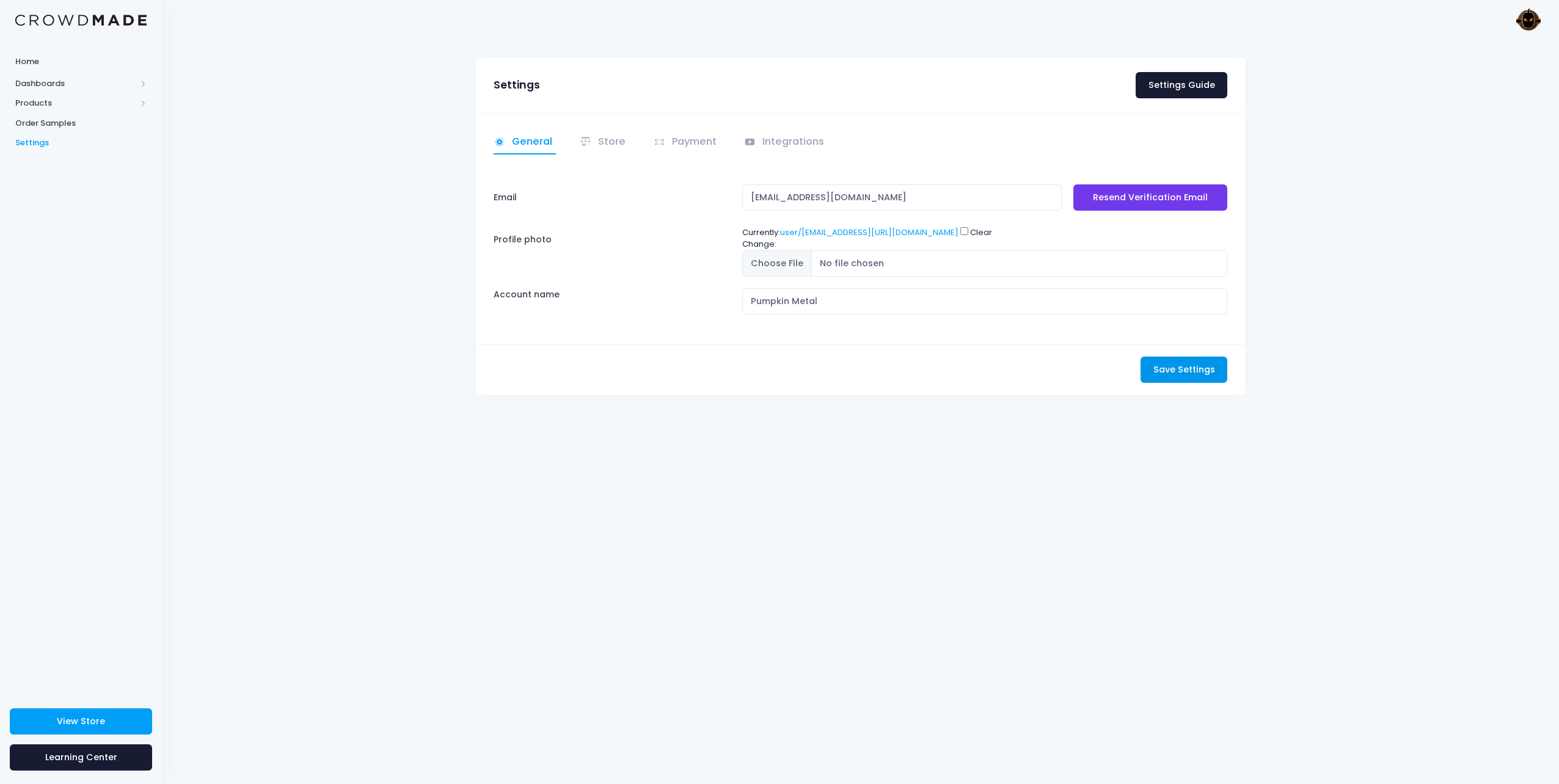
drag, startPoint x: 1162, startPoint y: 350, endPoint x: 1191, endPoint y: 363, distance: 31.8
drag, startPoint x: 1191, startPoint y: 363, endPoint x: 1040, endPoint y: 375, distance: 151.5
click at [1040, 375] on div "Save Settings Saving..." at bounding box center [861, 369] width 770 height 50
click at [1164, 365] on span "Save Settings" at bounding box center [1184, 369] width 62 height 12
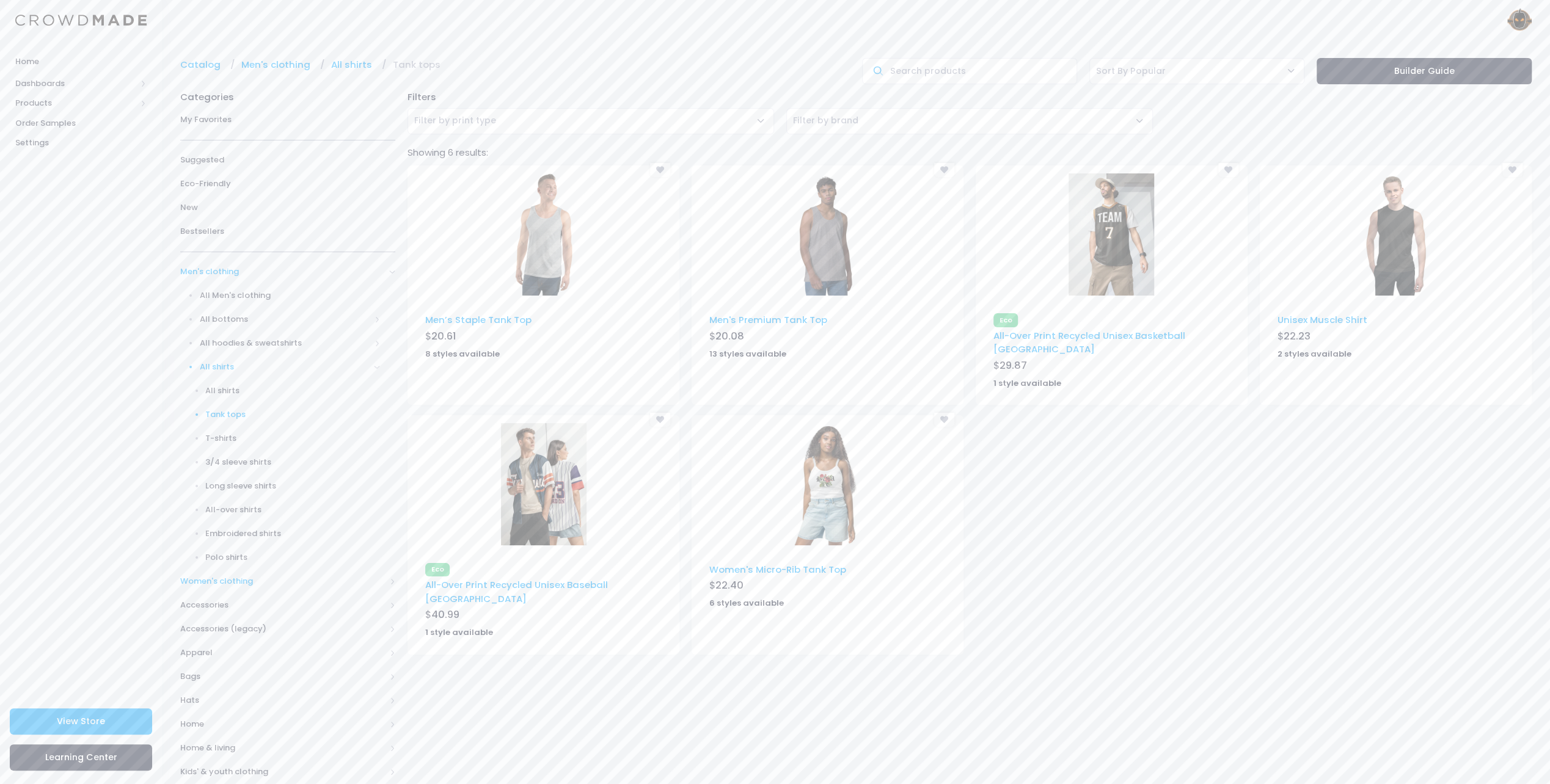
click at [213, 584] on span "Women's clothing" at bounding box center [283, 581] width 205 height 12
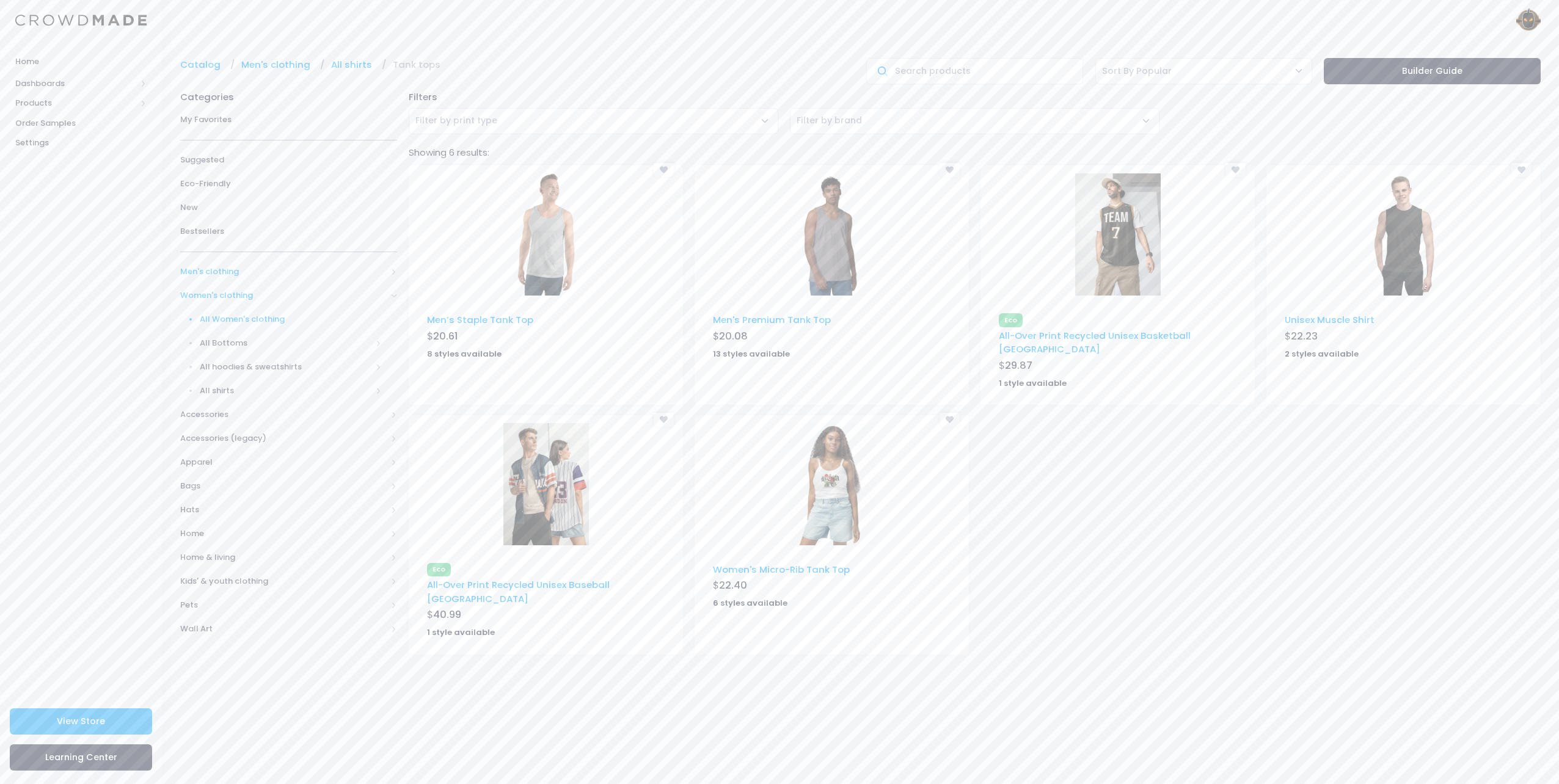
click at [239, 317] on span "All Women's clothing" at bounding box center [291, 320] width 182 height 12
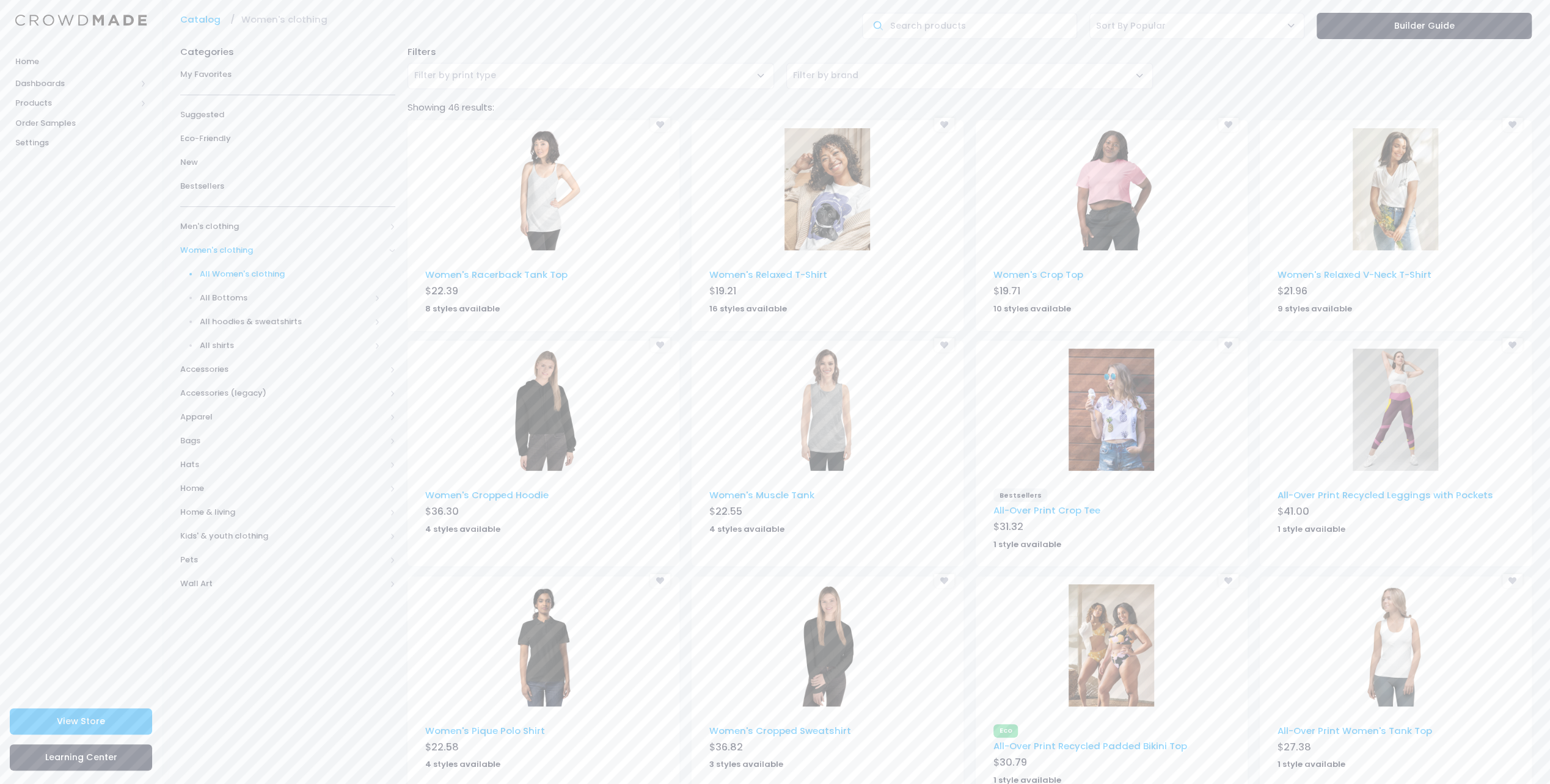
scroll to position [350, 0]
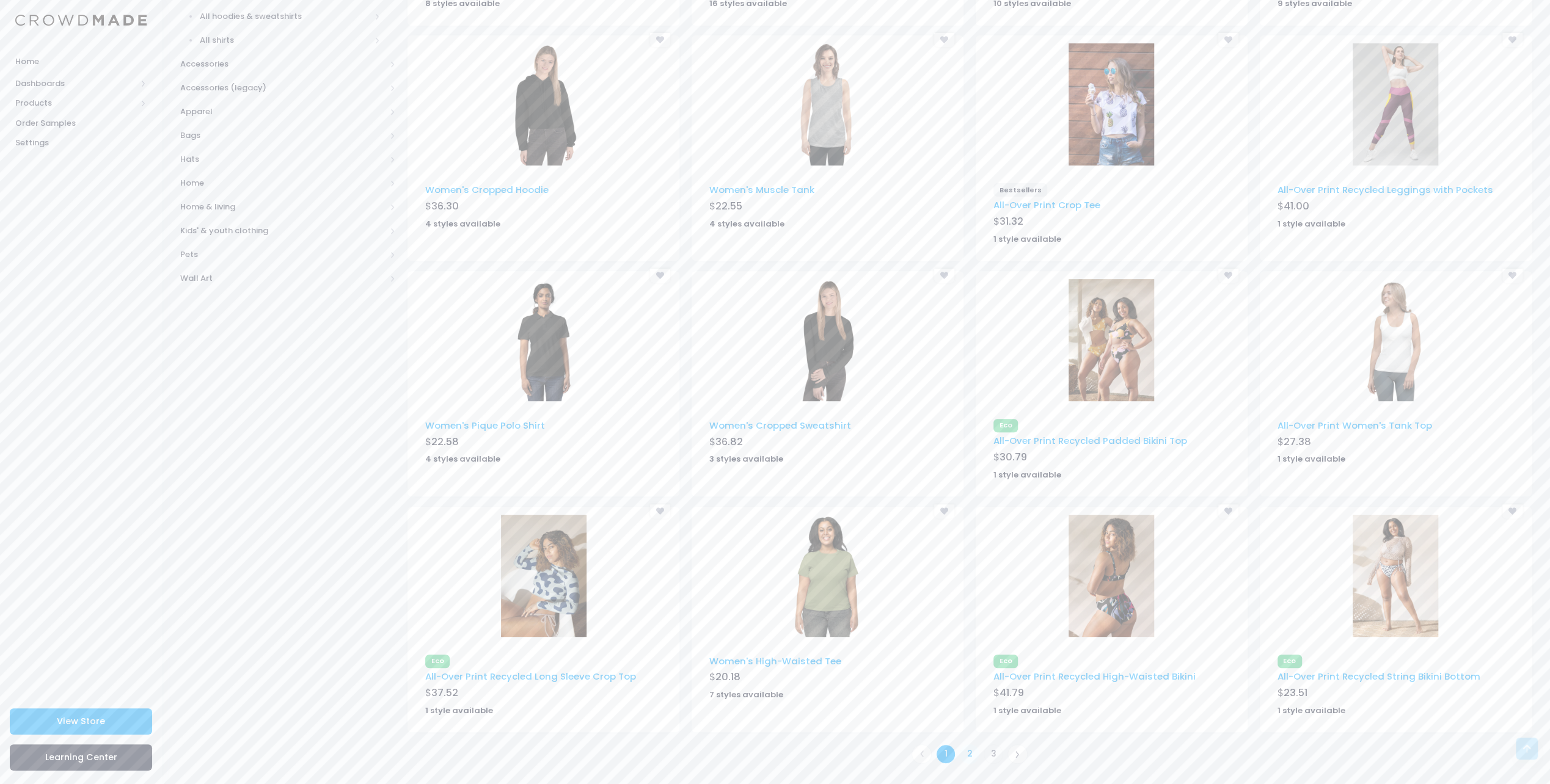
click at [972, 751] on link "2" at bounding box center [970, 755] width 20 height 20
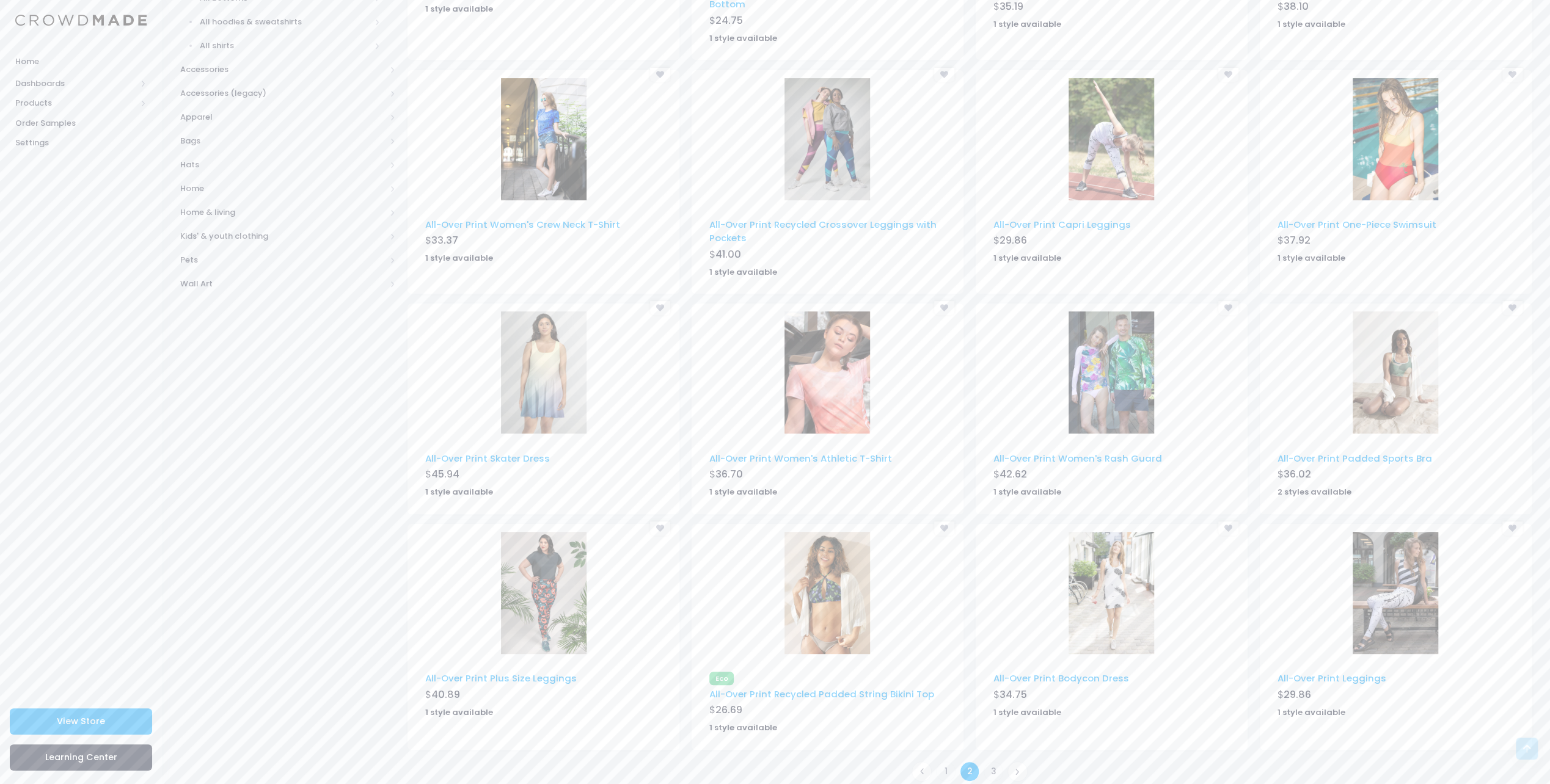
scroll to position [348, 0]
click at [943, 759] on link "1" at bounding box center [946, 769] width 20 height 20
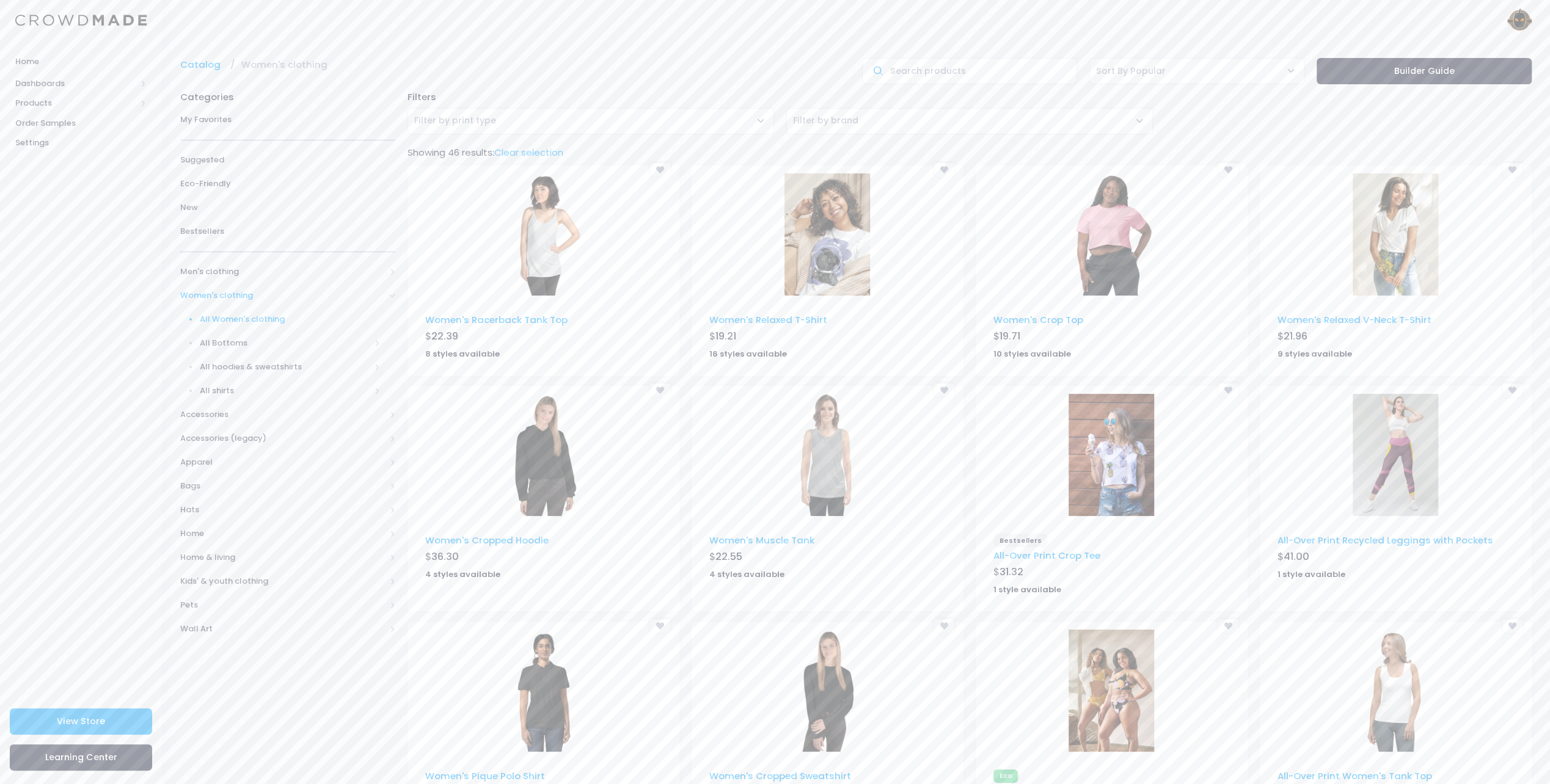
click at [1100, 239] on img at bounding box center [1112, 235] width 86 height 122
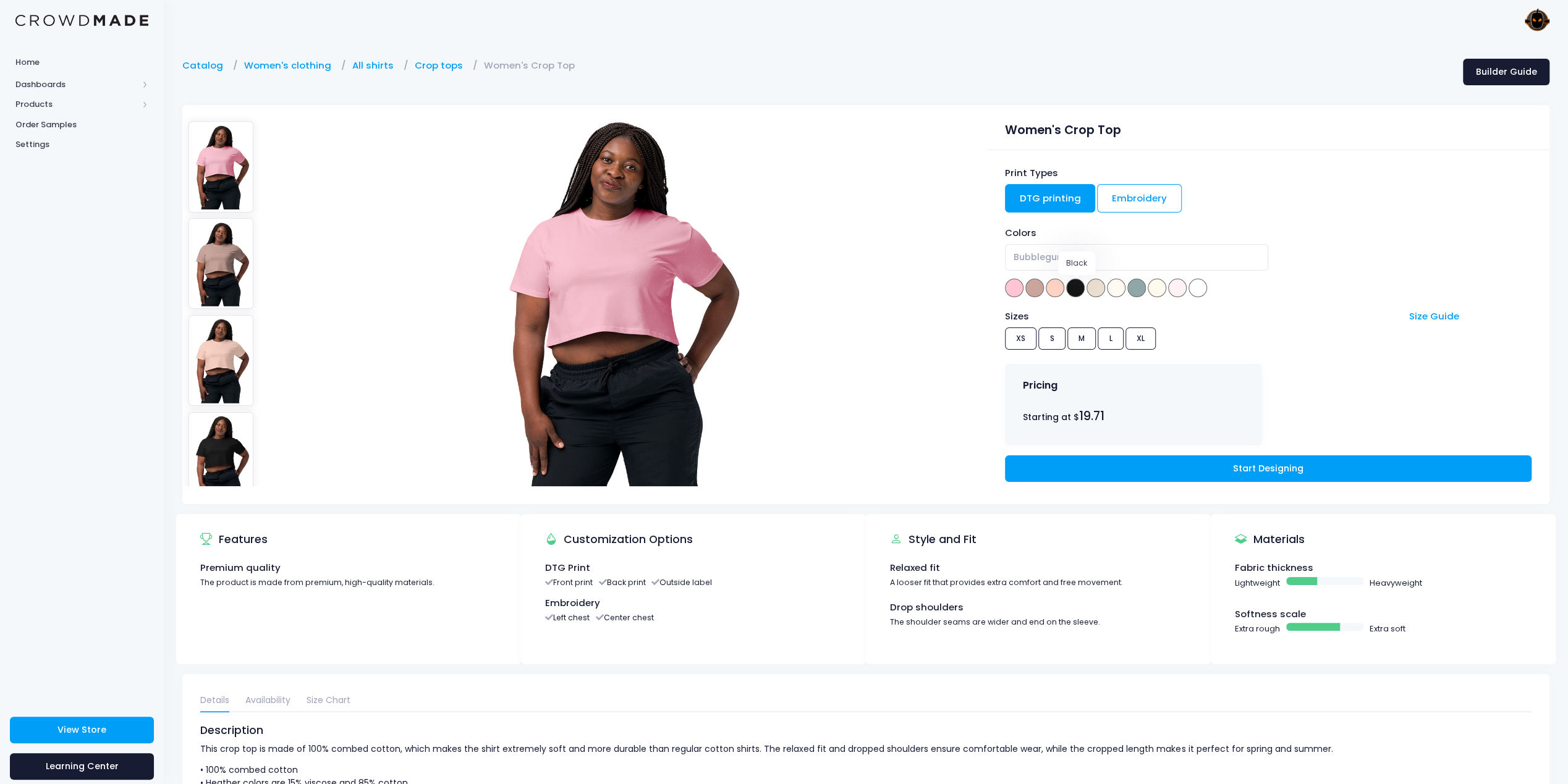
click at [1070, 290] on span at bounding box center [1076, 288] width 19 height 19
select select "Black"
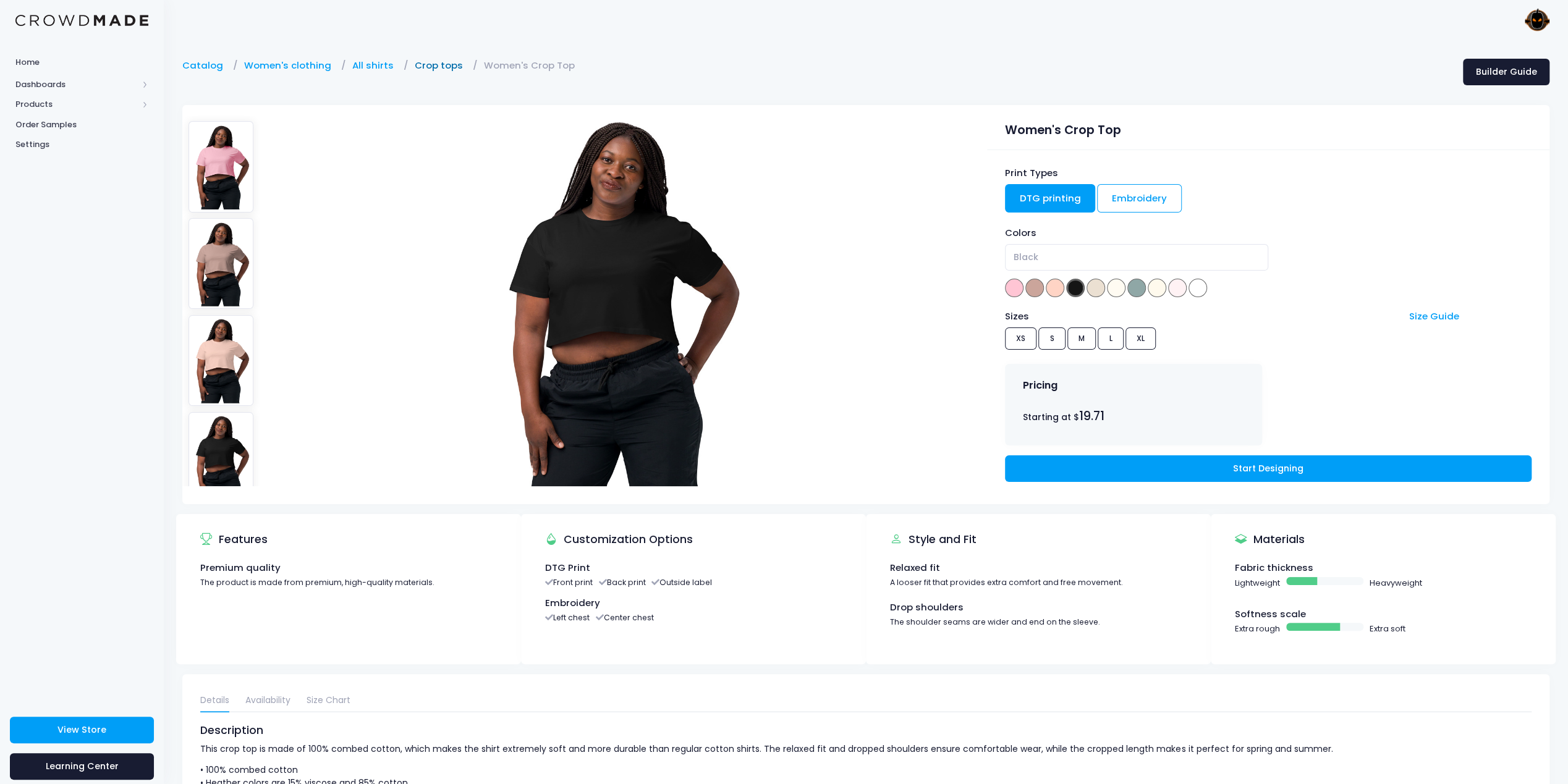
click at [437, 70] on link "Crop tops" at bounding box center [442, 66] width 54 height 14
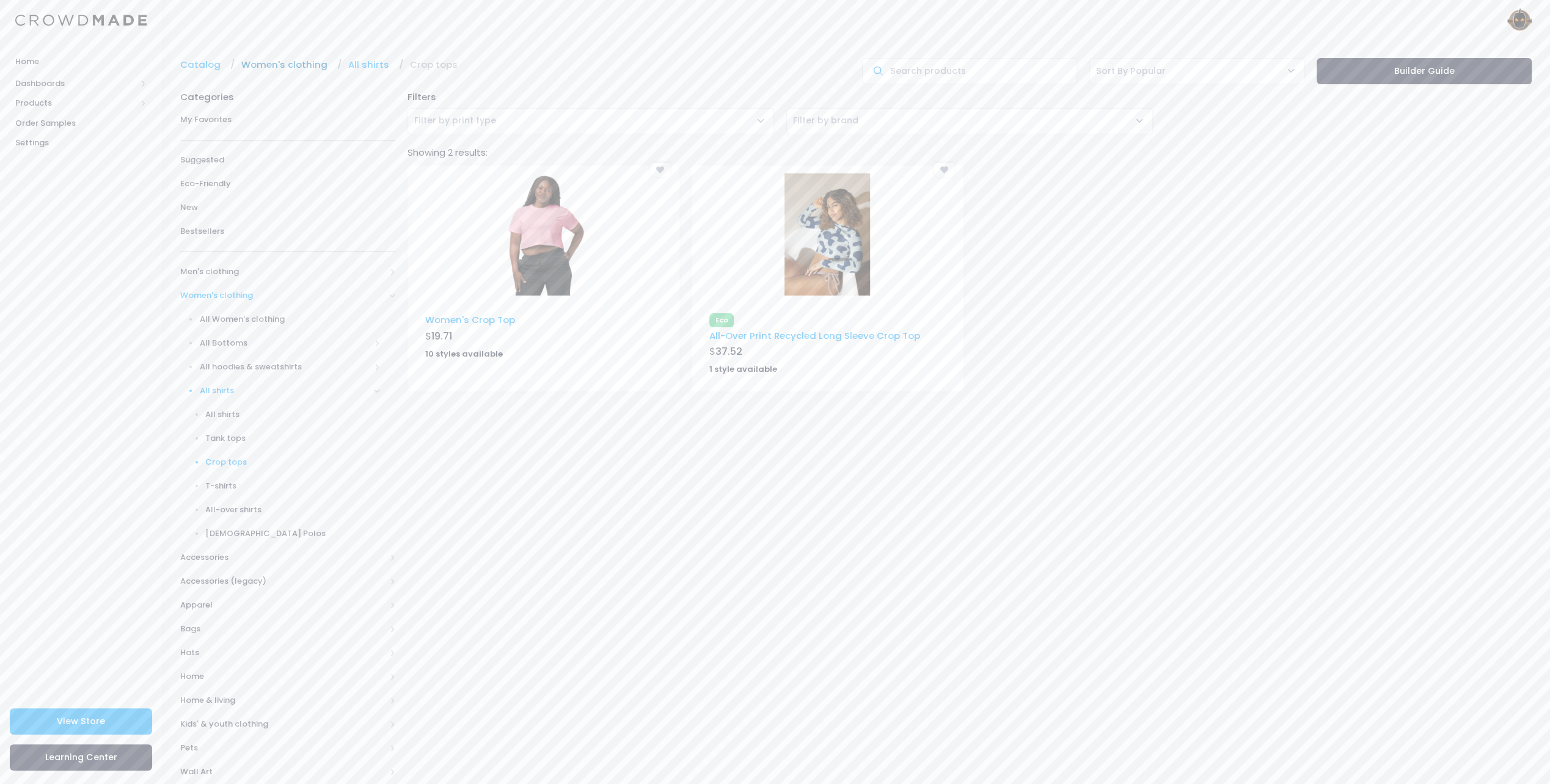
click at [288, 62] on link "Women's clothing" at bounding box center [287, 65] width 93 height 14
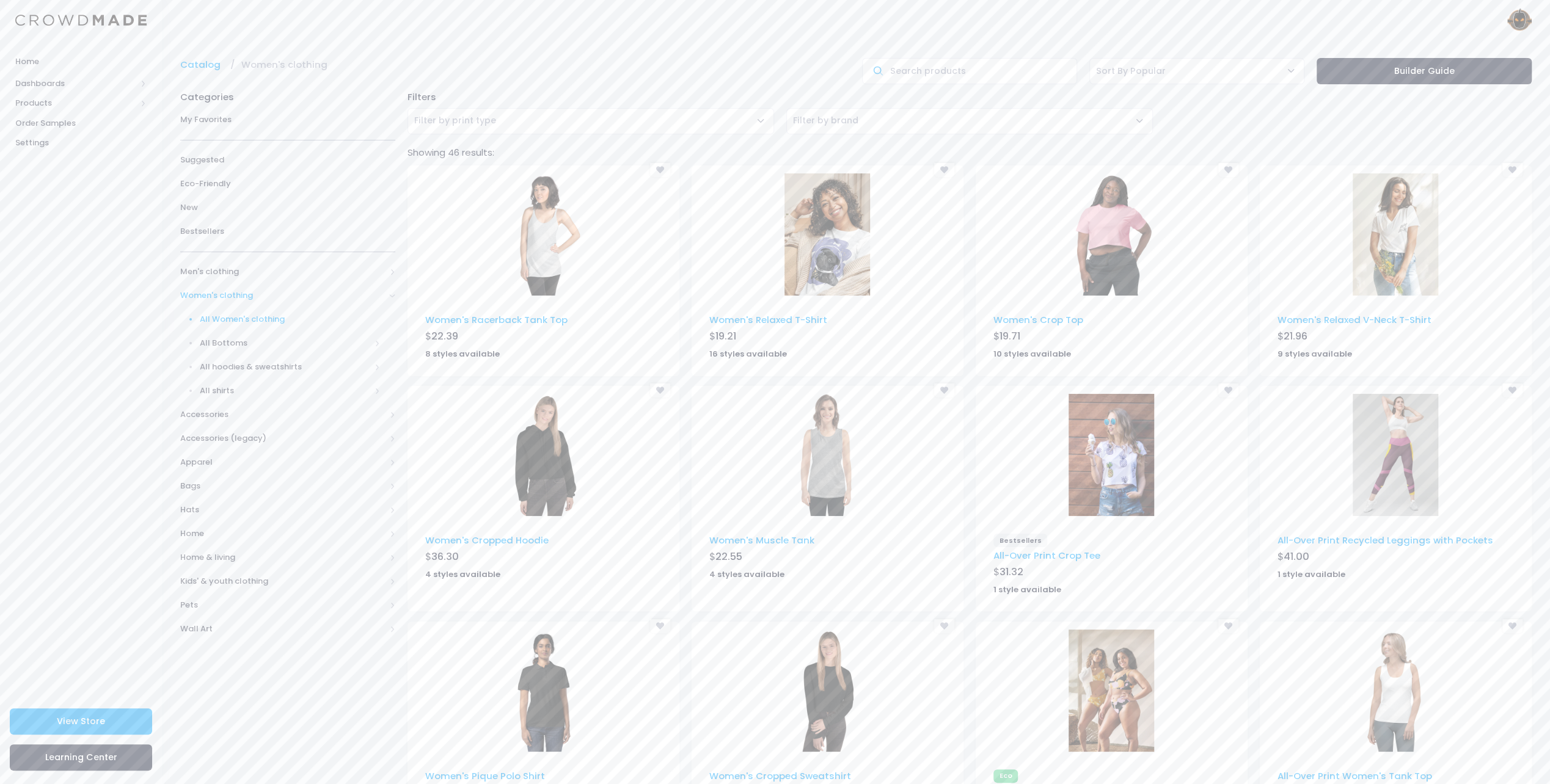
click at [554, 264] on img at bounding box center [544, 235] width 86 height 122
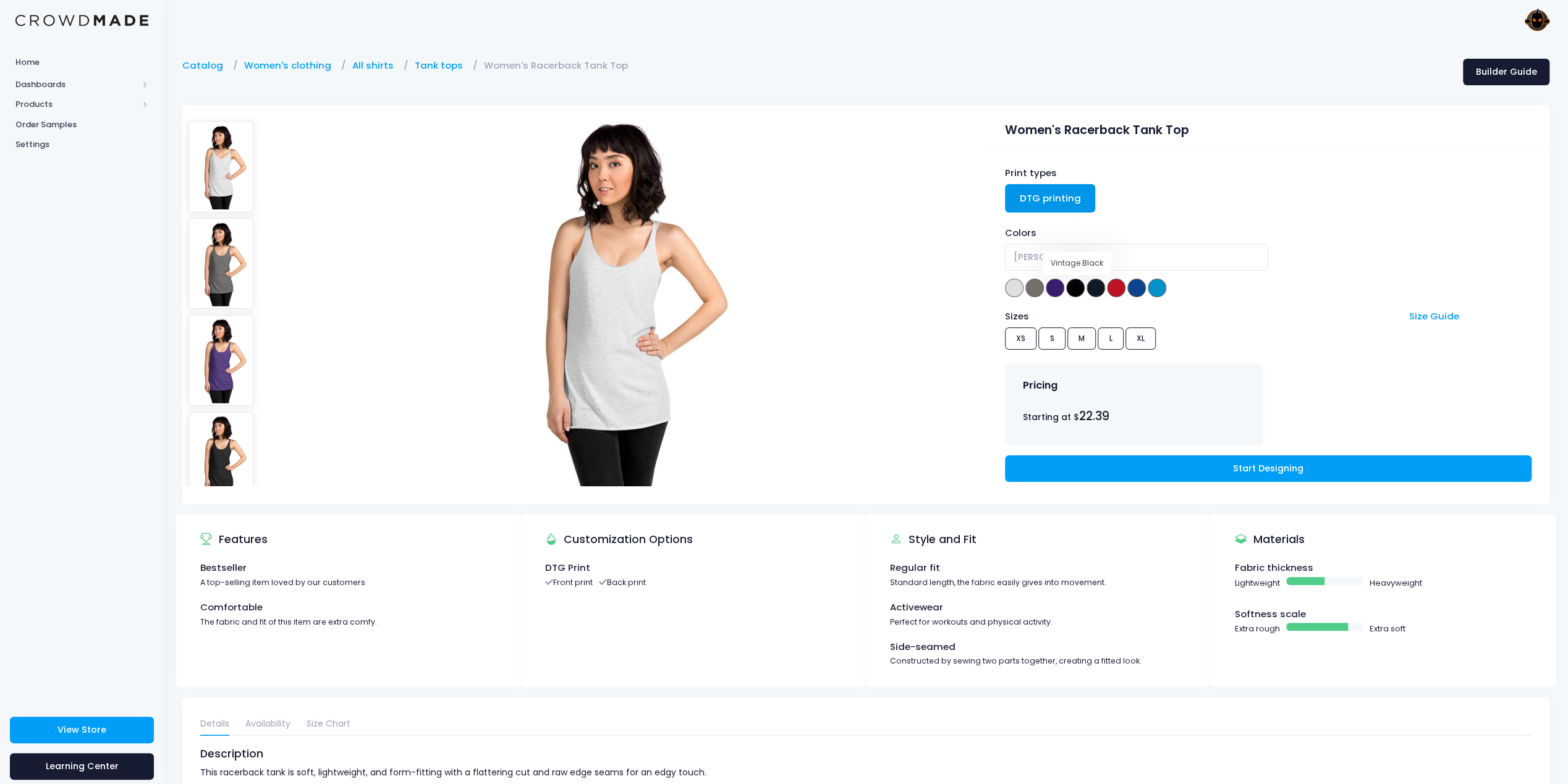
click at [1077, 284] on span at bounding box center [1076, 288] width 19 height 19
select select "Vintage Black"
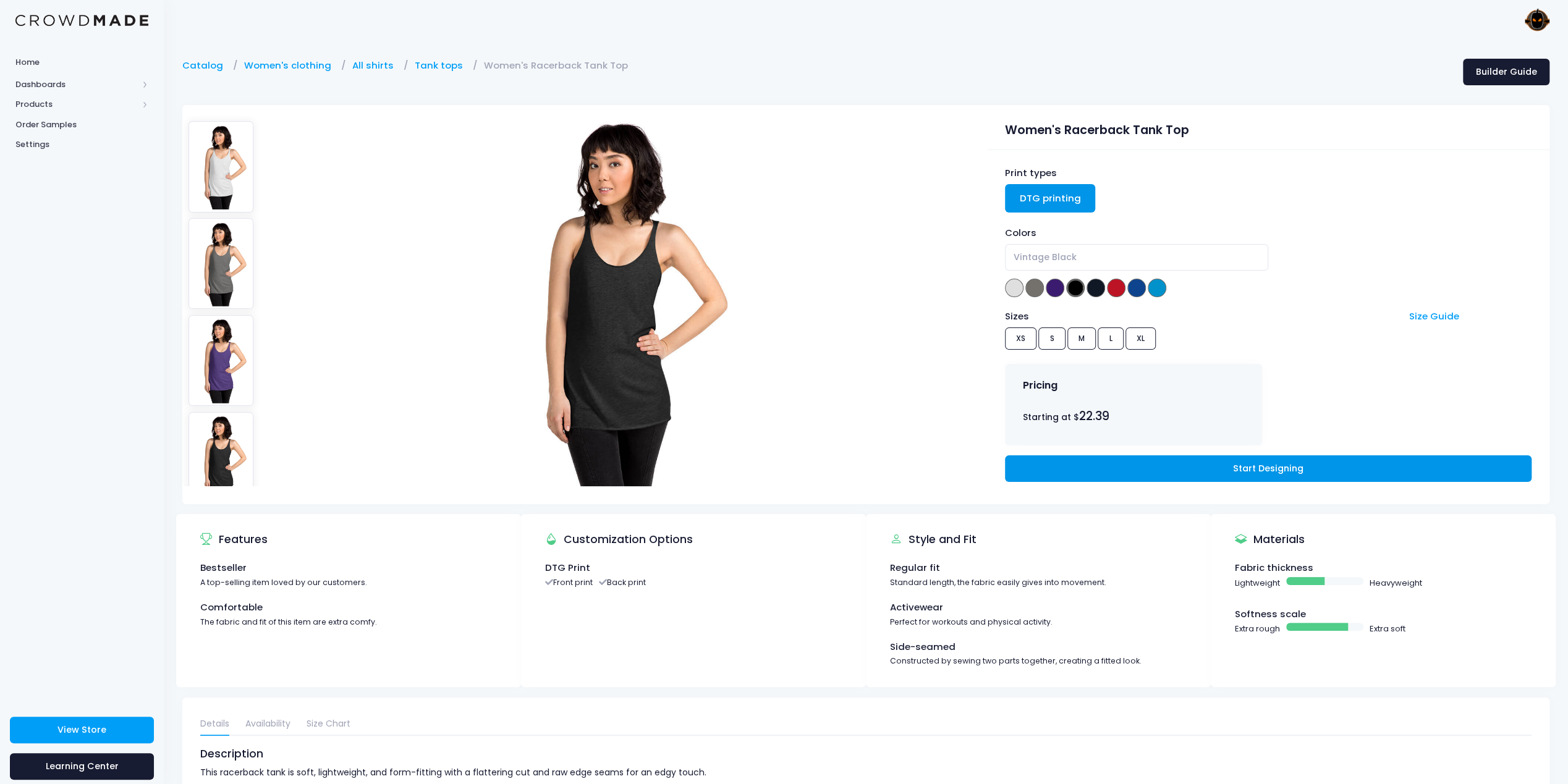
click at [1228, 471] on link "Start Designing" at bounding box center [1268, 469] width 526 height 26
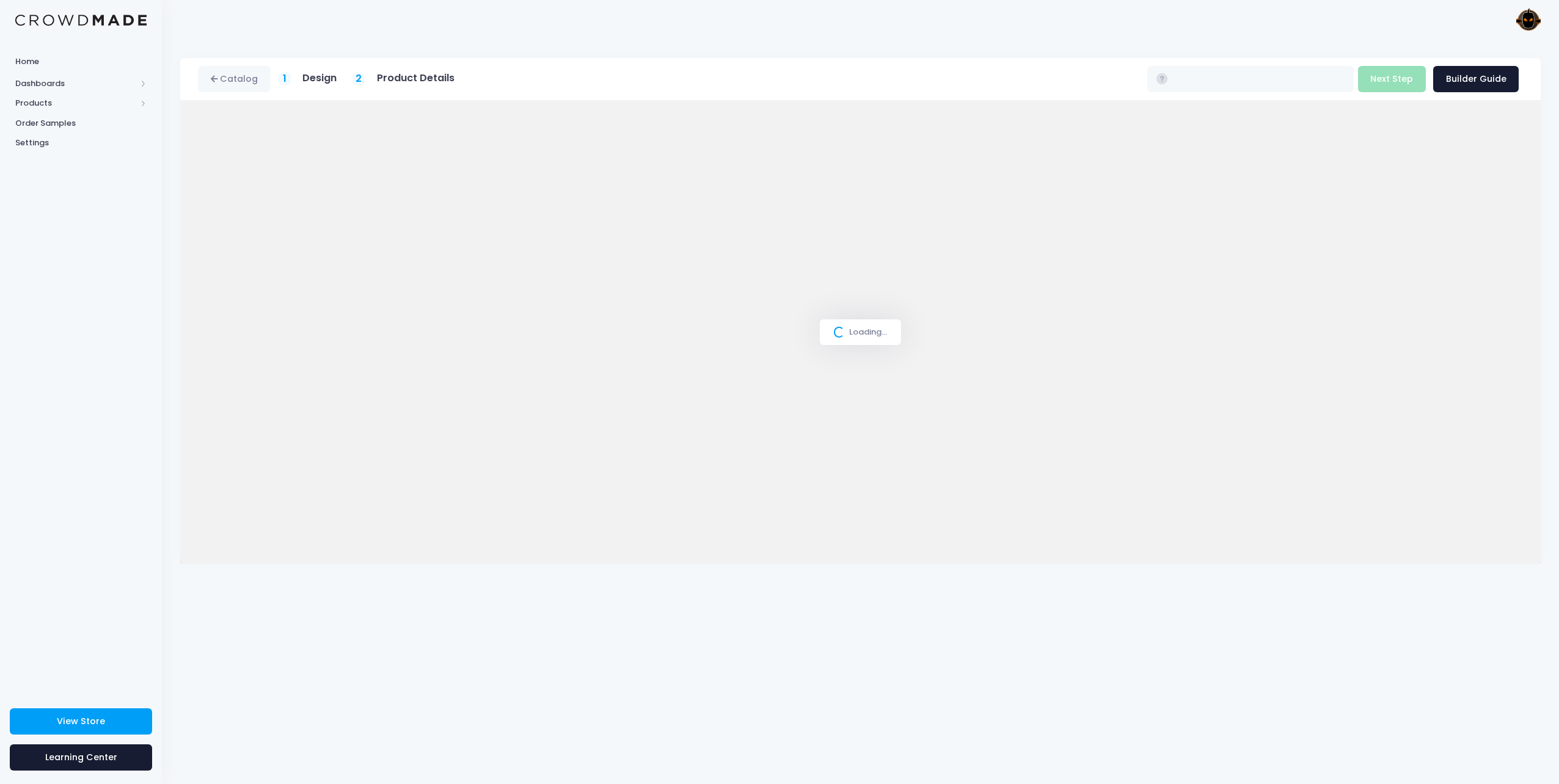
click at [1214, 466] on div "Loading..." at bounding box center [861, 332] width 1361 height 463
type input "$22.39"
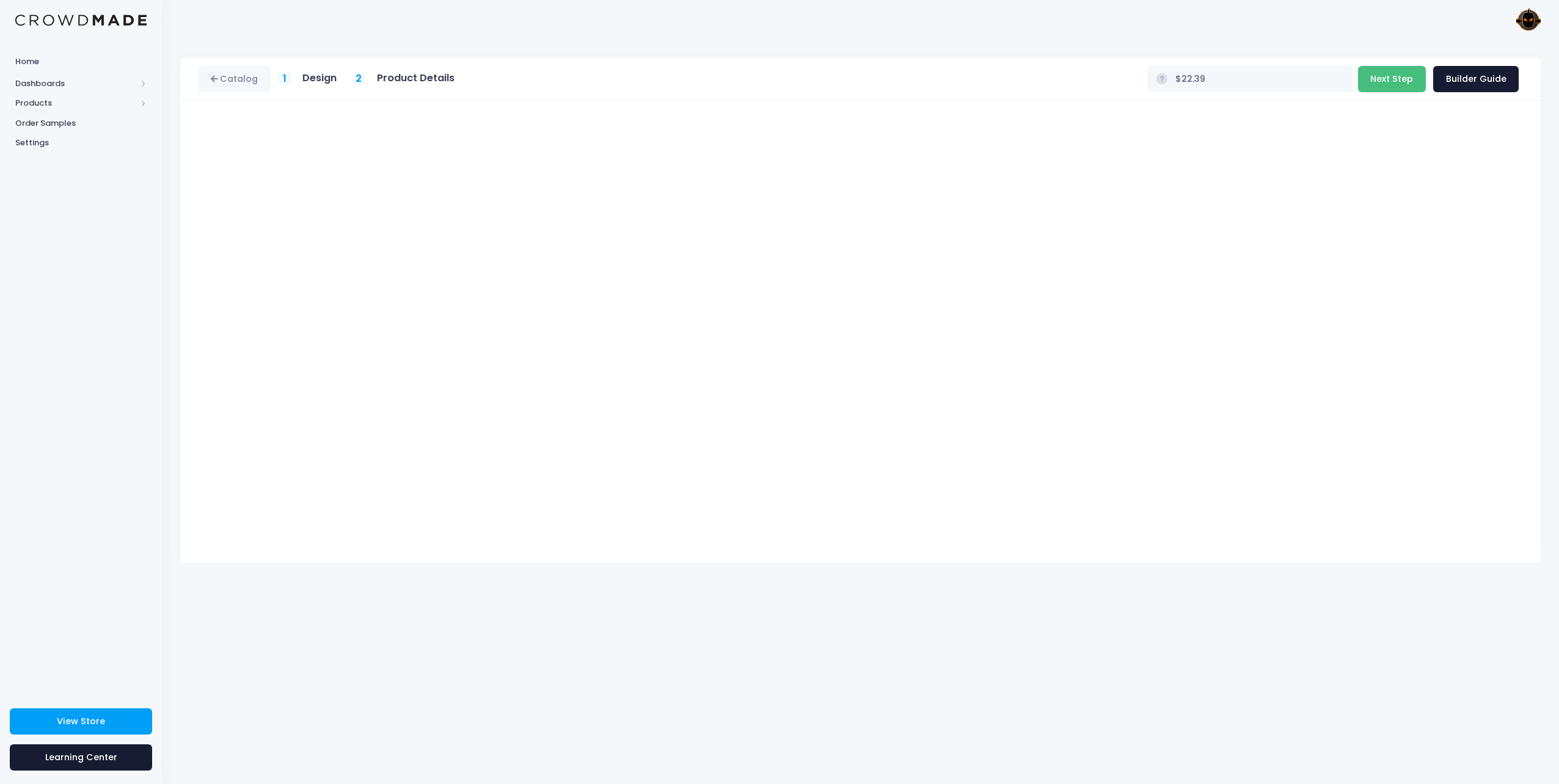
click at [1416, 77] on button "Next Step" at bounding box center [1391, 79] width 68 height 26
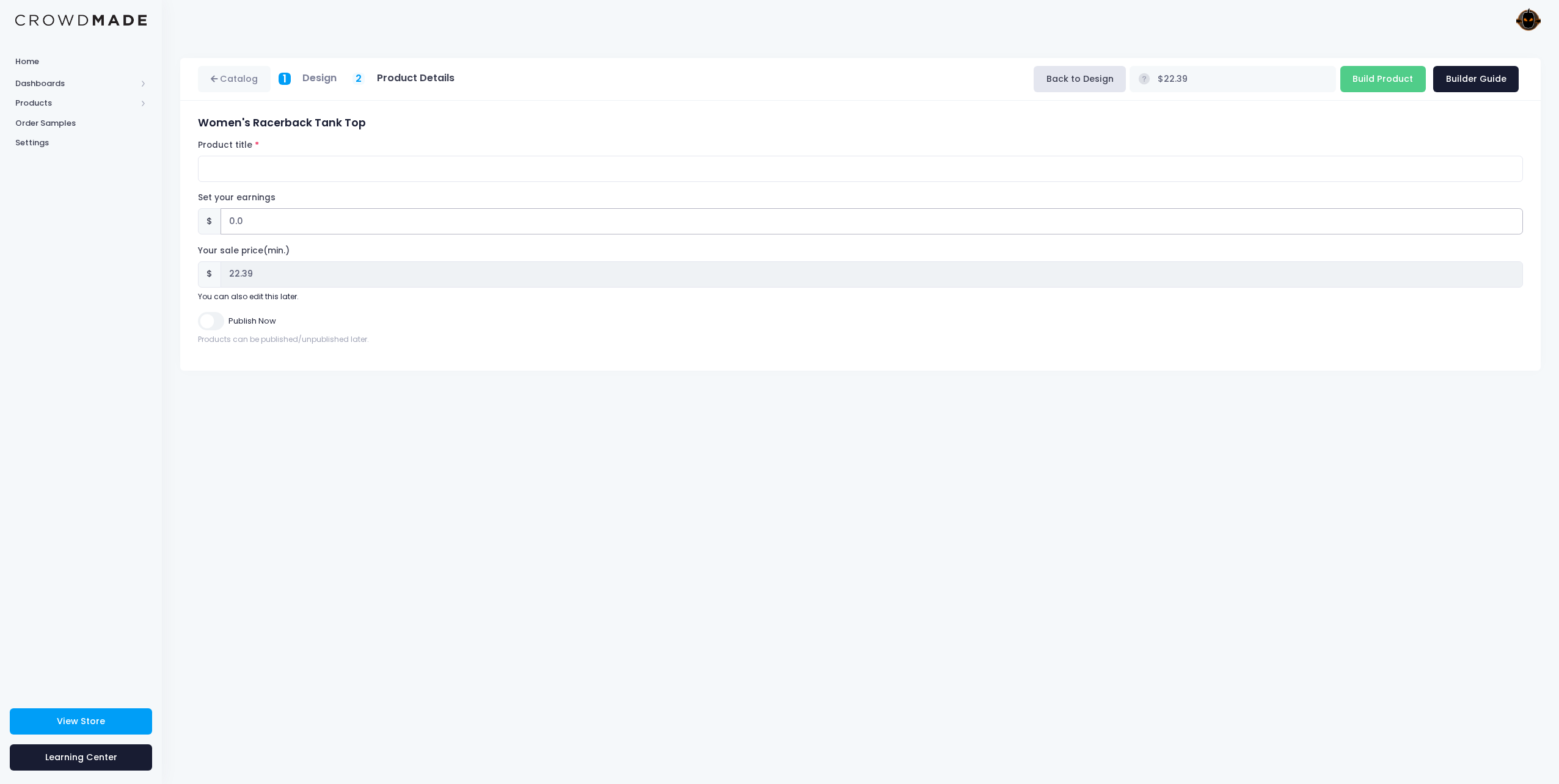
drag, startPoint x: 229, startPoint y: 223, endPoint x: 272, endPoint y: 220, distance: 43.1
click at [272, 220] on input "0.0" at bounding box center [871, 221] width 1303 height 26
type input "1"
type input "$23.39"
type input "23.39"
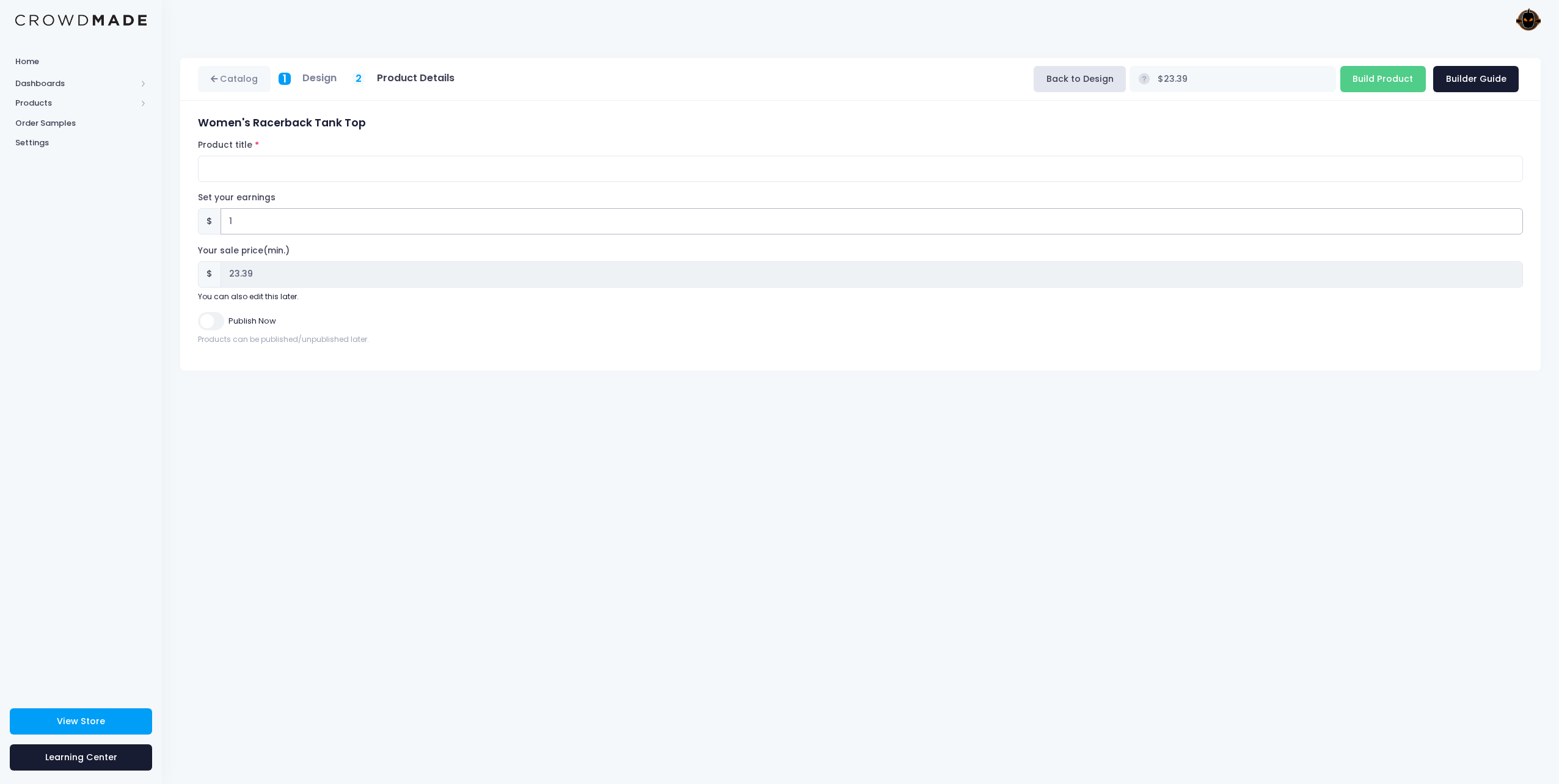
type input "10"
type input "$32.39"
type input "32.39"
type input "10.4"
type input "$32.79"
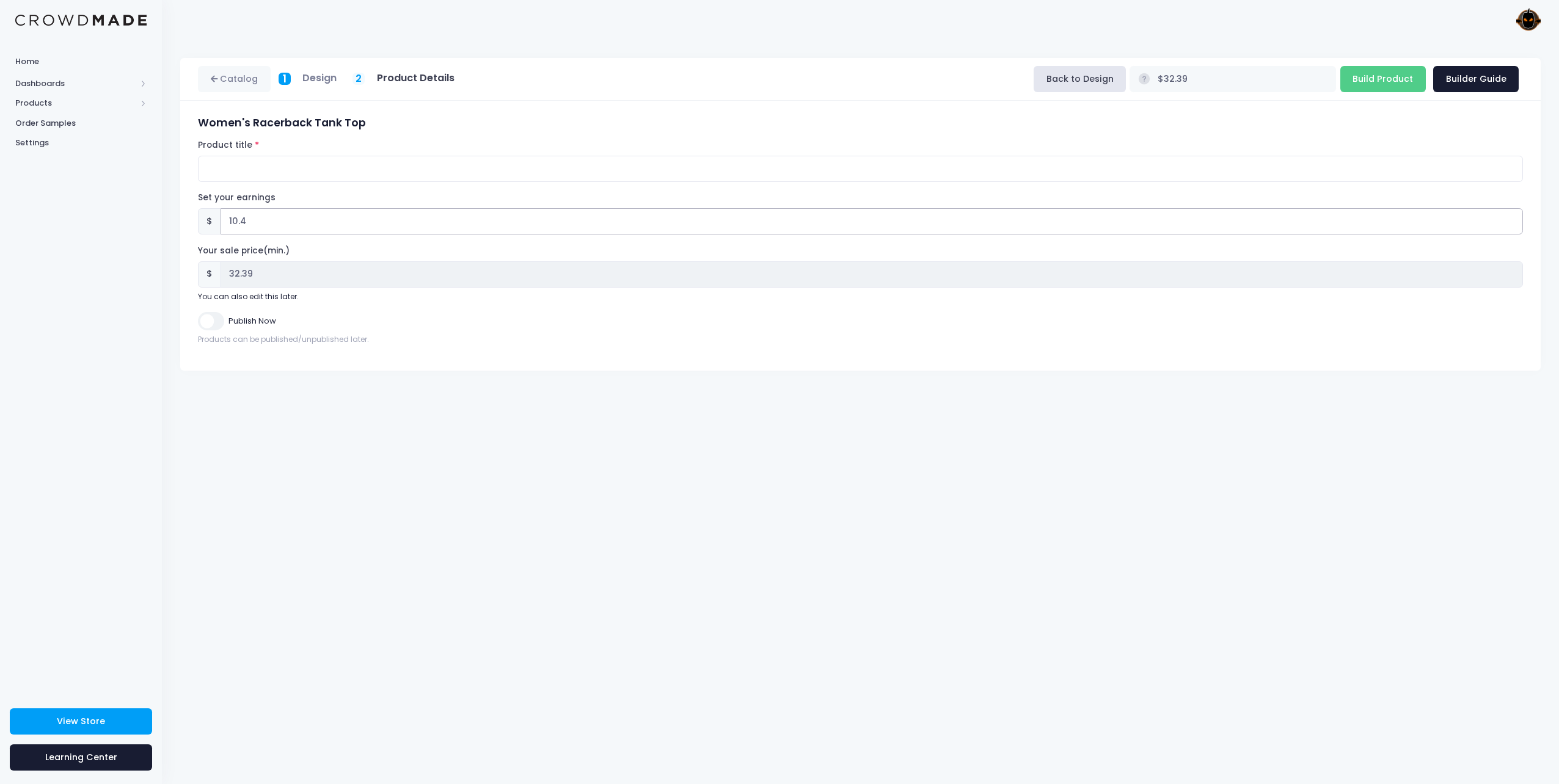
type input "32.79"
type input "10"
type input "$32.39"
type input "32.39"
type input "10.5"
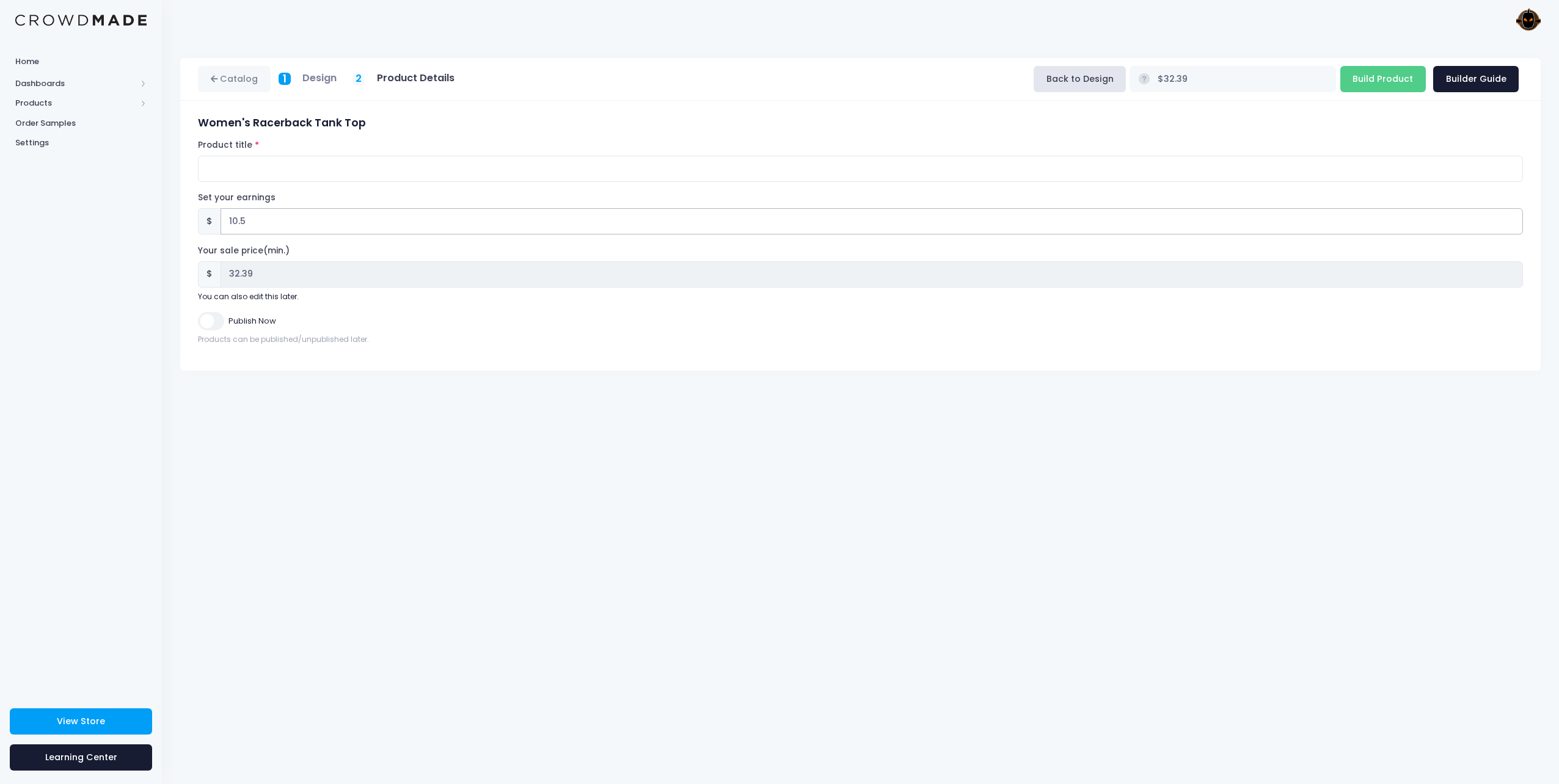
type input "$32.89"
type input "32.89"
type input "10"
type input "$32.39"
type input "32.39"
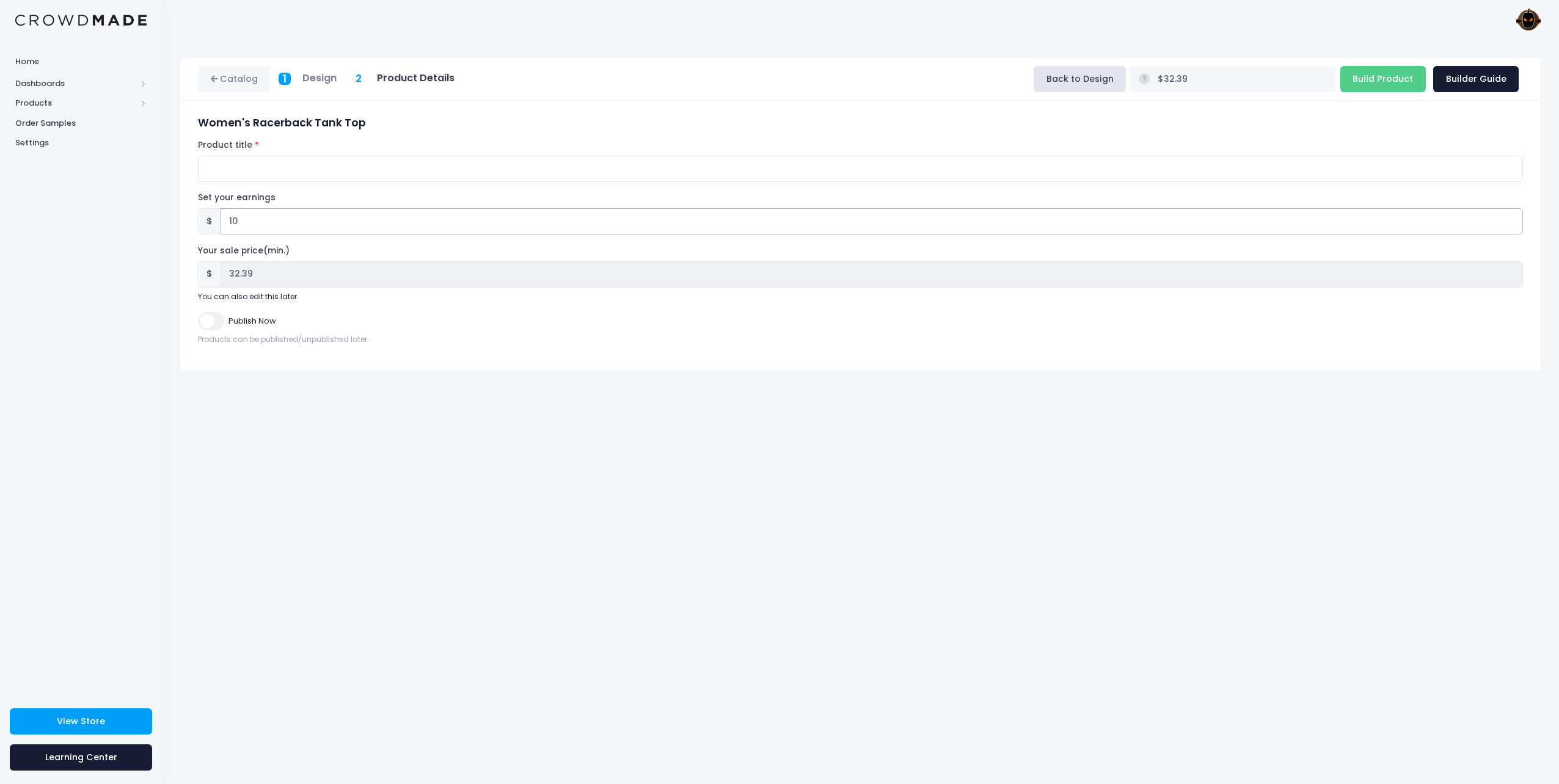
type input "10.6"
type input "$32.99"
type input "32.99"
type input "10.60"
click at [366, 491] on div "Catalog 1 Design 2 Product Details" at bounding box center [861, 412] width 1397 height 745
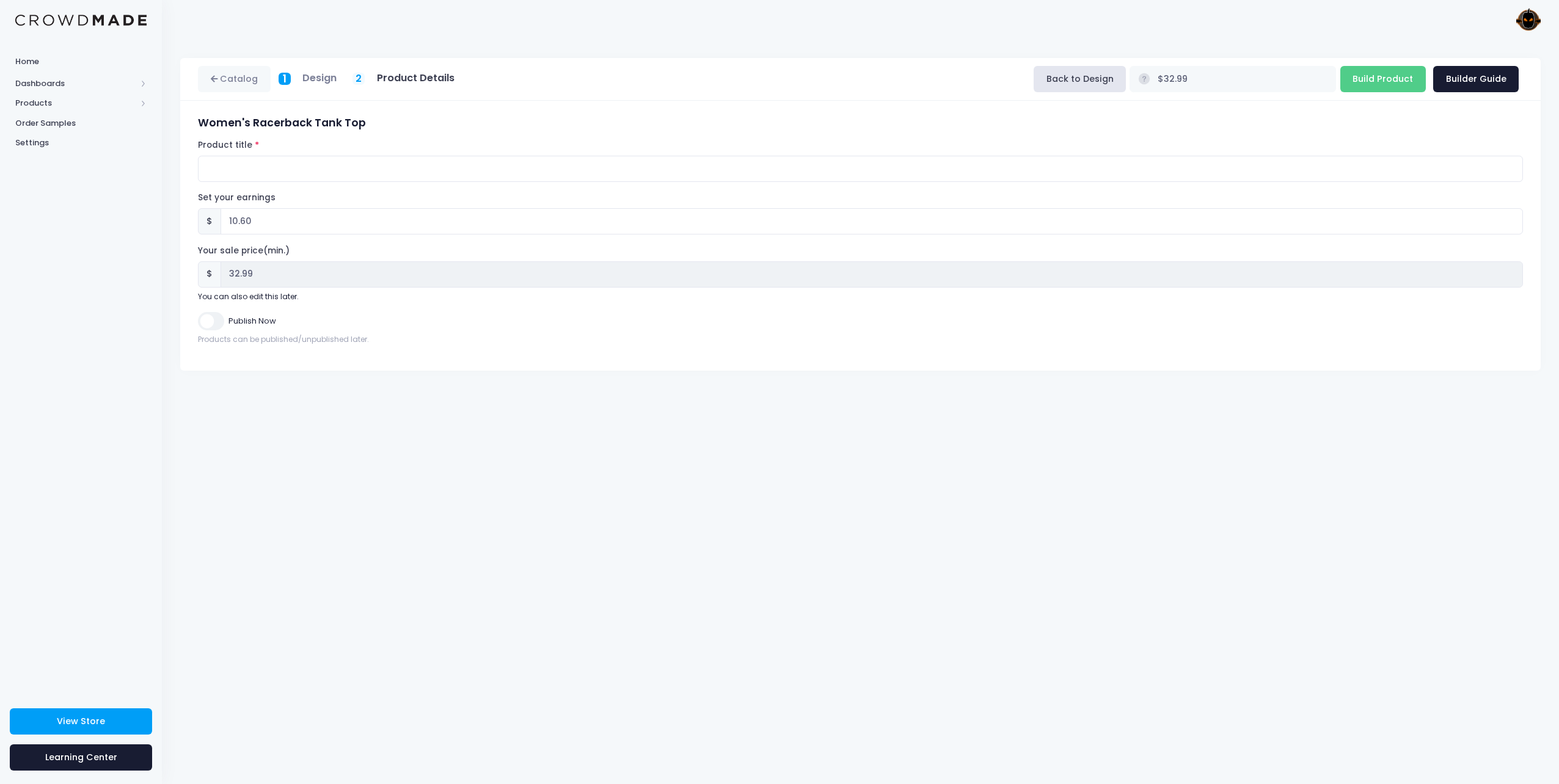
click at [214, 326] on input "Publish Now" at bounding box center [211, 320] width 26 height 18
checkbox input "true"
click at [1391, 81] on input "Build Product" at bounding box center [1383, 79] width 86 height 26
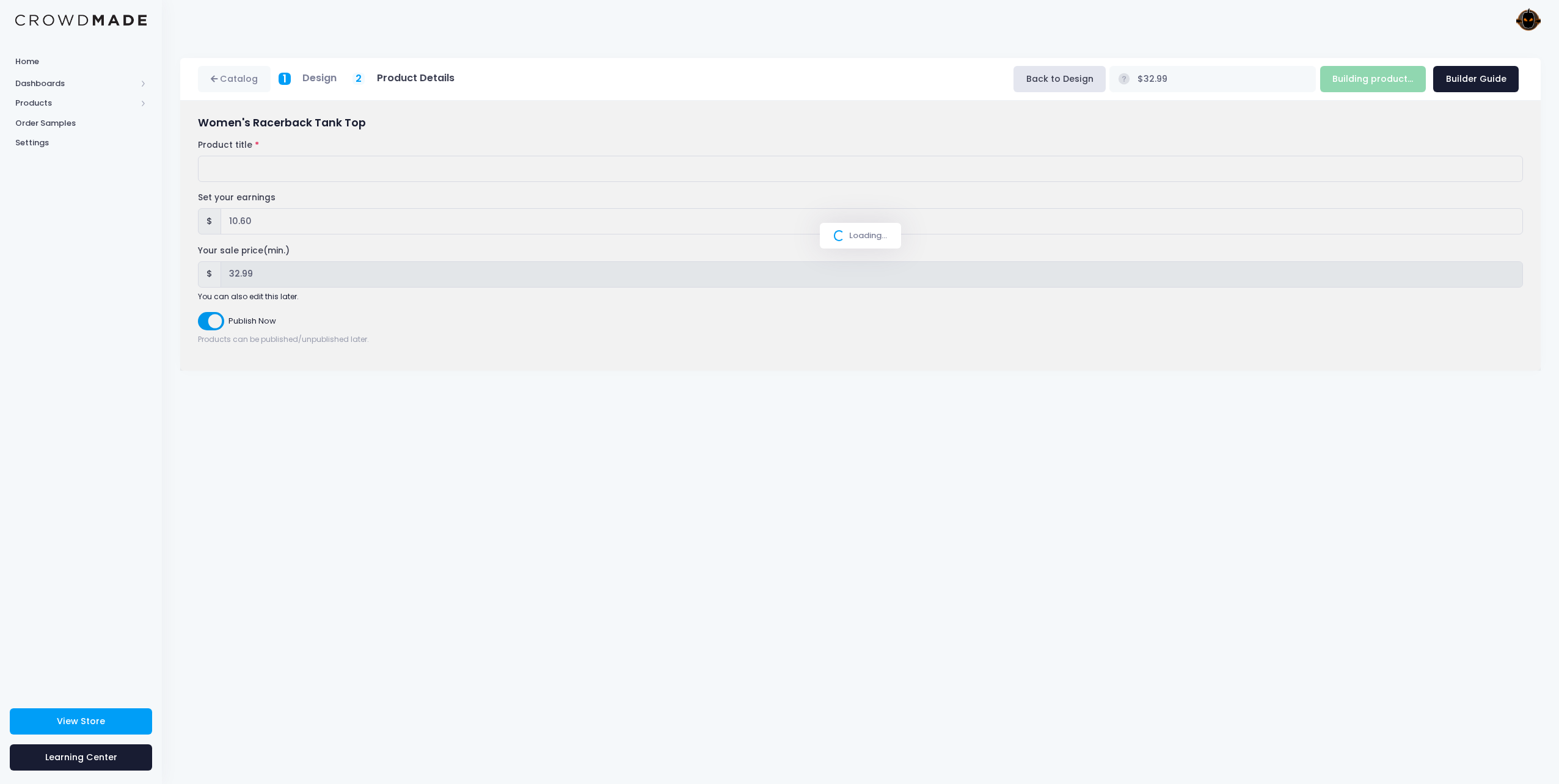
type input "Build Product"
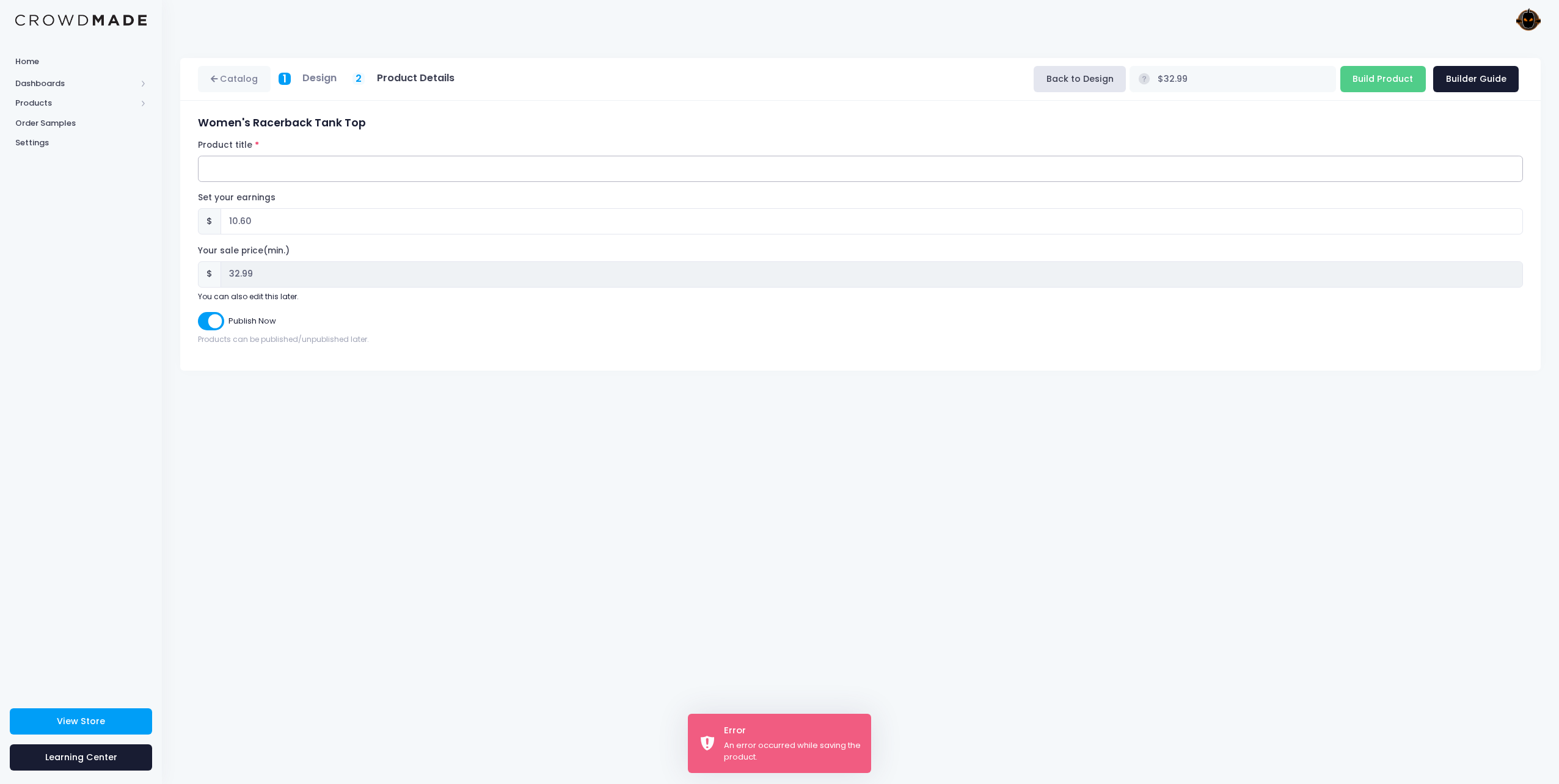
click at [338, 162] on input "Product title" at bounding box center [861, 169] width 1325 height 26
click at [342, 169] on input "Product title" at bounding box center [861, 169] width 1325 height 26
click at [288, 166] on input "Product title" at bounding box center [861, 169] width 1325 height 26
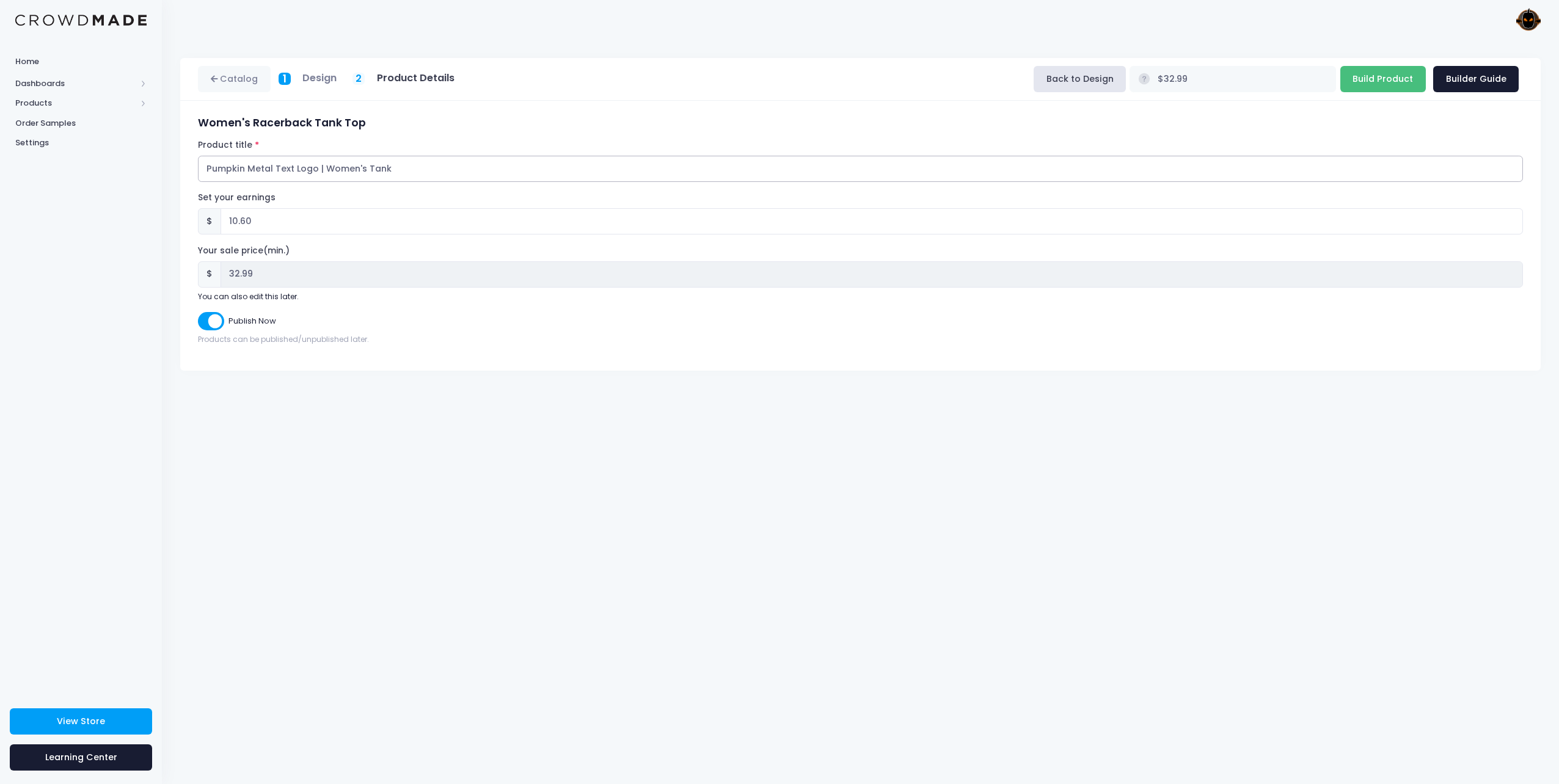
type input "Pumpkin Metal Text Logo | Women's Tank"
click at [1387, 79] on input "Build Product" at bounding box center [1383, 79] width 86 height 26
type input "Building product..."
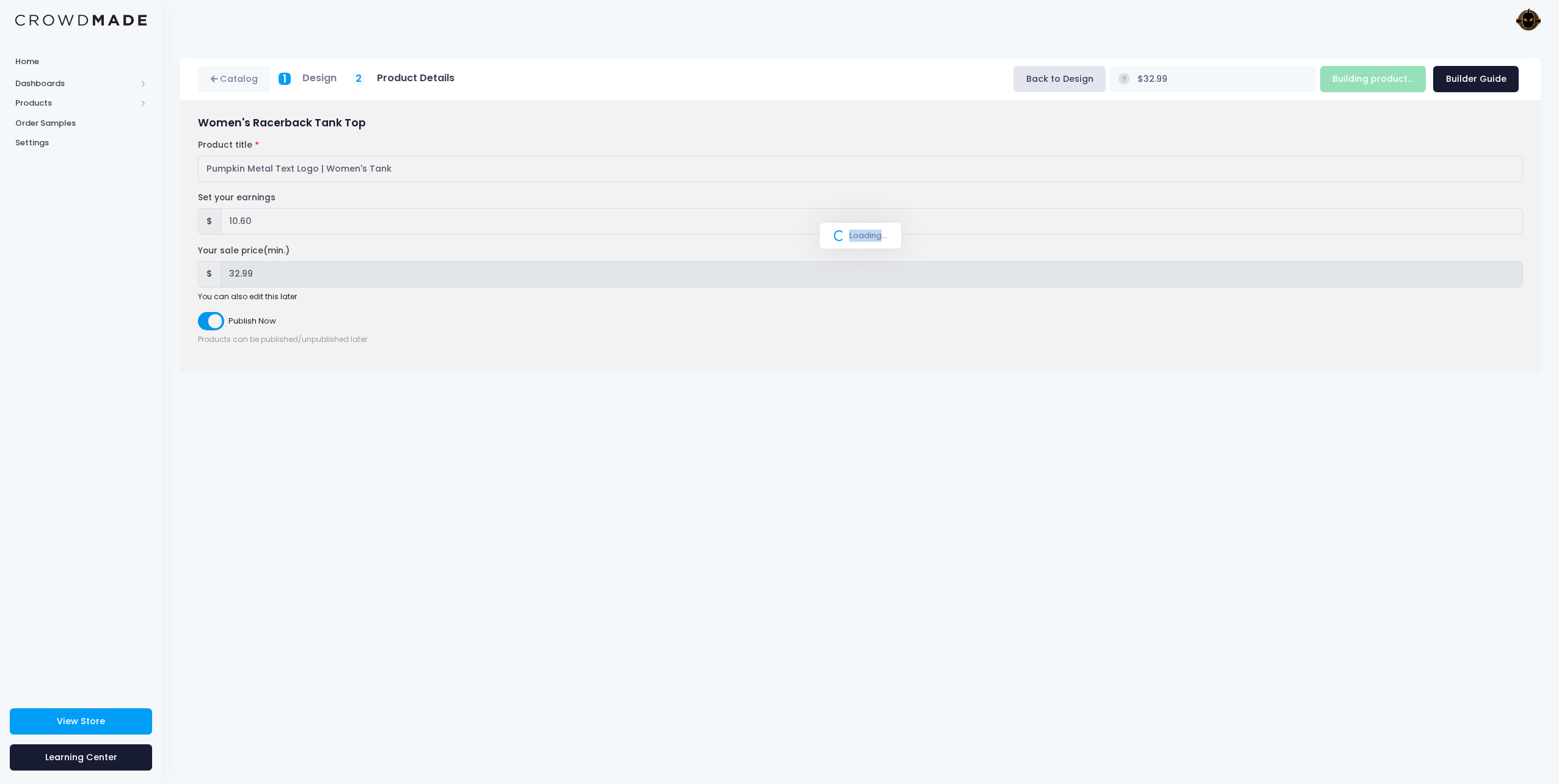
drag, startPoint x: 849, startPoint y: 239, endPoint x: 878, endPoint y: 235, distance: 29.3
click at [878, 235] on div "Loading..." at bounding box center [861, 236] width 81 height 26
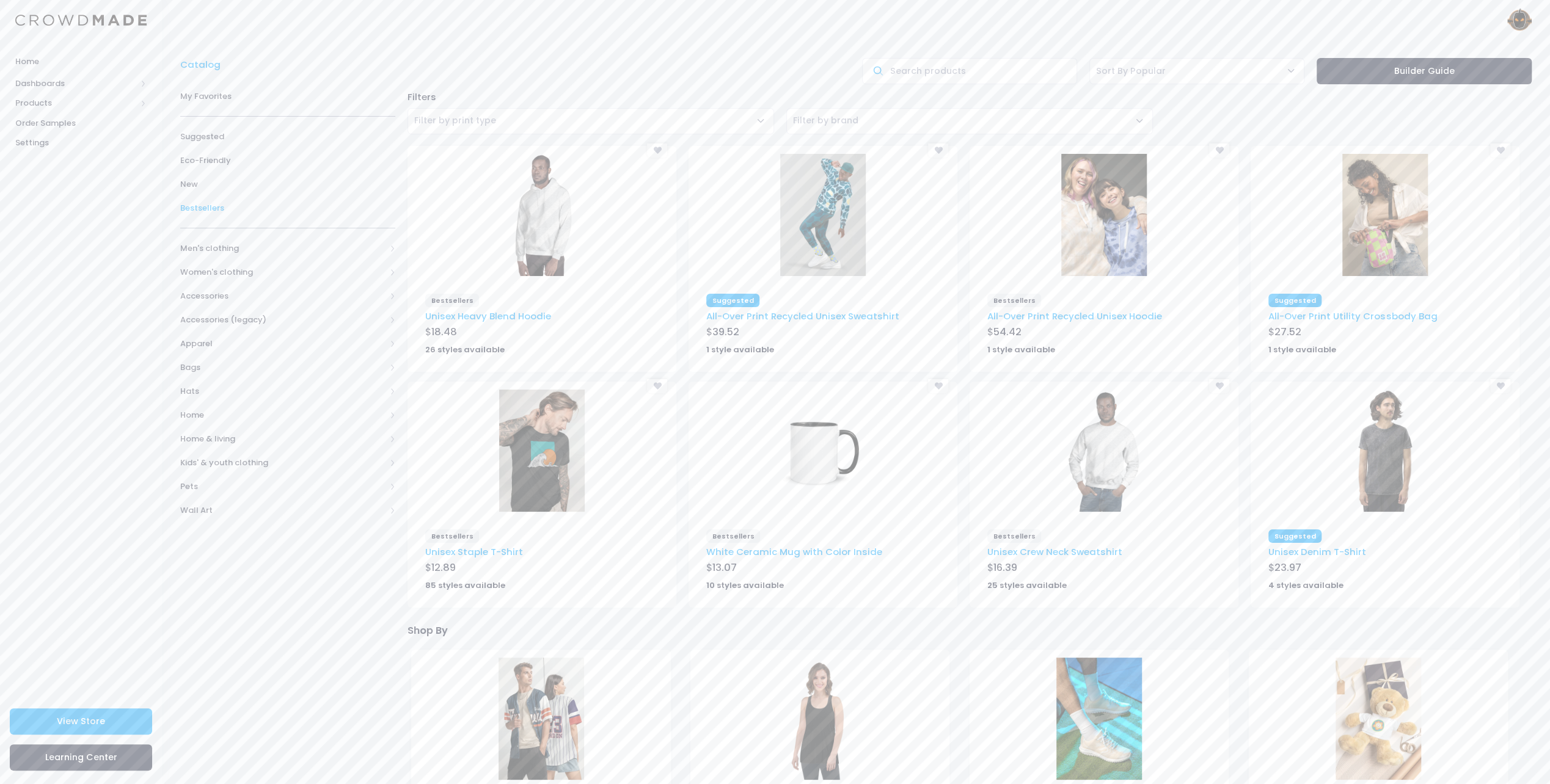
click at [201, 204] on span "Bestsellers" at bounding box center [288, 208] width 215 height 12
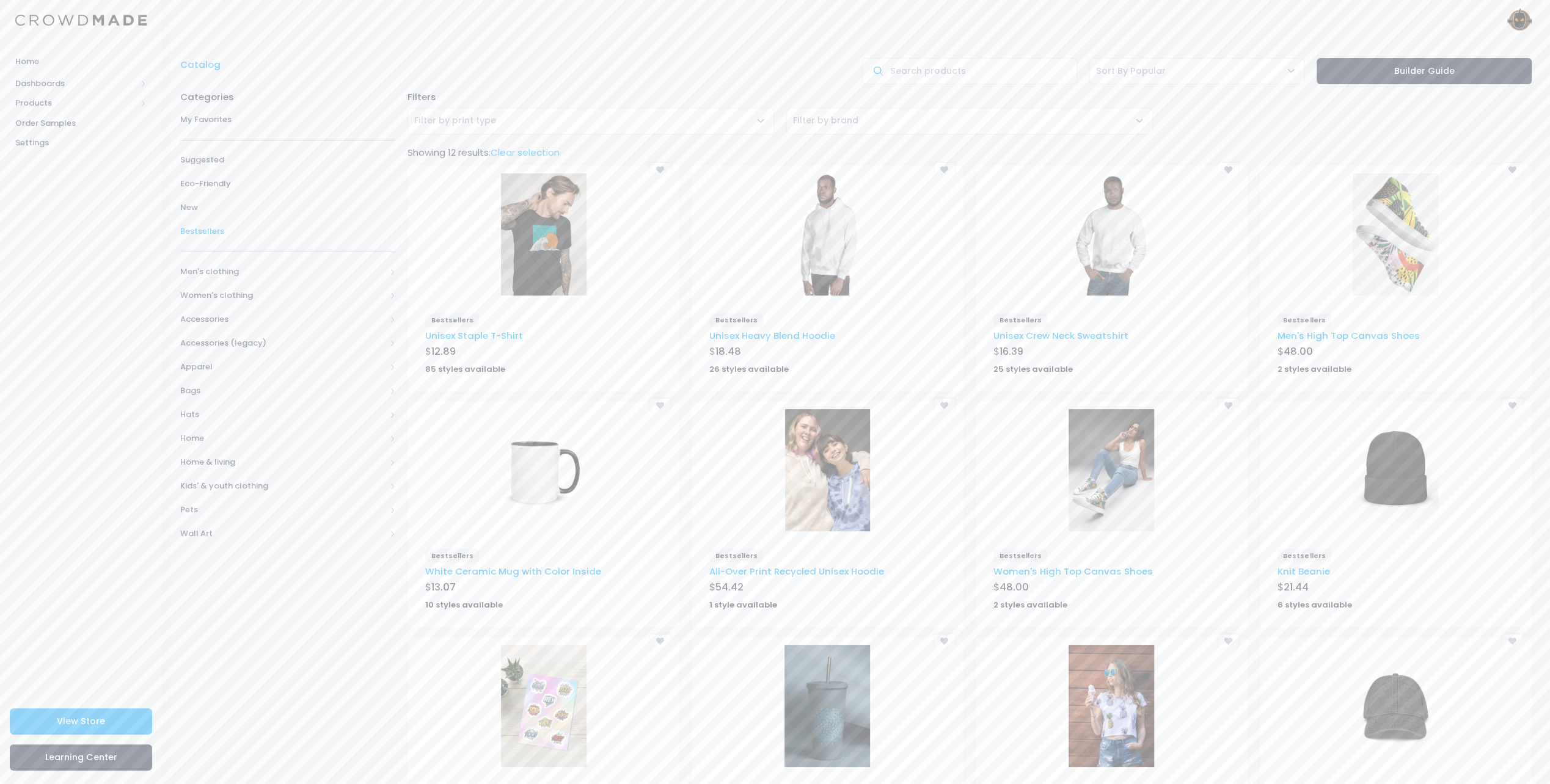
click at [542, 262] on img at bounding box center [544, 235] width 86 height 122
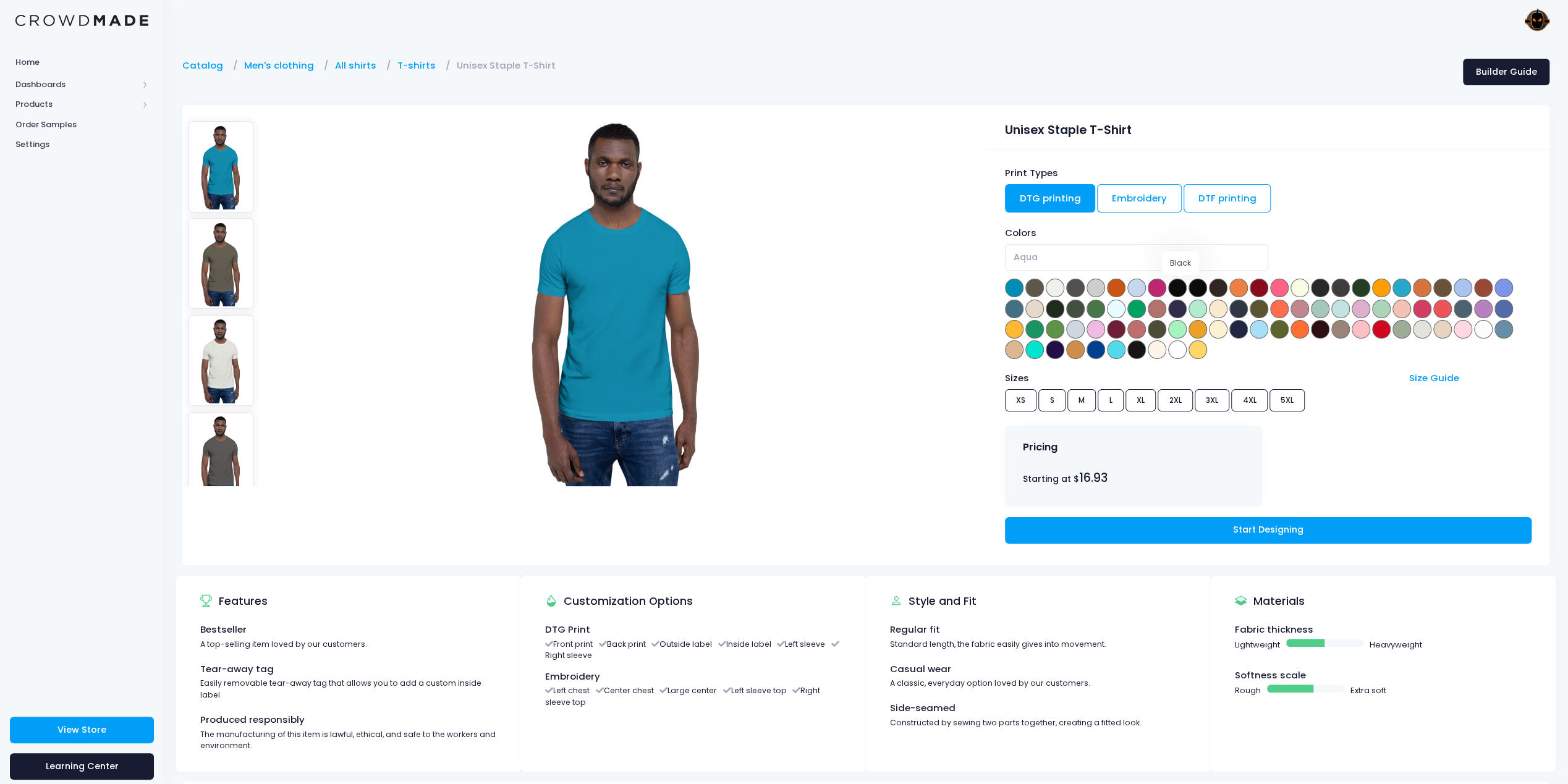
click at [1177, 287] on span at bounding box center [1177, 288] width 19 height 19
select select "Black"
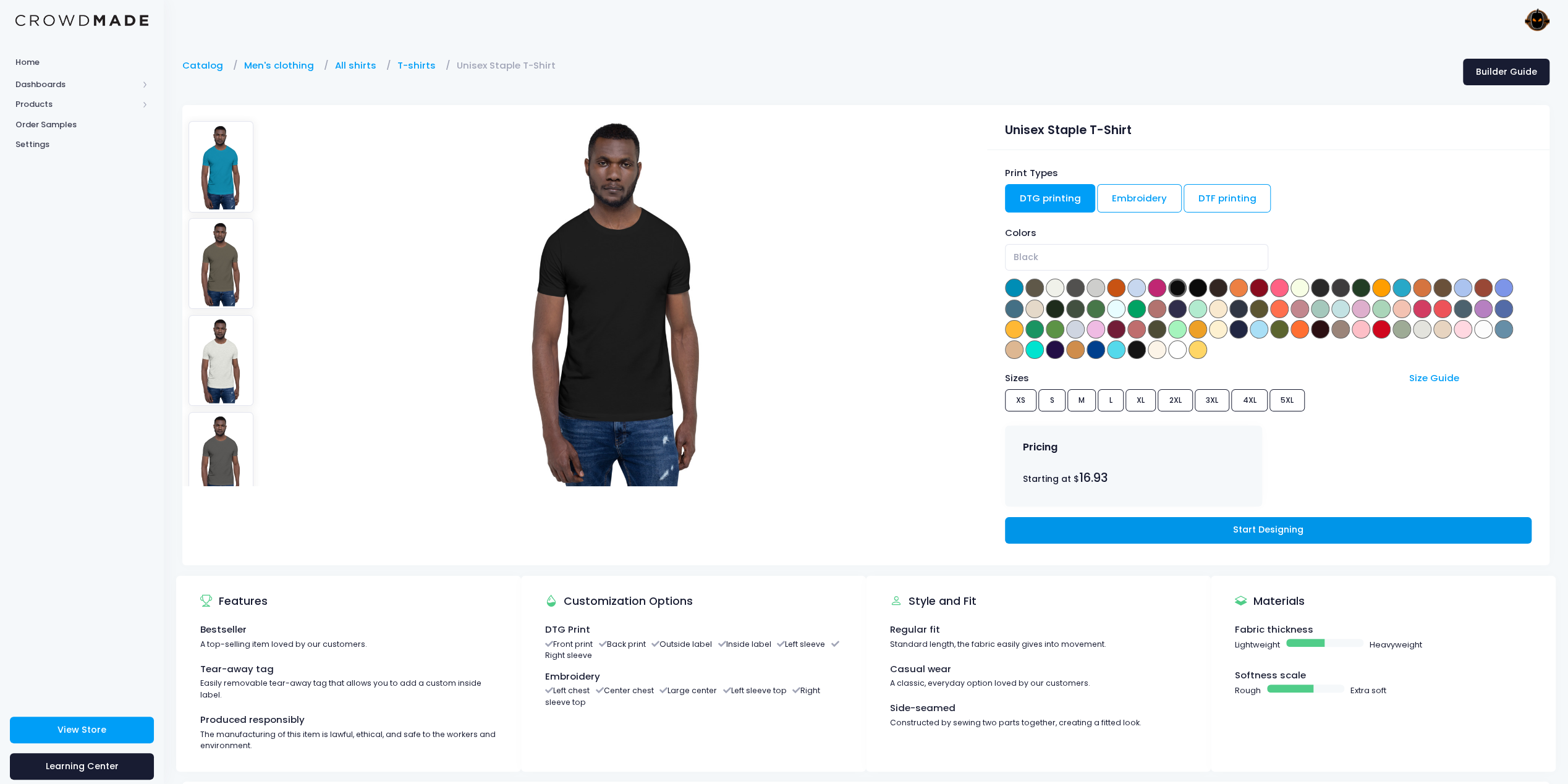
click at [1223, 524] on link "Start Designing" at bounding box center [1268, 530] width 526 height 26
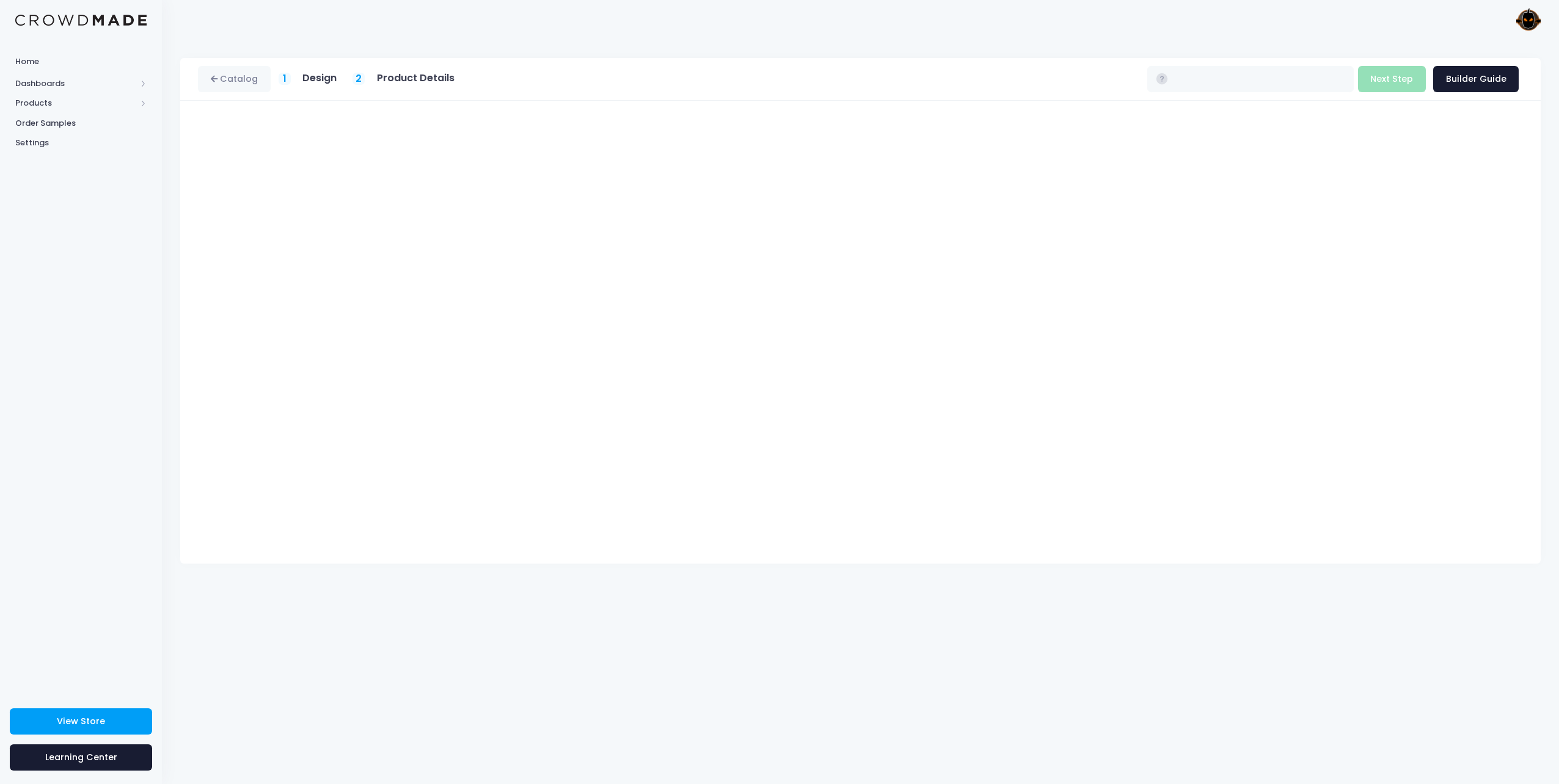
type input "$16.93 - $22.73"
click at [1397, 84] on button "Next Step" at bounding box center [1391, 79] width 68 height 26
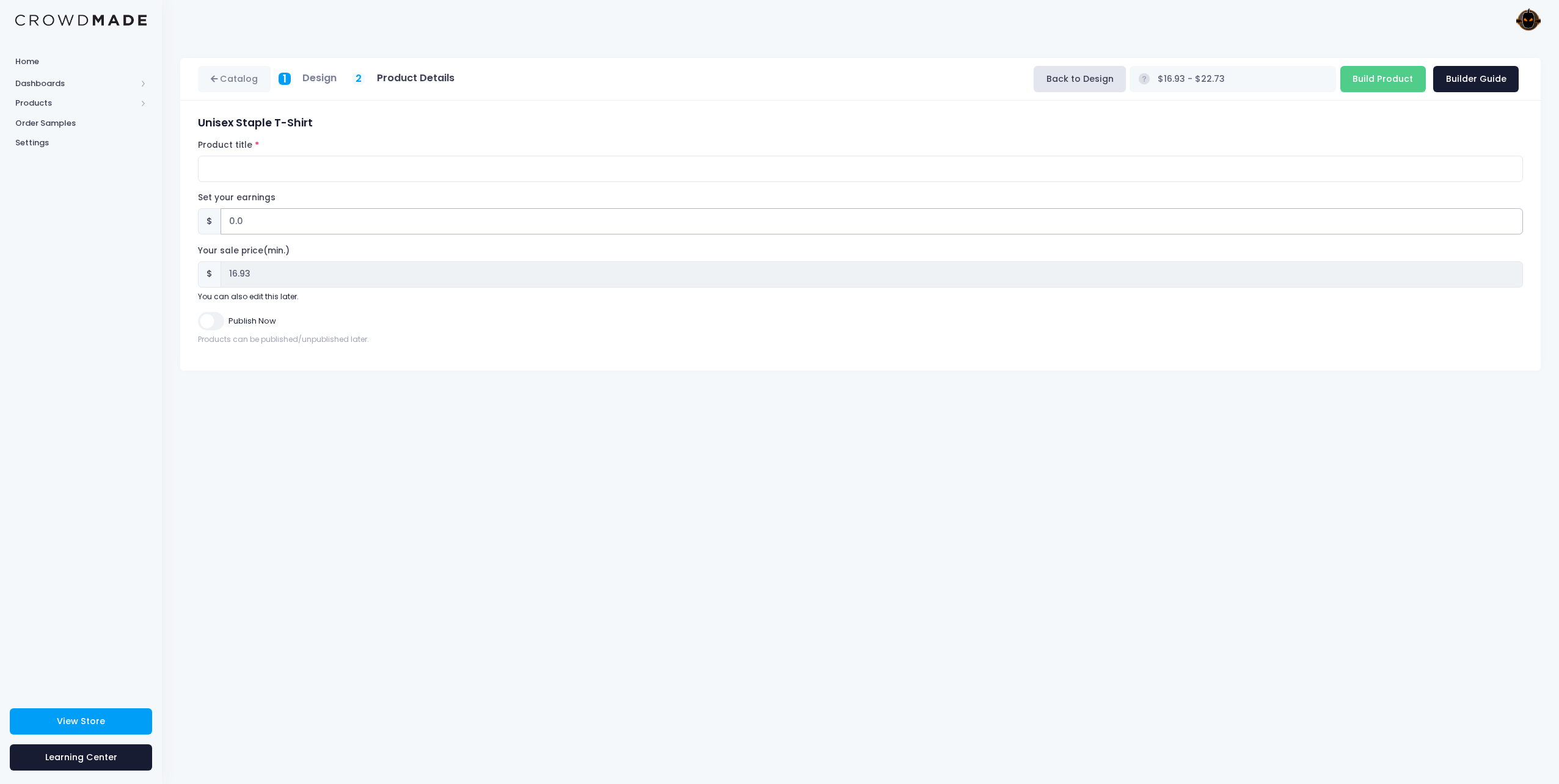
click at [232, 219] on input "0.0" at bounding box center [871, 221] width 1303 height 26
type input "1.0"
type input "$17.93 - $23.73"
type input "17.93"
type input "11.0"
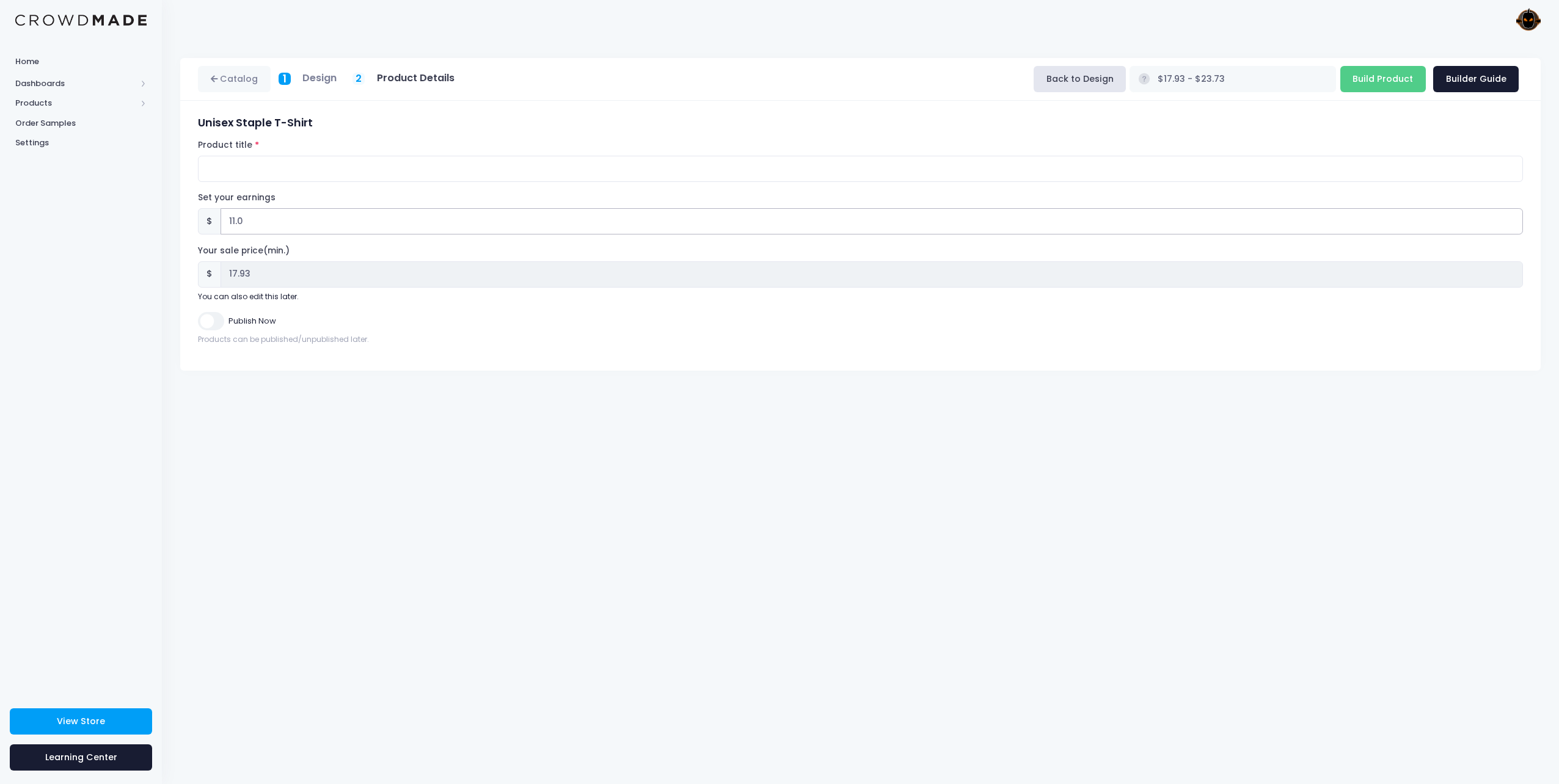
type input "$27.93 - $33.73"
type input "27.93"
type input "11.06"
type input "$27.99 - $33.79"
type input "27.99"
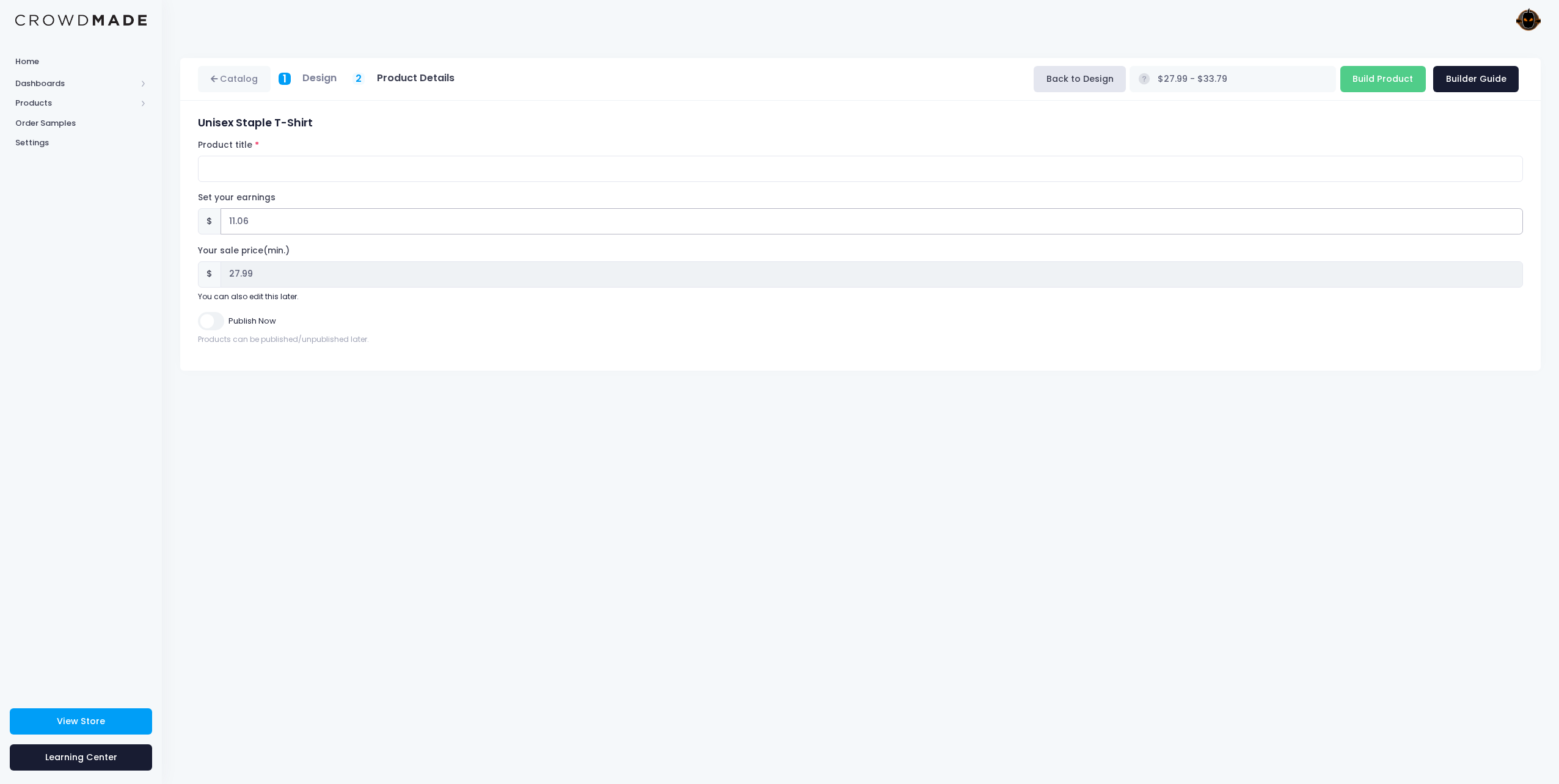
type input "11.06"
click at [216, 317] on input "Publish Now" at bounding box center [211, 320] width 26 height 18
checkbox input "true"
click at [226, 174] on input "Product title" at bounding box center [861, 169] width 1325 height 26
type input "Pumpkin Metal Logo | Classic Tee"
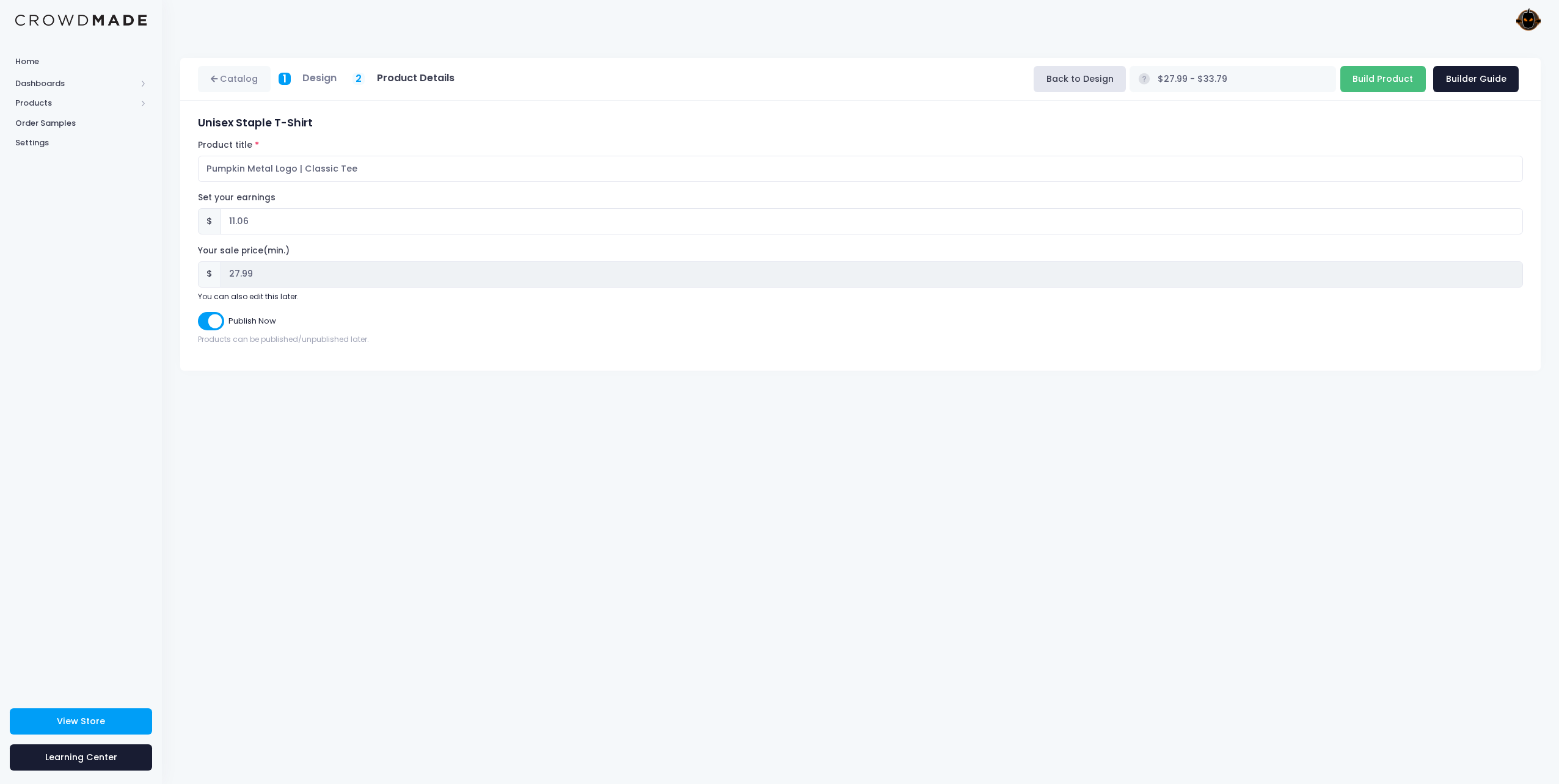
click at [1361, 77] on input "Build Product" at bounding box center [1383, 79] width 86 height 26
type input "Building product..."
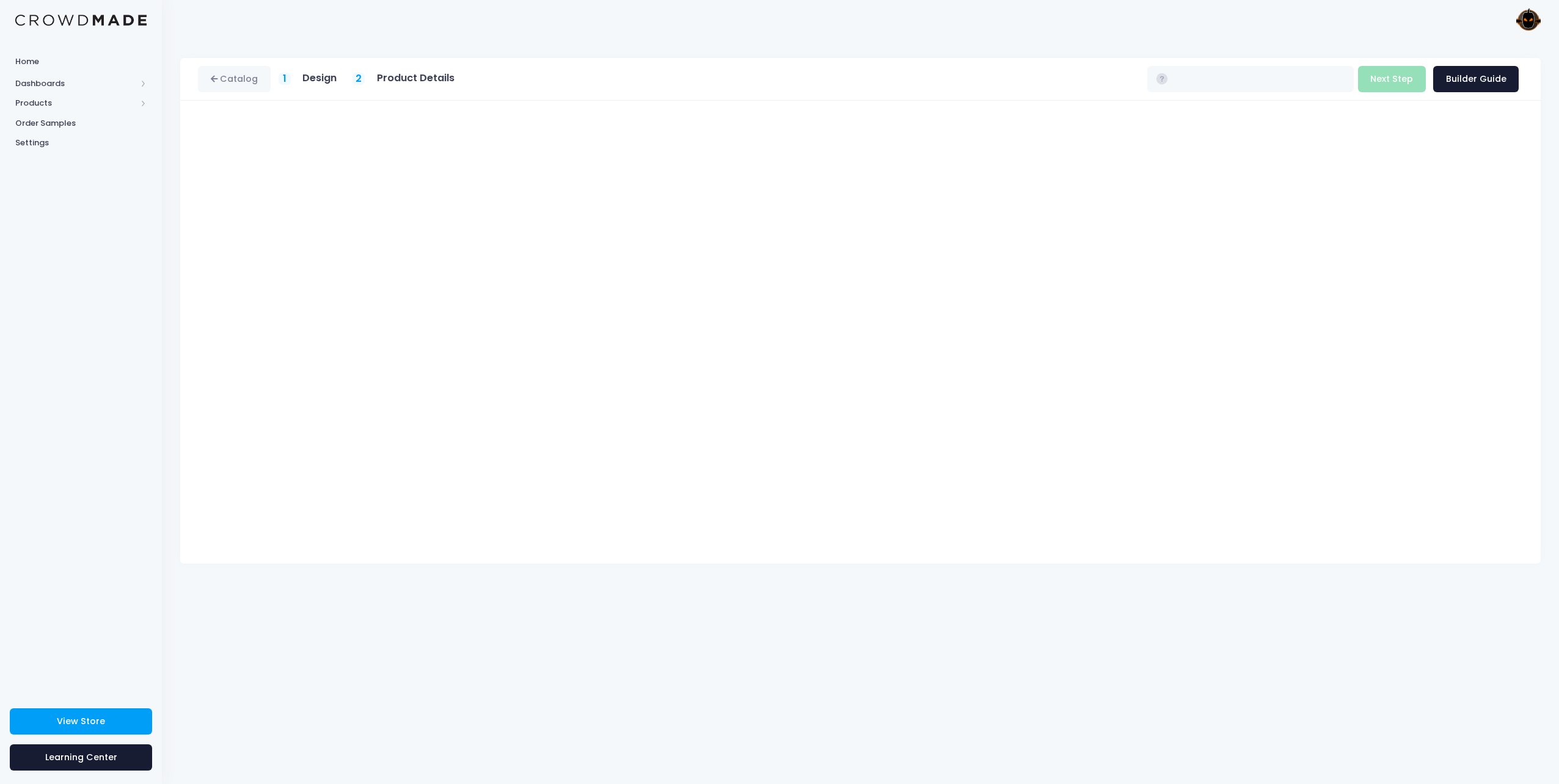
type input "$22.39"
click at [1404, 83] on button "Next Step" at bounding box center [1391, 79] width 68 height 26
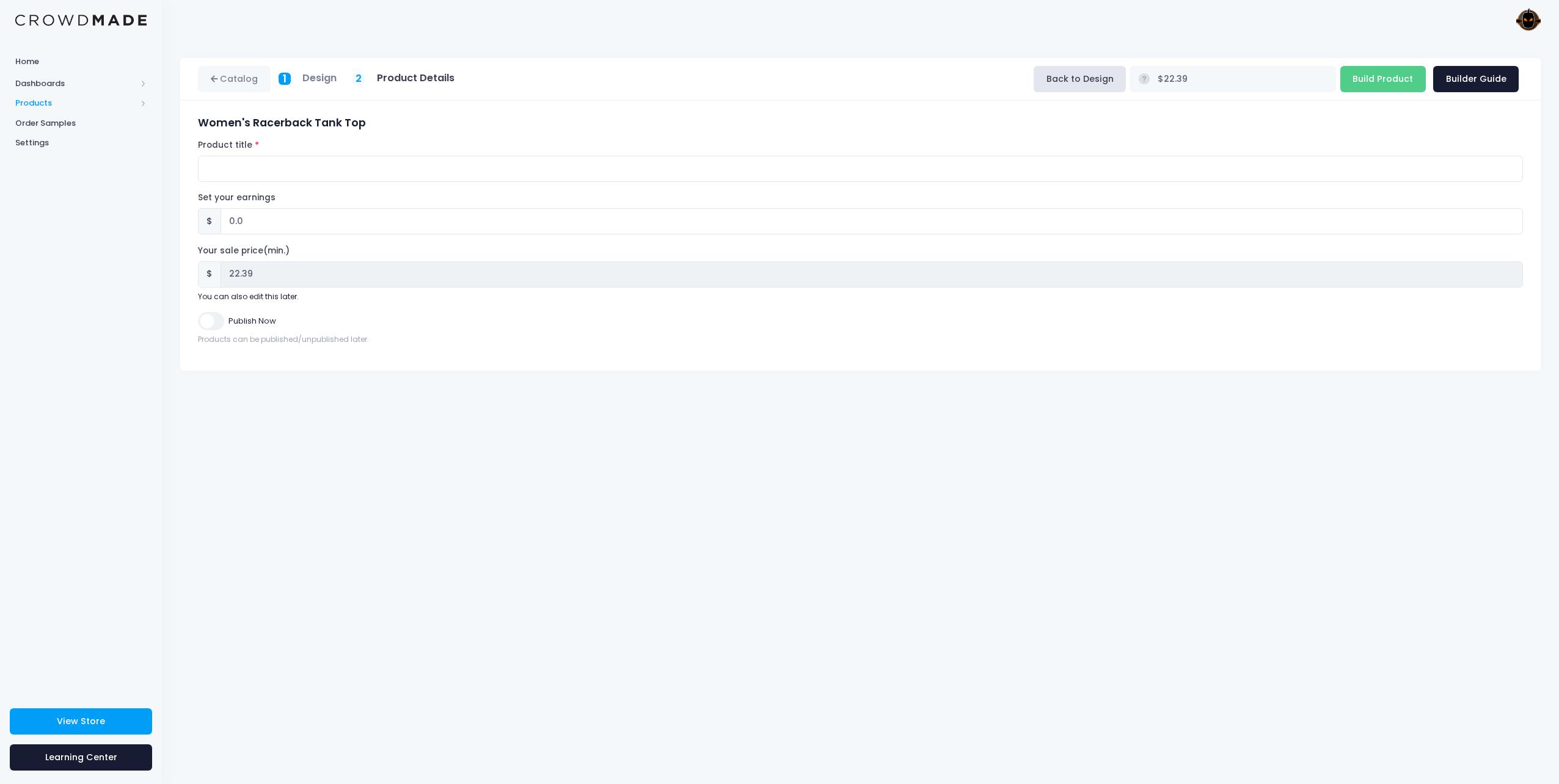
click at [41, 107] on span "Products" at bounding box center [76, 103] width 121 height 12
click at [264, 174] on input "Product title" at bounding box center [861, 169] width 1325 height 26
type input "Pumpkin Metal Text Logo | Women's Tank"
drag, startPoint x: 257, startPoint y: 221, endPoint x: 187, endPoint y: 213, distance: 70.5
click at [187, 213] on div "Women's Racerback Tank Top Product title Pumpkin Metal Text Logo | Women's Tank…" at bounding box center [861, 236] width 1361 height 270
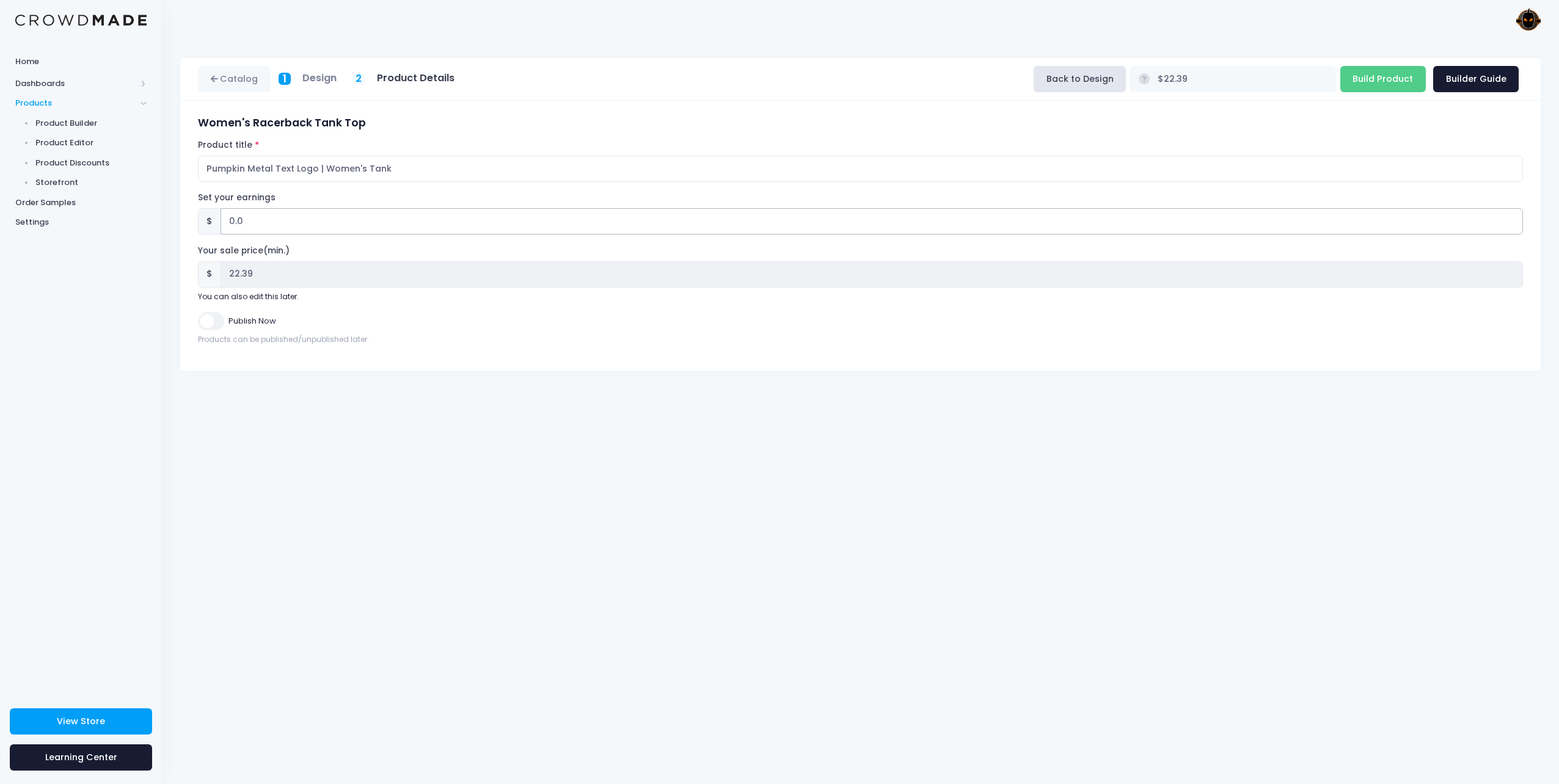
type input "1"
type input "$23.39"
type input "23.39"
type input "10"
type input "$32.39"
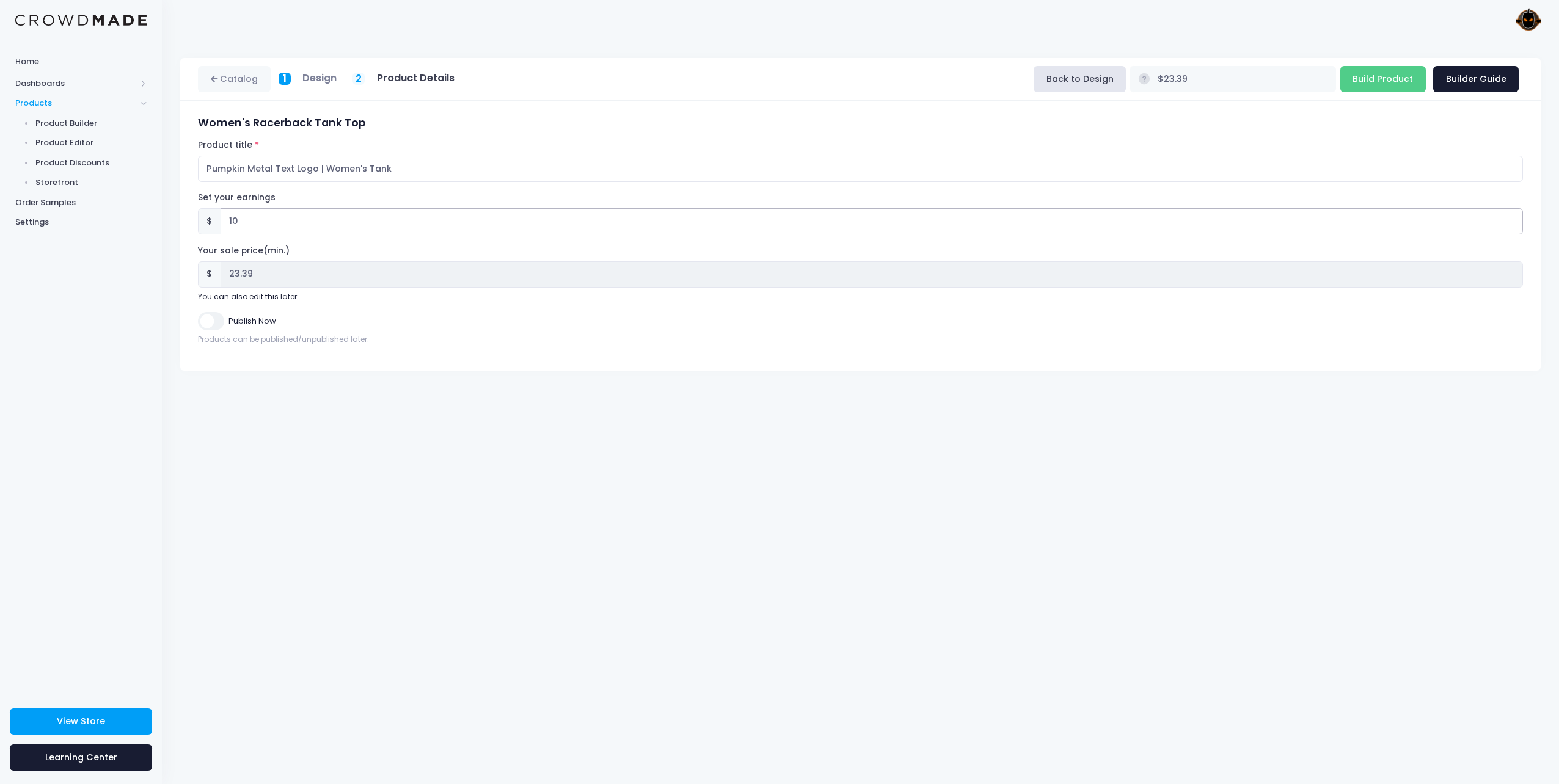
type input "32.39"
type input "10.6"
type input "$32.99"
type input "32.99"
type input "10.60"
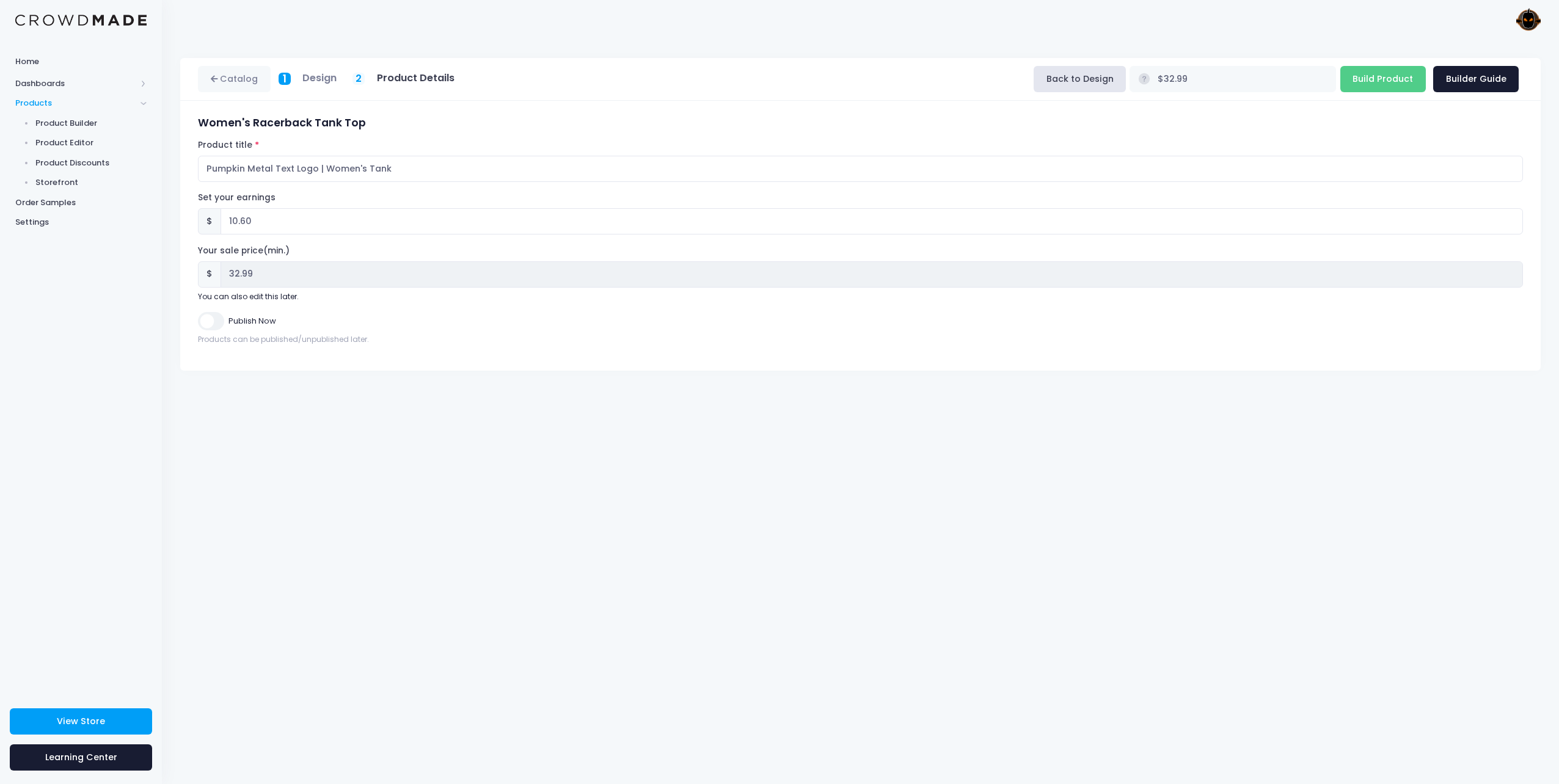
click at [213, 322] on input "Publish Now" at bounding box center [211, 320] width 26 height 18
checkbox input "true"
click at [1389, 86] on input "Build Product" at bounding box center [1383, 79] width 86 height 26
type input "Building product..."
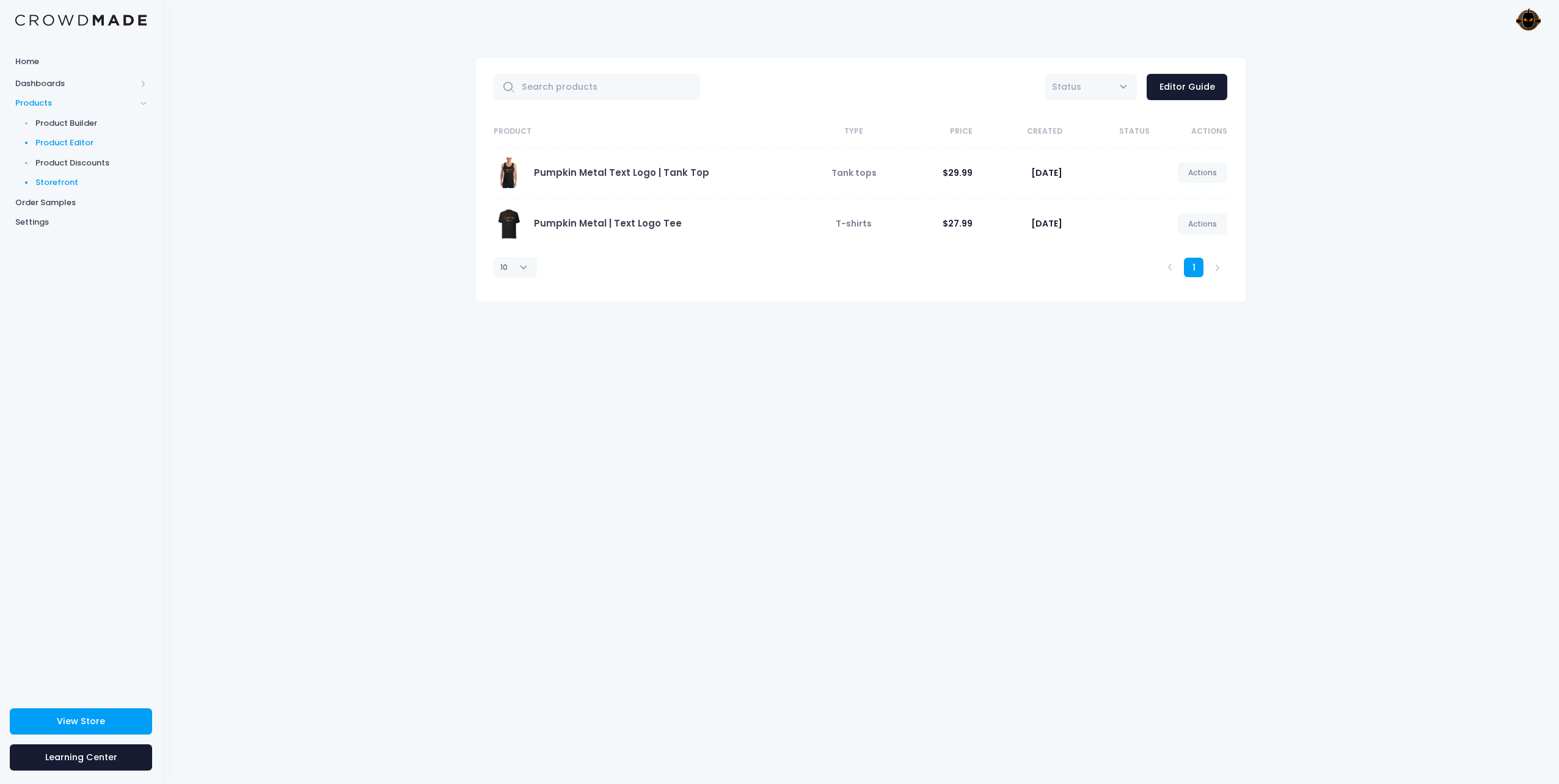
click at [37, 181] on span "Storefront" at bounding box center [91, 183] width 112 height 12
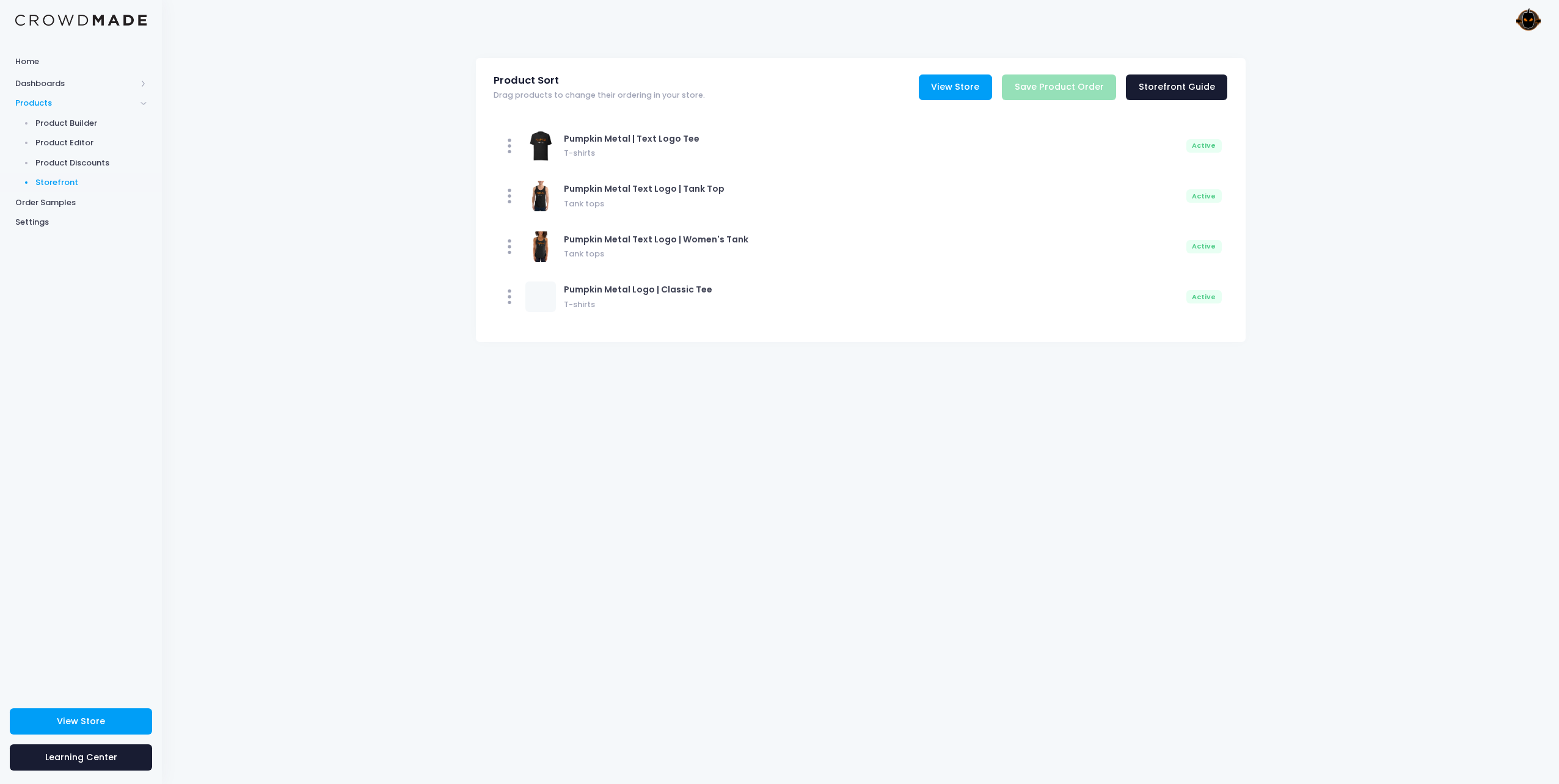
click at [988, 89] on link "View Store" at bounding box center [955, 87] width 73 height 26
click at [33, 63] on span "Home" at bounding box center [81, 62] width 132 height 12
